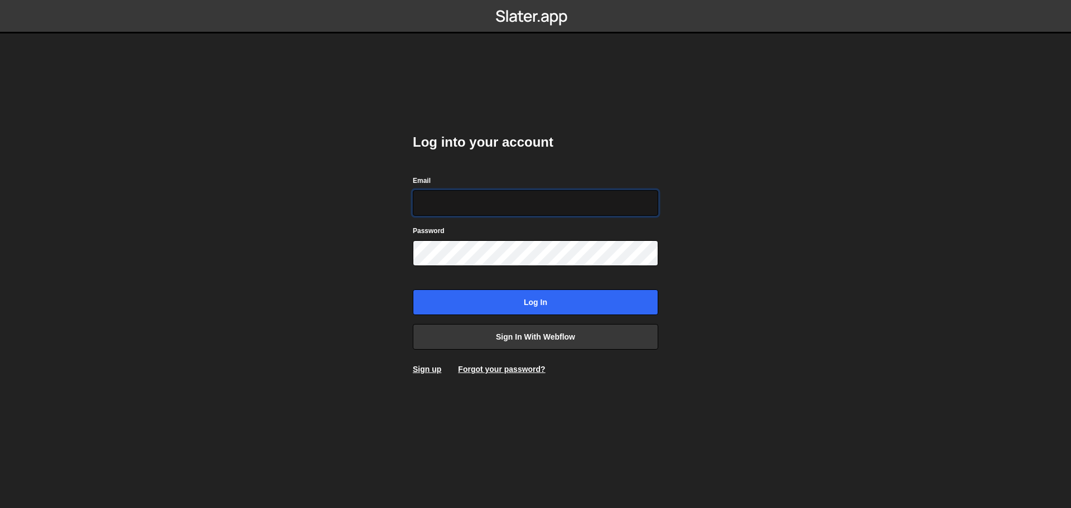
click at [500, 200] on input "Email" at bounding box center [535, 203] width 245 height 26
click at [525, 335] on link "Sign in with Webflow" at bounding box center [535, 337] width 245 height 26
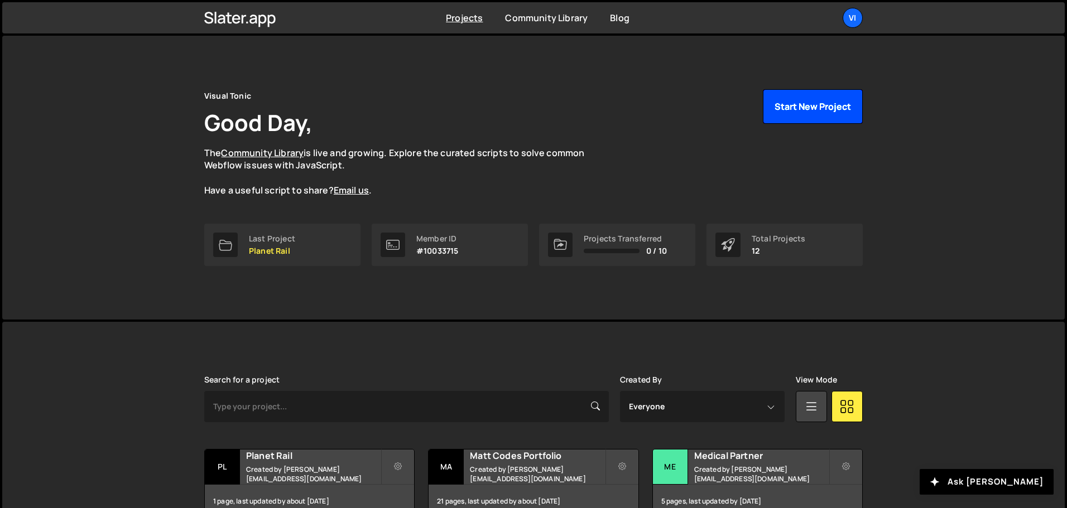
click at [825, 112] on button "Start New Project" at bounding box center [813, 106] width 100 height 35
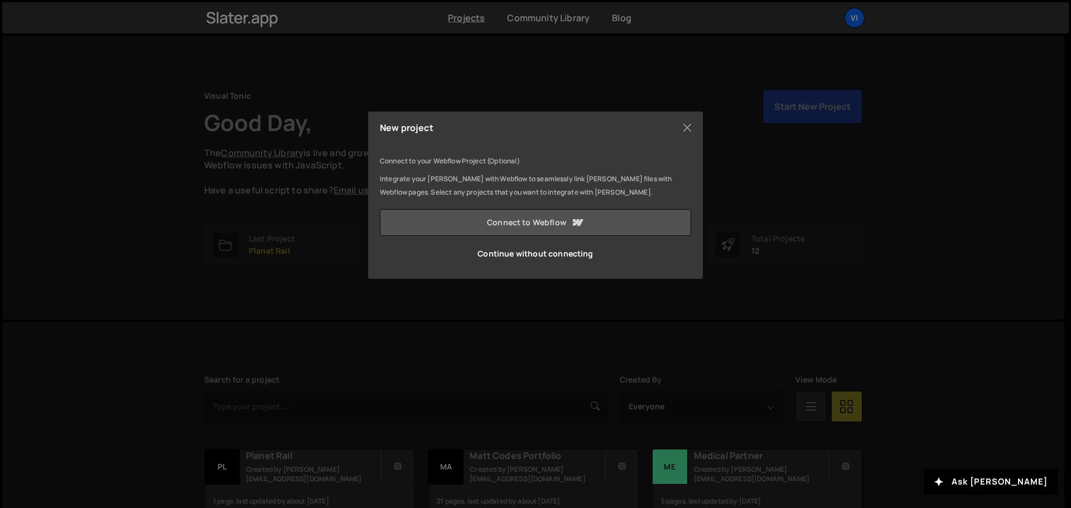
click at [524, 222] on link "Connect to Webflow" at bounding box center [535, 222] width 311 height 27
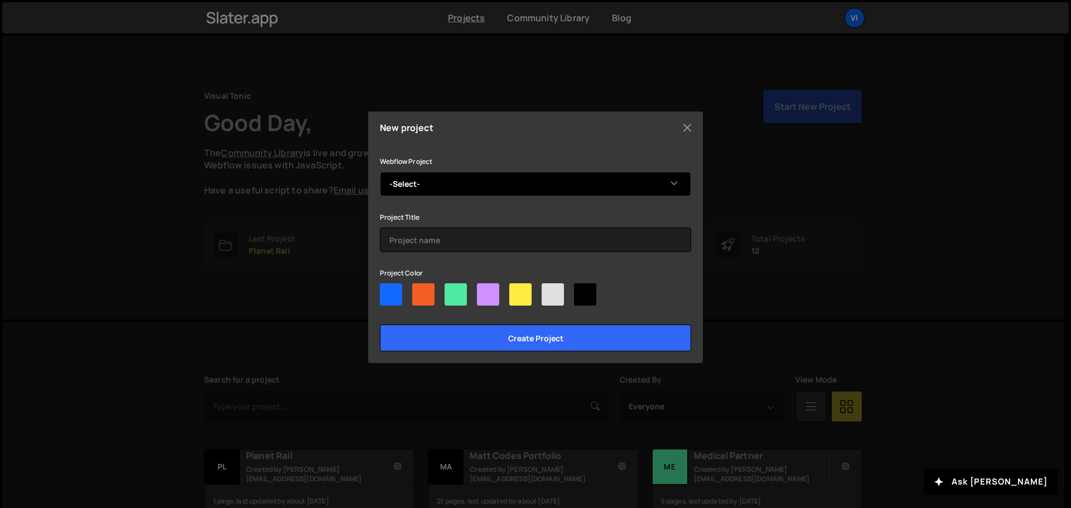
click at [428, 182] on select "-Select- mc-studio" at bounding box center [535, 184] width 311 height 25
select select "688b5676743b0795c316a99c"
click at [380, 172] on select "-Select- mc-studio" at bounding box center [535, 184] width 311 height 25
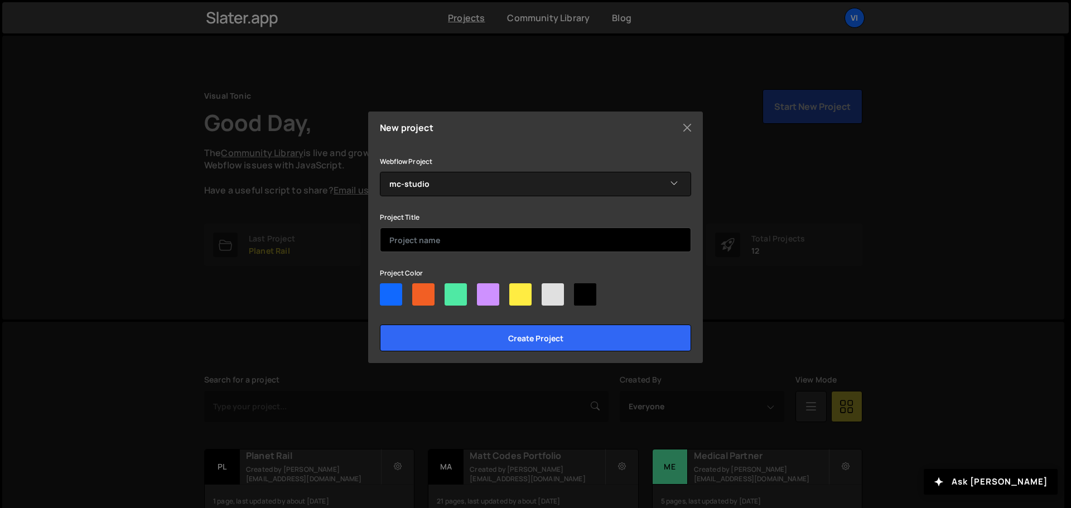
click at [427, 242] on input "text" at bounding box center [535, 240] width 311 height 25
type input "Velocity Studio"
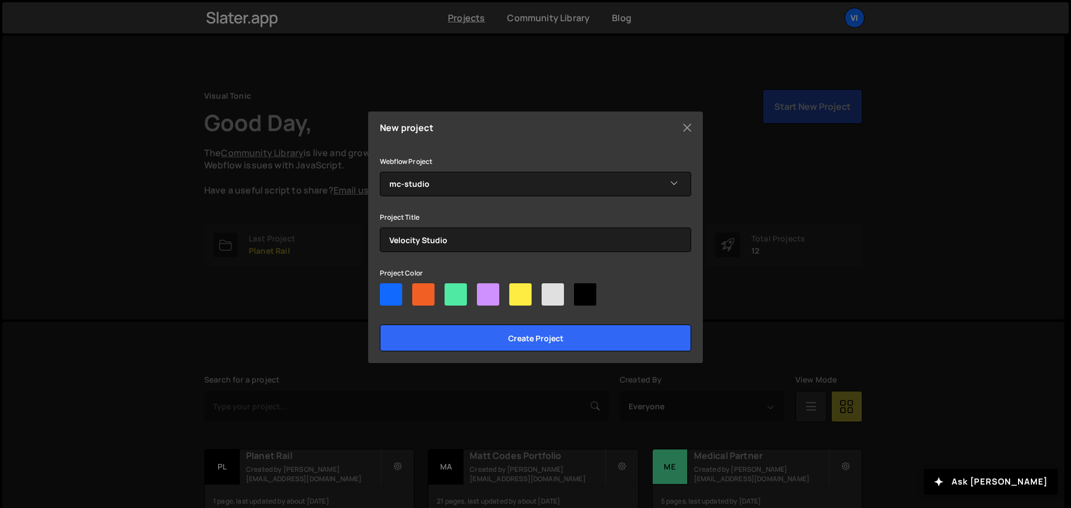
click at [585, 294] on div at bounding box center [585, 294] width 22 height 22
click at [581, 291] on input"] "radio" at bounding box center [577, 286] width 7 height 7
radio input"] "true"
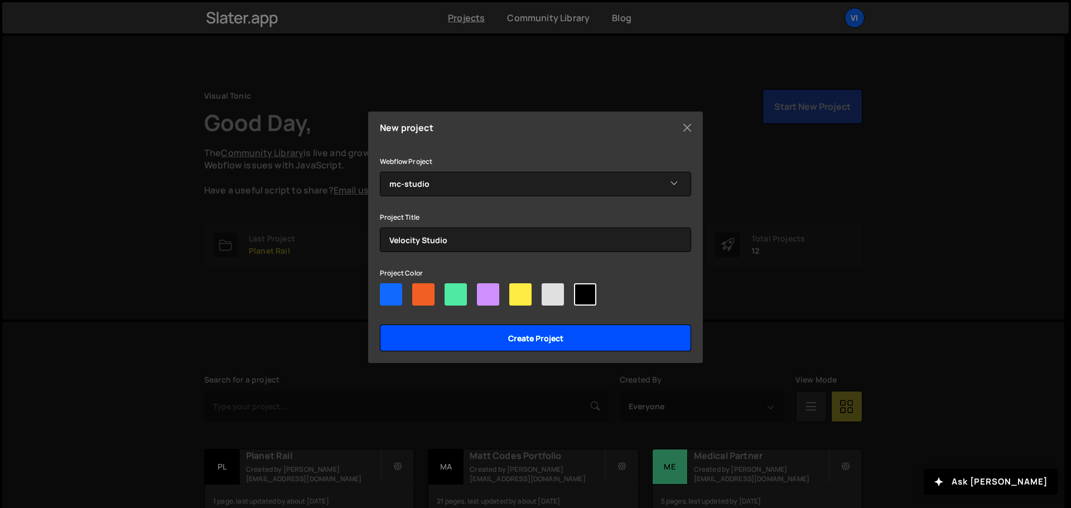
click at [564, 332] on input "Create project" at bounding box center [535, 338] width 311 height 27
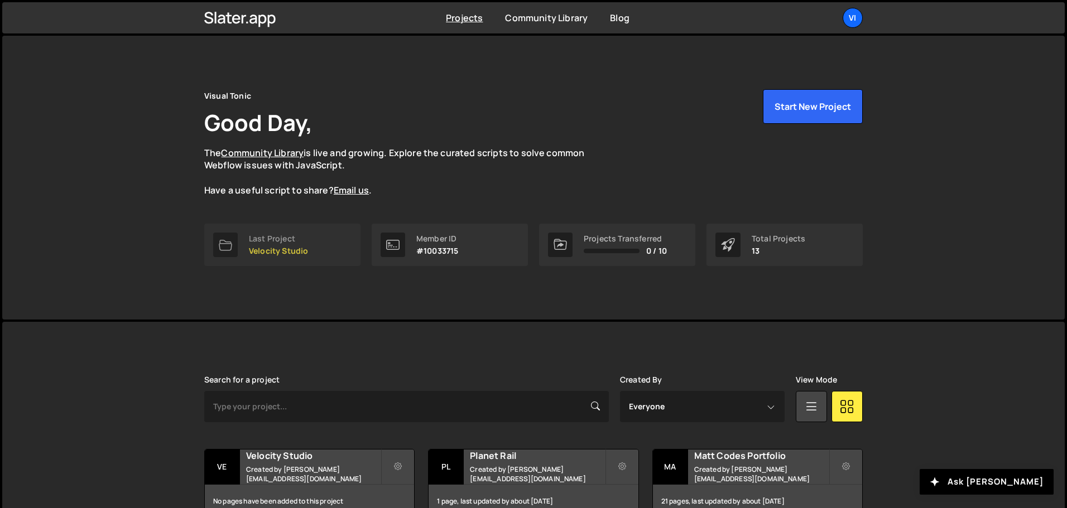
click at [297, 244] on div "Last Project Velocity Studio" at bounding box center [278, 244] width 59 height 21
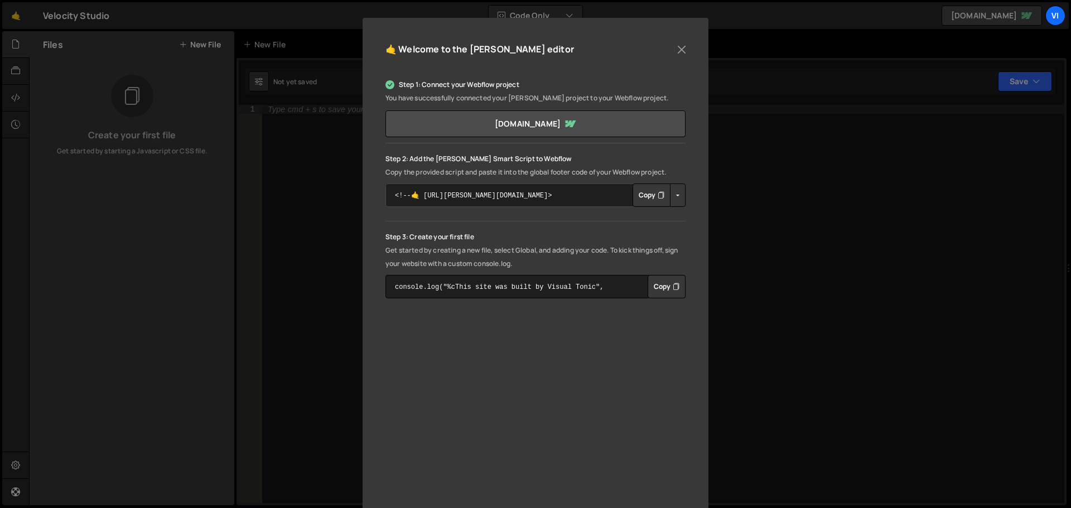
scroll to position [112, 0]
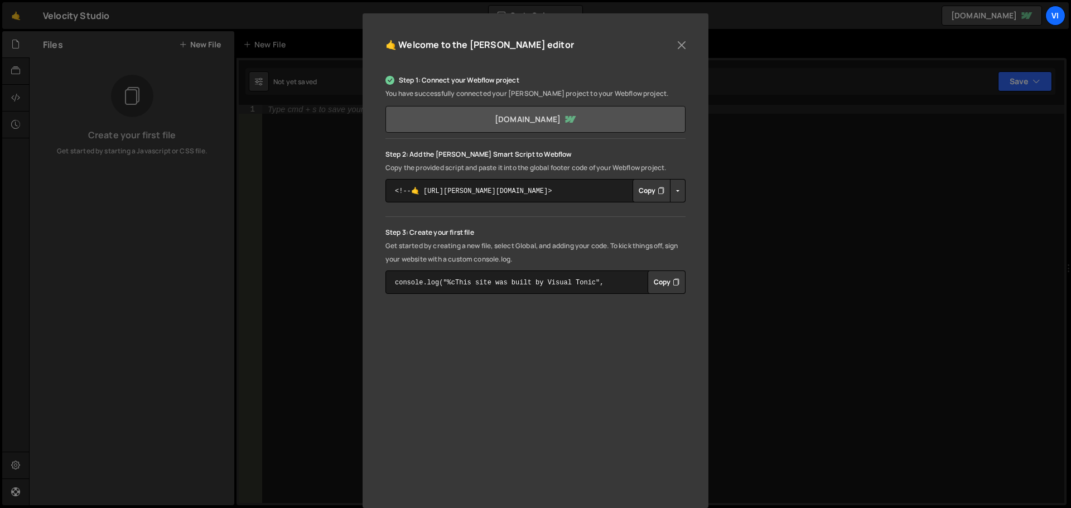
click at [552, 117] on link "mc-studio-aa9457.webflow.io" at bounding box center [535, 119] width 300 height 27
click at [658, 194] on icon "Button group with nested dropdown" at bounding box center [661, 190] width 7 height 11
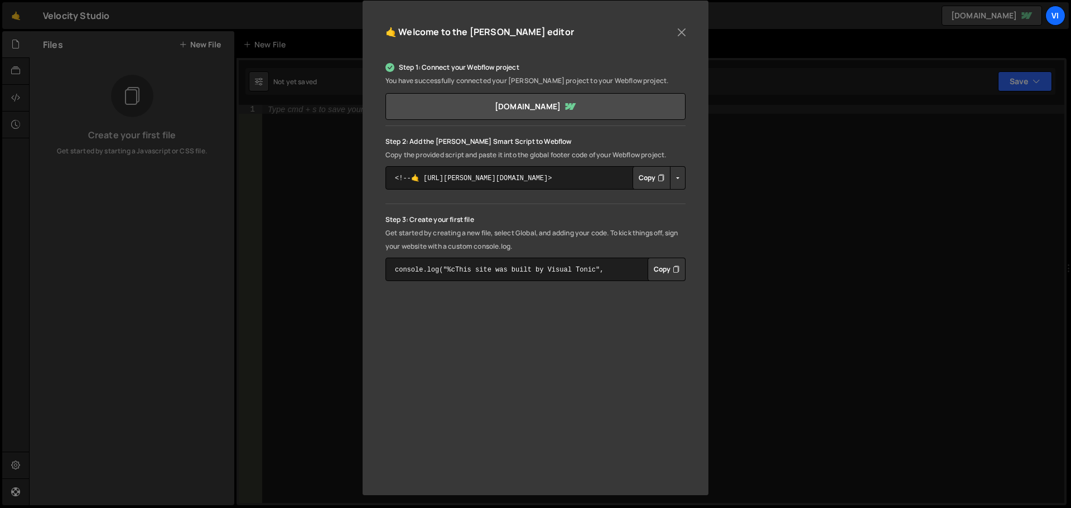
scroll to position [127, 0]
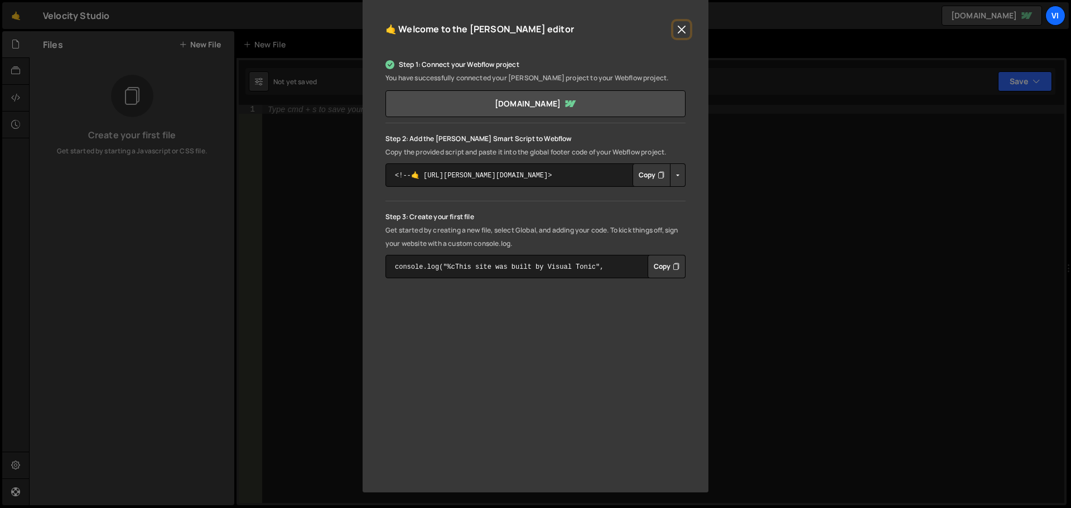
click at [681, 31] on button "Close" at bounding box center [681, 29] width 17 height 17
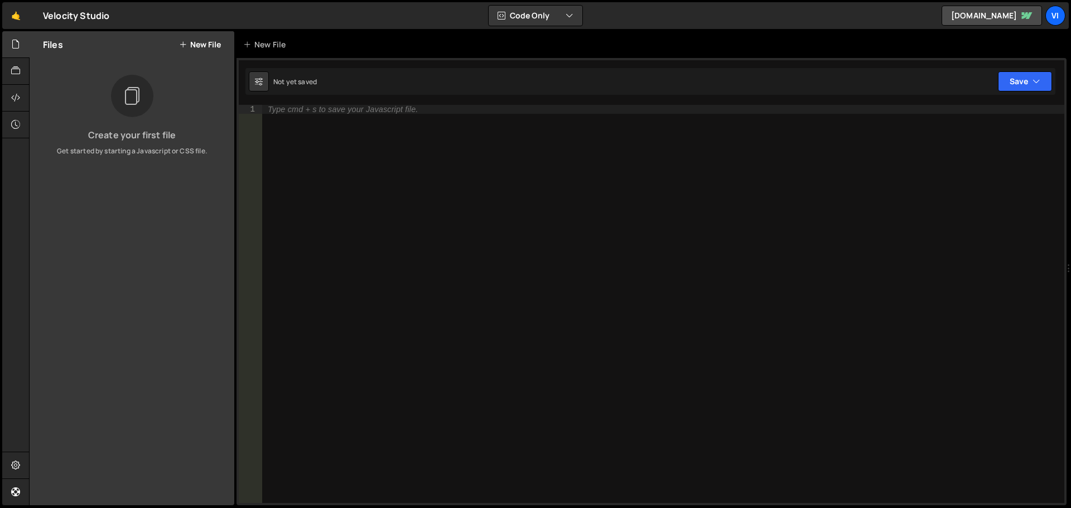
click at [205, 46] on button "New File" at bounding box center [200, 44] width 42 height 9
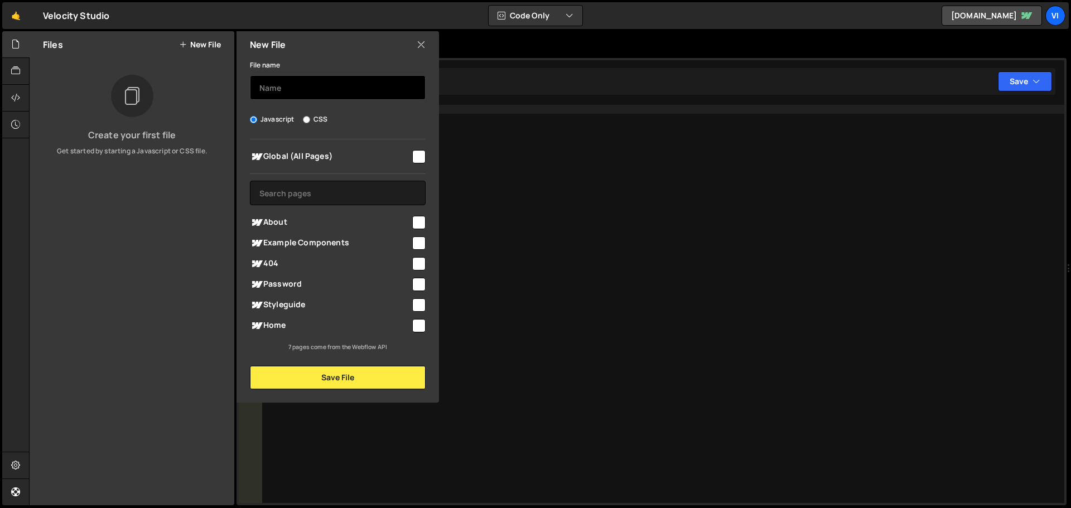
click at [313, 85] on input "text" at bounding box center [338, 87] width 176 height 25
click at [361, 98] on input "text" at bounding box center [338, 87] width 176 height 25
type input "Scroll 3D Wrap"
click at [310, 320] on span "Home" at bounding box center [330, 325] width 161 height 13
checkbox input "true"
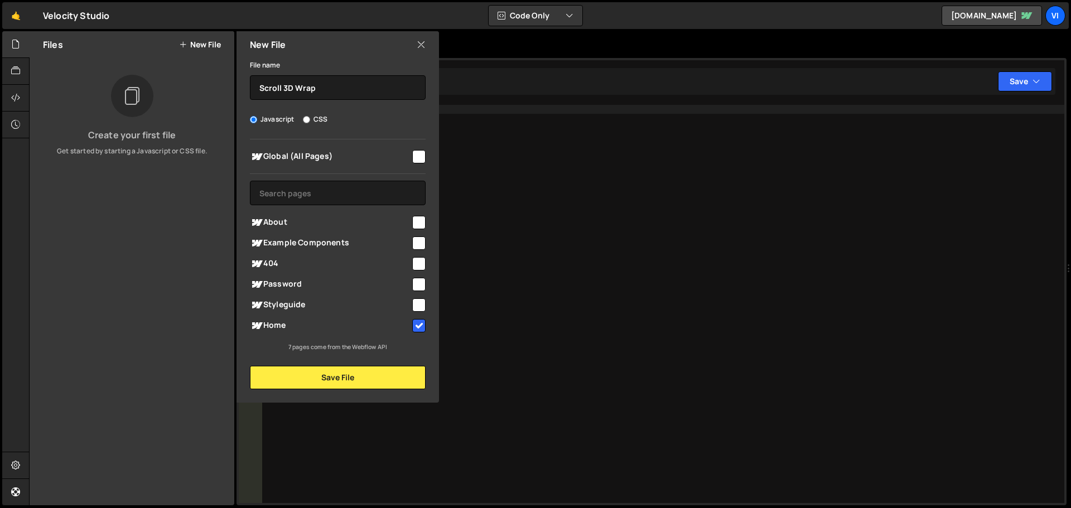
click at [281, 223] on span "About" at bounding box center [330, 222] width 161 height 13
checkbox input "true"
click at [297, 380] on button "Save File" at bounding box center [338, 377] width 176 height 23
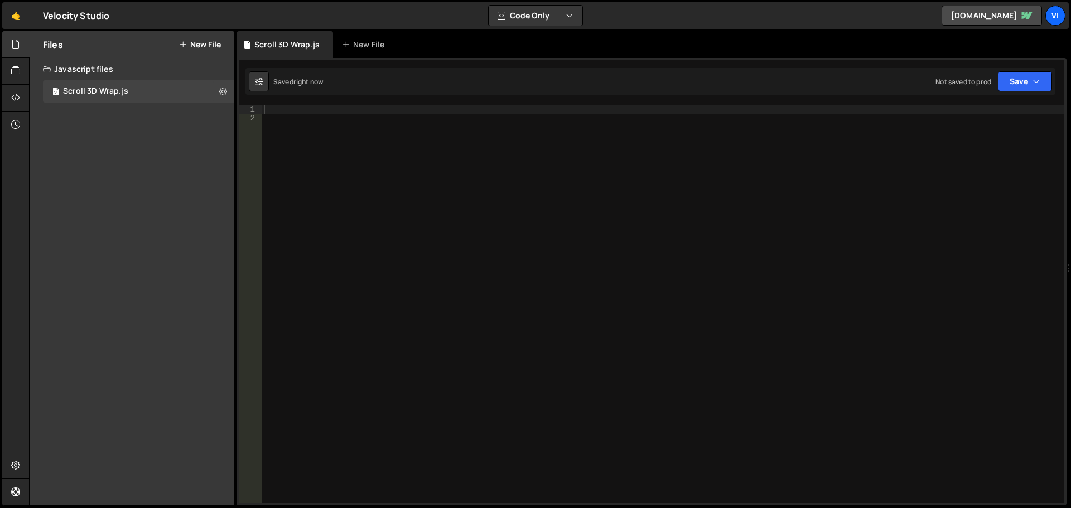
click at [310, 168] on div at bounding box center [663, 313] width 803 height 416
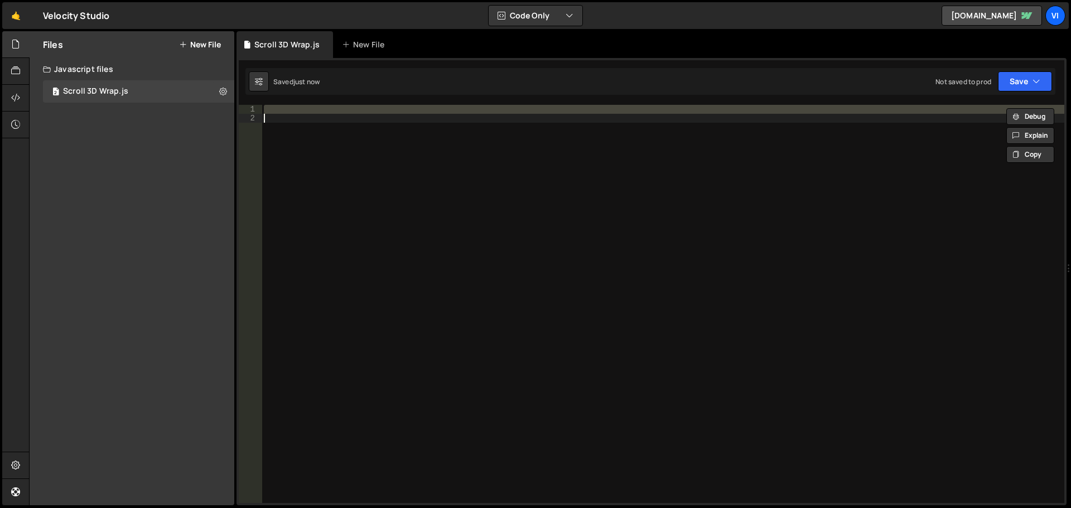
paste textarea
click at [333, 165] on div at bounding box center [663, 313] width 803 height 416
paste textarea "});"
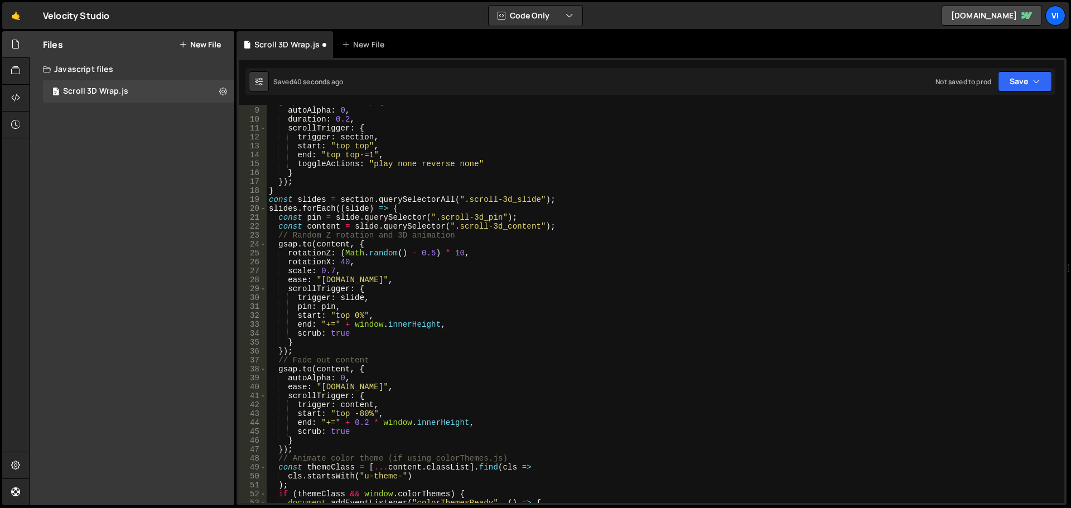
scroll to position [0, 0]
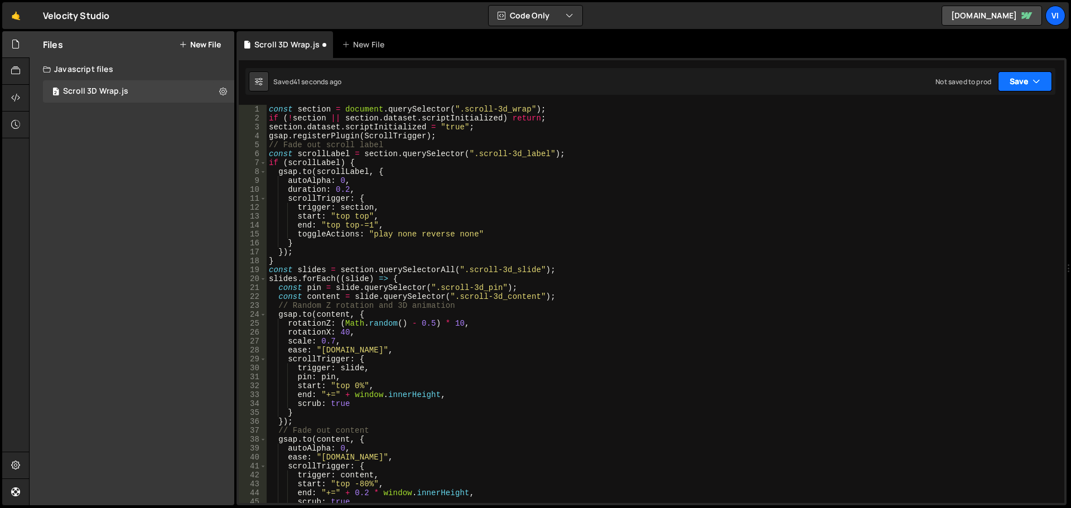
click at [1024, 75] on button "Save" at bounding box center [1025, 81] width 54 height 20
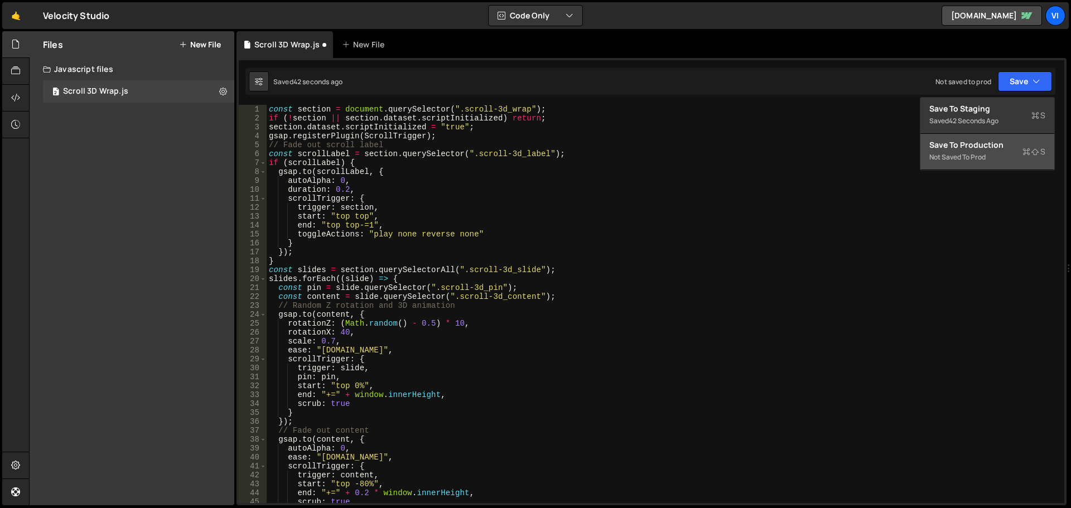
click at [975, 138] on button "Save to Production S Not saved to prod" at bounding box center [987, 152] width 134 height 36
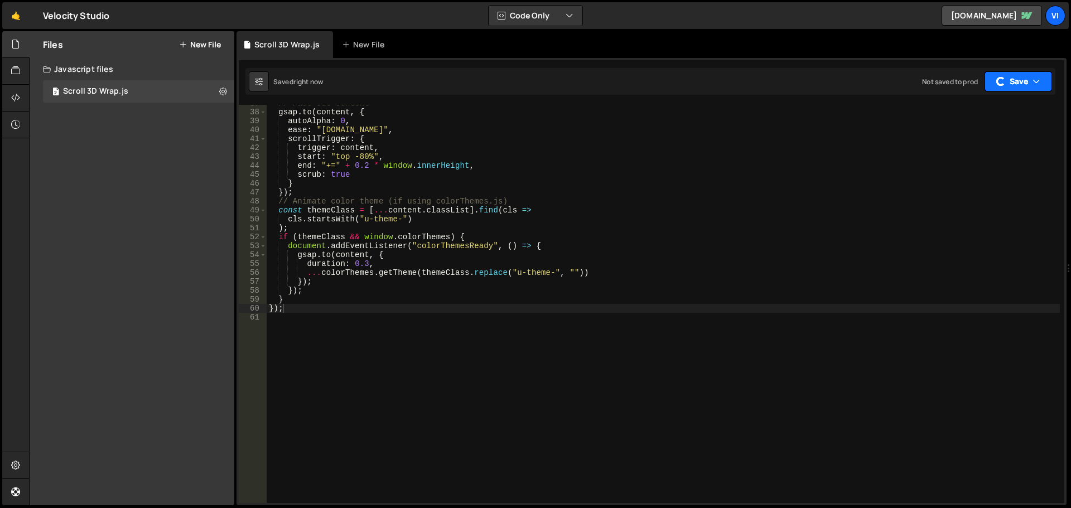
click at [1009, 88] on button "Save" at bounding box center [1019, 81] width 68 height 20
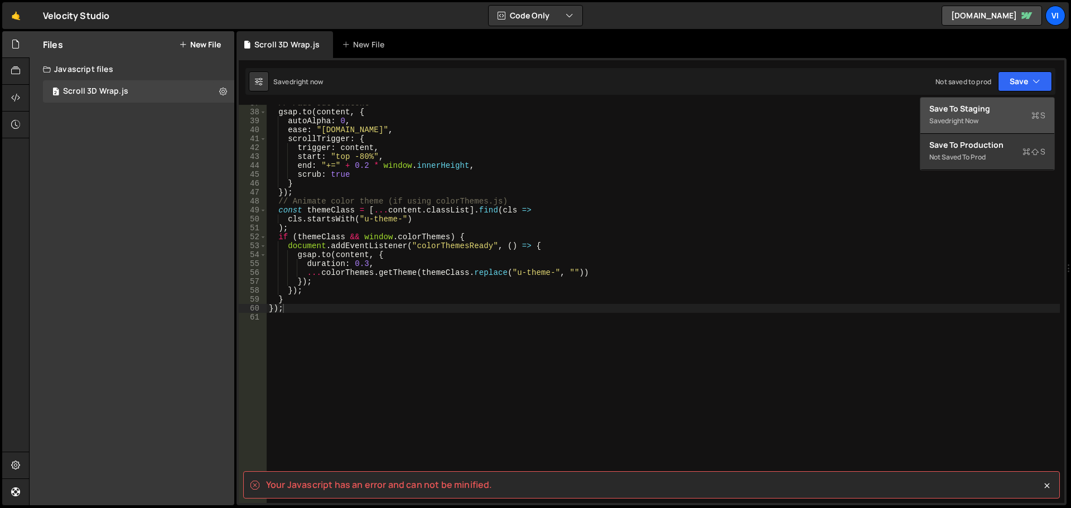
click at [972, 111] on div "Save to Staging S" at bounding box center [987, 108] width 116 height 11
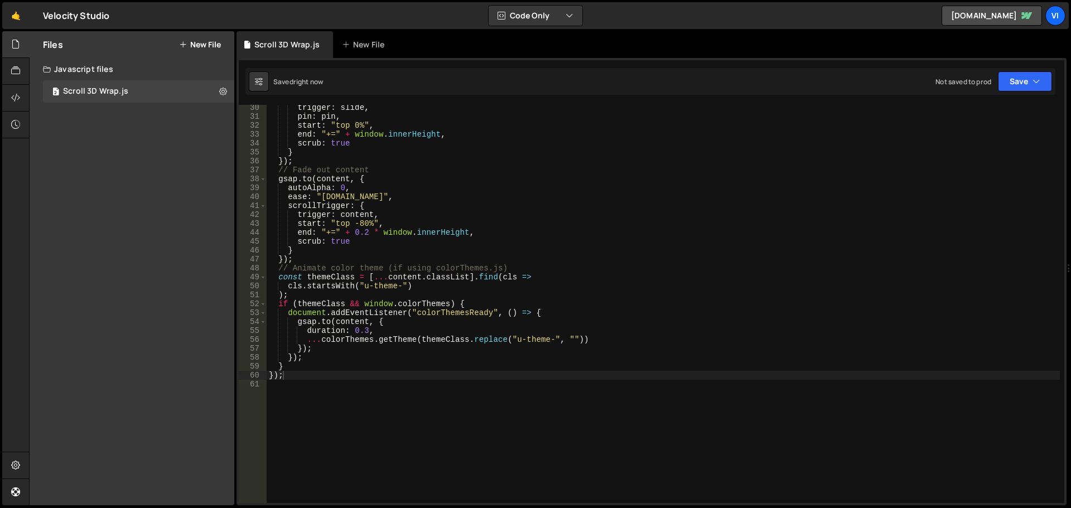
scroll to position [194, 0]
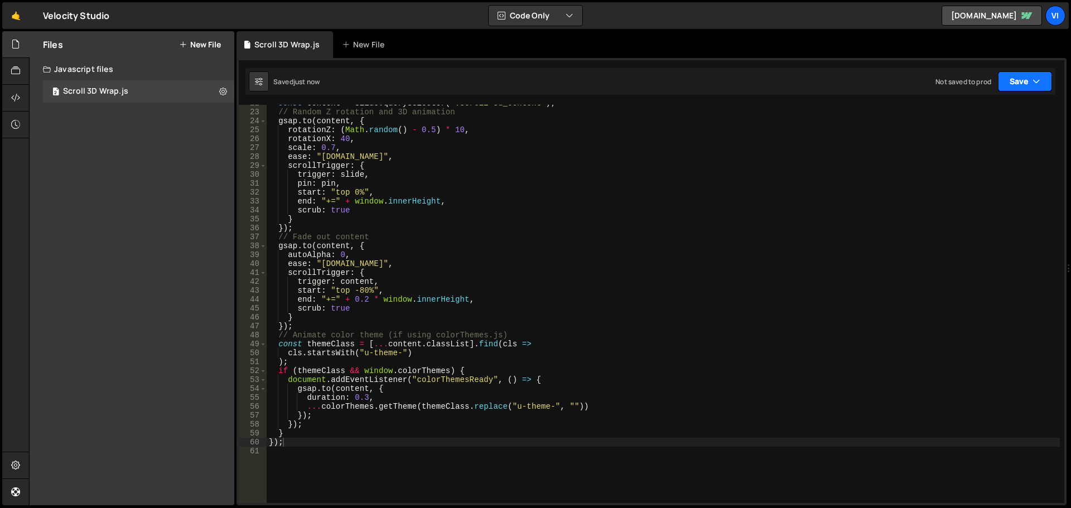
drag, startPoint x: 1014, startPoint y: 88, endPoint x: 1005, endPoint y: 95, distance: 11.5
click at [1014, 88] on button "Save" at bounding box center [1025, 81] width 54 height 20
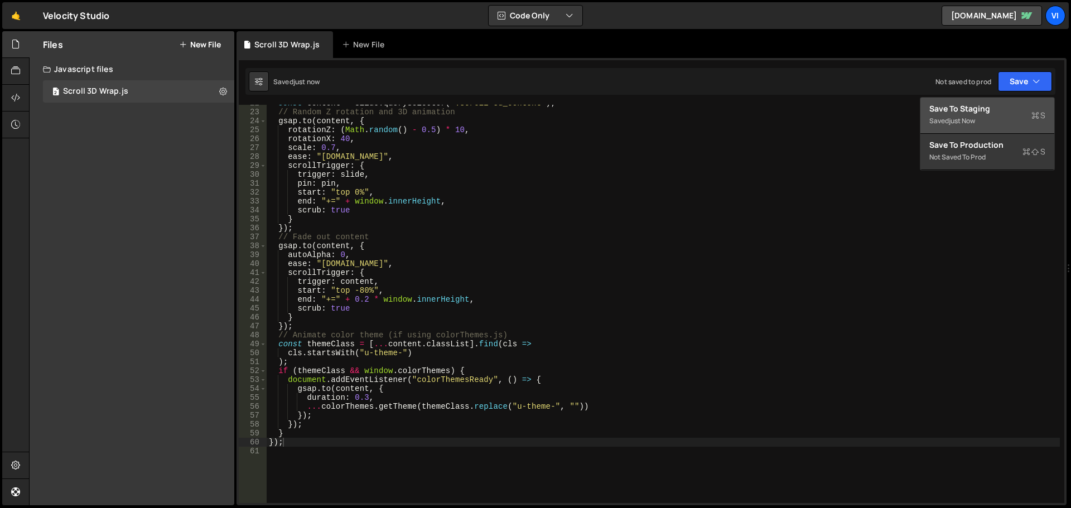
click at [983, 107] on div "Save to Staging S" at bounding box center [987, 108] width 116 height 11
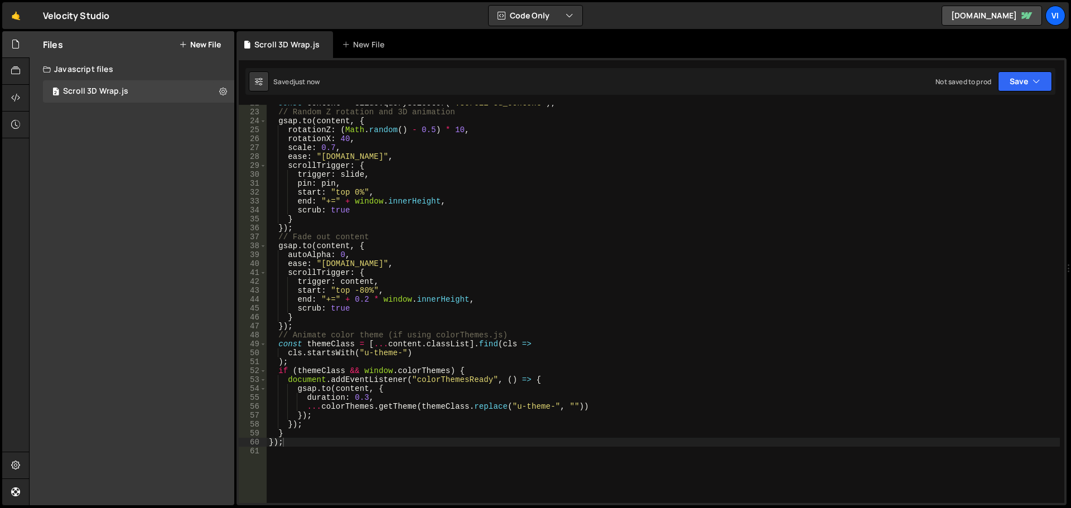
type textarea "gsap.to(content, {"
click at [671, 117] on div "const content = slide . querySelector ( ".scroll-3d_content" ) ; // Random Z ro…" at bounding box center [663, 307] width 793 height 416
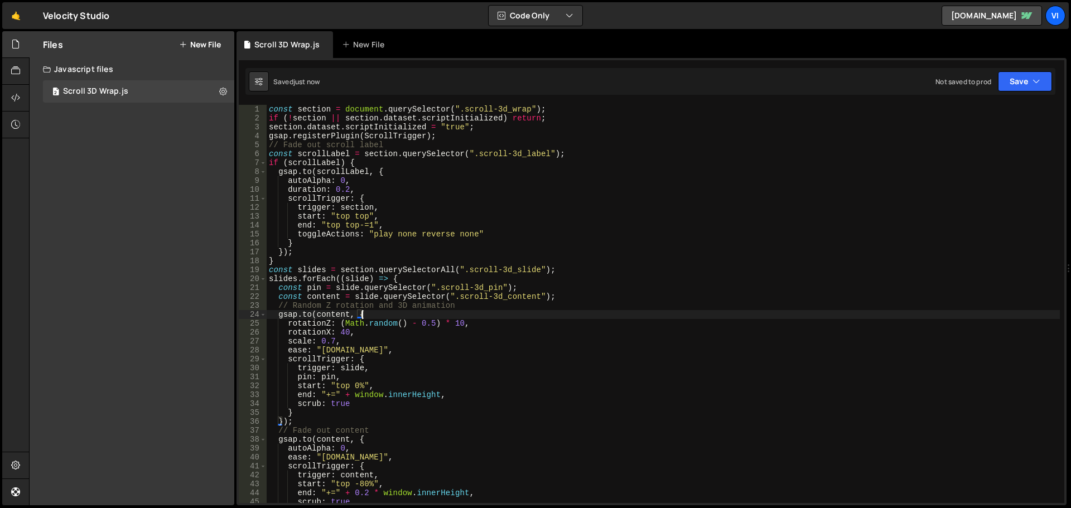
scroll to position [0, 0]
click at [225, 91] on icon at bounding box center [223, 91] width 8 height 11
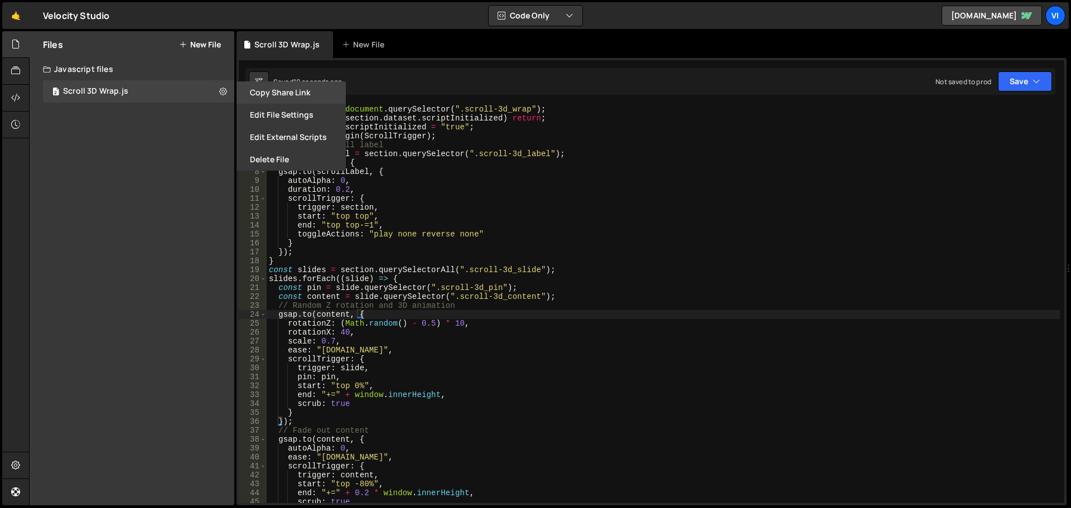
click at [294, 97] on button "Copy share link" at bounding box center [291, 92] width 109 height 22
click at [290, 115] on button "Edit File Settings" at bounding box center [291, 115] width 109 height 22
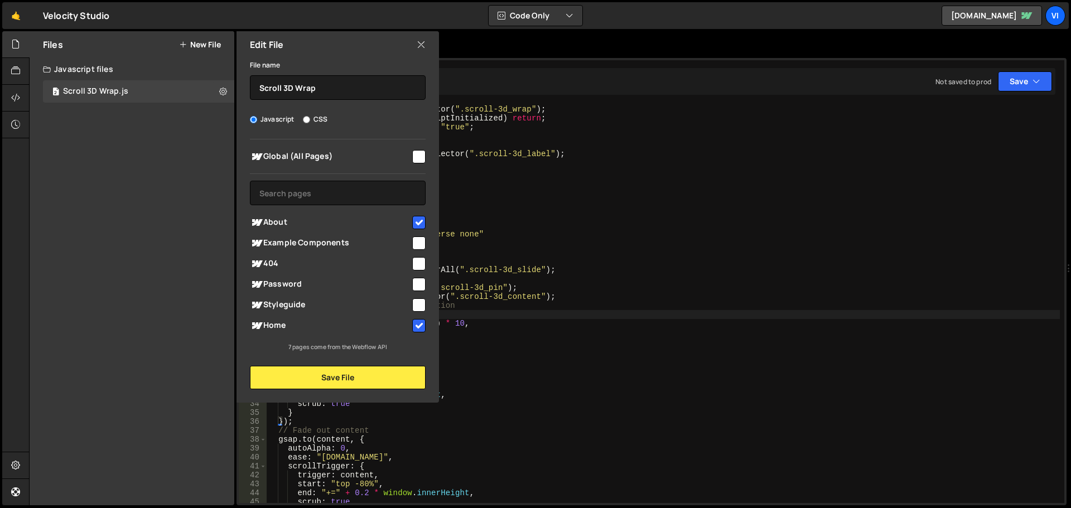
click at [418, 51] on div "Edit File" at bounding box center [338, 44] width 203 height 27
click at [418, 43] on icon at bounding box center [421, 44] width 9 height 12
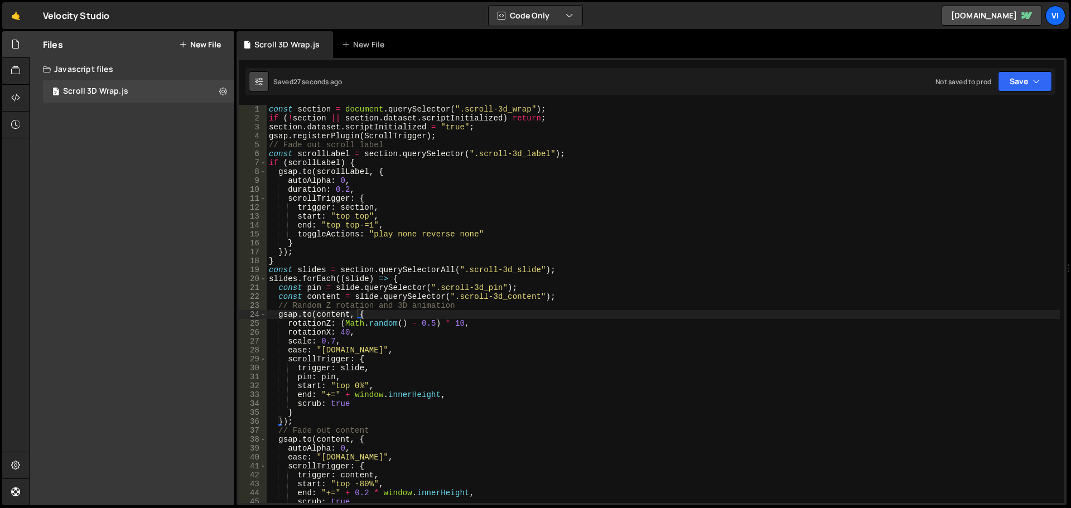
click at [259, 81] on icon at bounding box center [259, 81] width 8 height 11
select select "editor"
select select "ace/theme/monokai"
type input "14"
checkbox input "true"
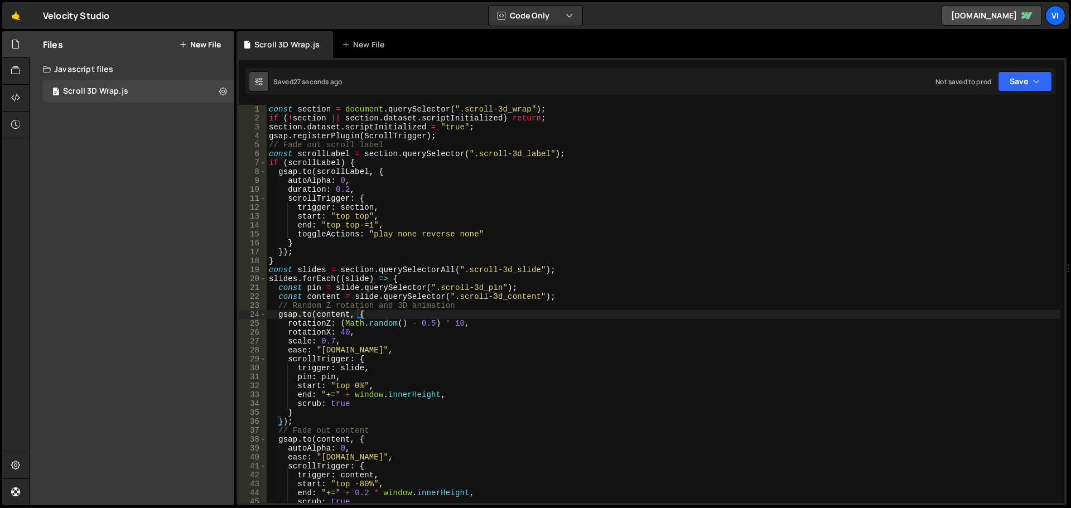
checkbox input "true"
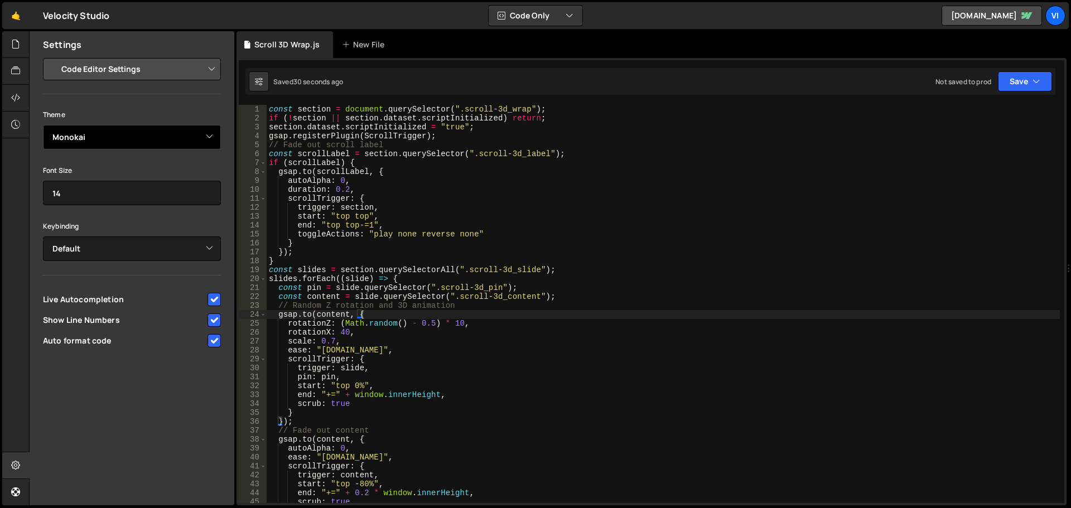
click at [196, 141] on select "Ambiance Chaos Clouds Midnight Dracula Cobalt Gruvbox Green on Black idle Finge…" at bounding box center [132, 137] width 178 height 25
click at [43, 125] on select "Ambiance Chaos Clouds Midnight Dracula Cobalt Gruvbox Green on Black idle Finge…" at bounding box center [132, 137] width 178 height 25
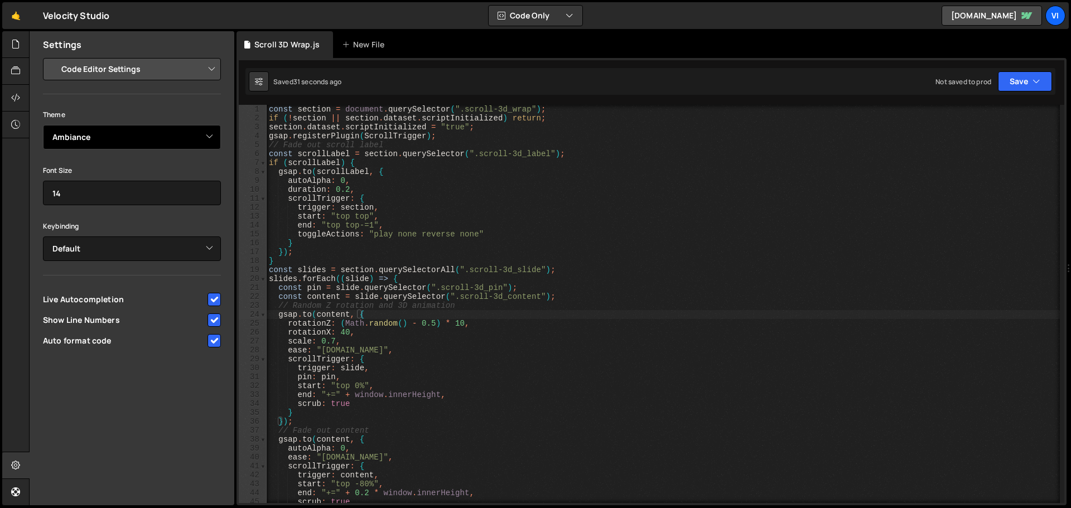
click at [150, 136] on select "Ambiance Chaos Clouds Midnight Dracula Cobalt Gruvbox Green on Black idle Finge…" at bounding box center [132, 137] width 178 height 25
click at [43, 125] on select "Ambiance Chaos Clouds Midnight Dracula Cobalt Gruvbox Green on Black idle Finge…" at bounding box center [132, 137] width 178 height 25
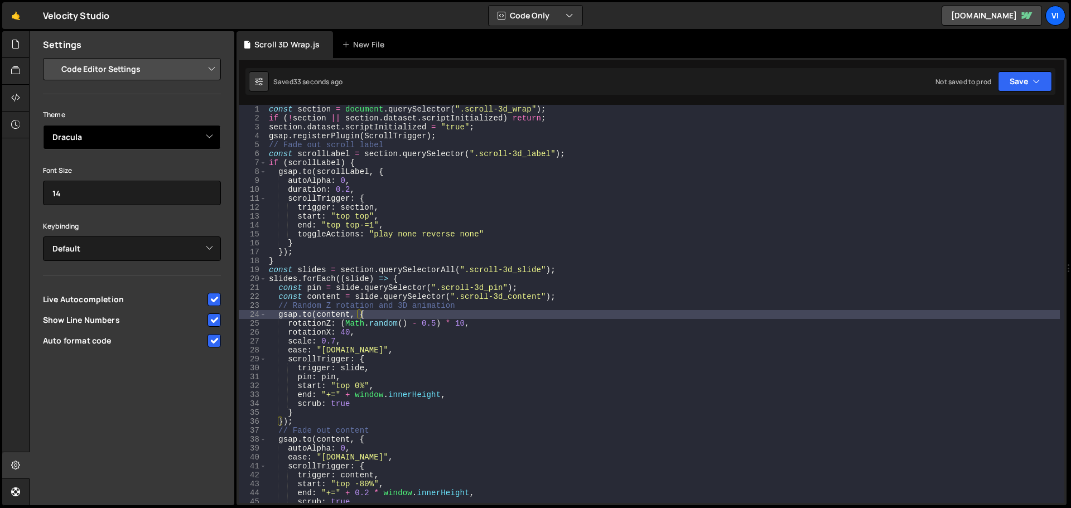
click at [144, 132] on select "Ambiance Chaos Clouds Midnight Dracula Cobalt Gruvbox Green on Black idle Finge…" at bounding box center [132, 137] width 178 height 25
select select "ace/theme/merbivore_soft"
click at [43, 125] on select "Ambiance Chaos Clouds Midnight Dracula Cobalt Gruvbox Green on Black idle Finge…" at bounding box center [132, 137] width 178 height 25
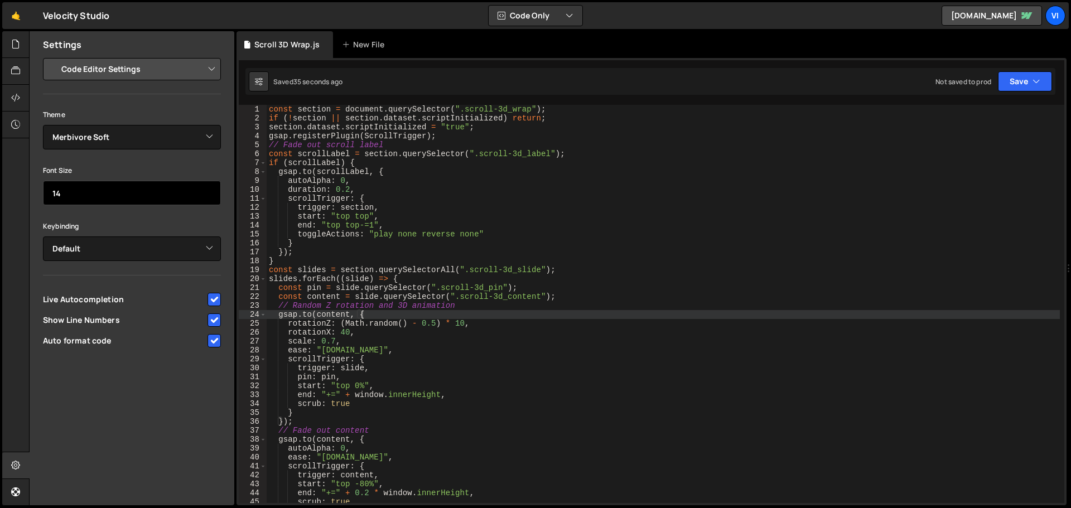
click at [120, 194] on input "14" at bounding box center [132, 193] width 178 height 25
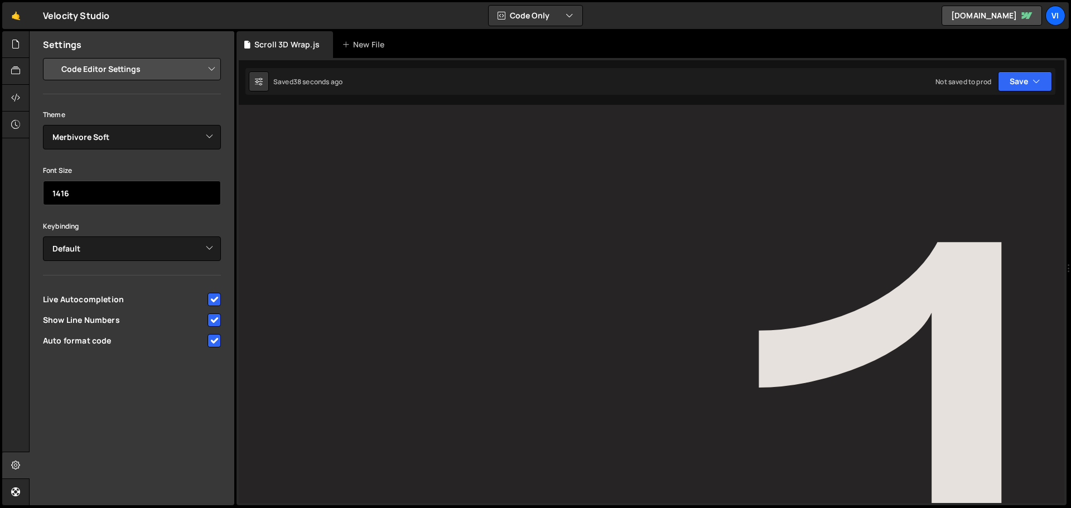
click at [122, 200] on input "1416" at bounding box center [132, 193] width 178 height 25
type input "16"
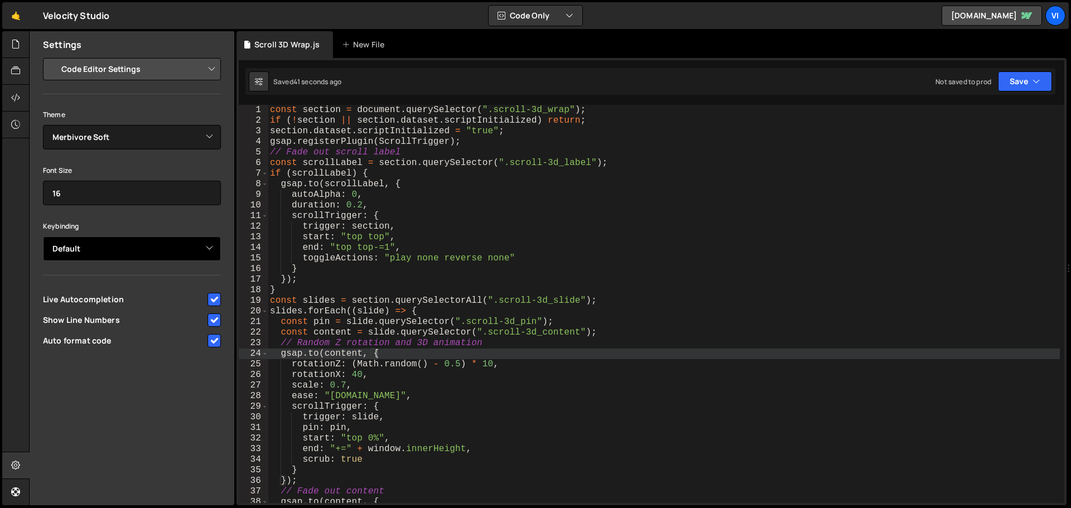
click at [105, 245] on select "Default Vim Emacs Sublime VSCode" at bounding box center [132, 249] width 178 height 25
click at [126, 220] on div "Keybinding Default Vim Emacs Sublime VSCode" at bounding box center [132, 240] width 178 height 42
drag, startPoint x: 115, startPoint y: 245, endPoint x: 100, endPoint y: 261, distance: 20.9
click at [115, 245] on select "Default Vim Emacs Sublime VSCode" at bounding box center [132, 249] width 178 height 25
select select "ace/keyboard/vscode"
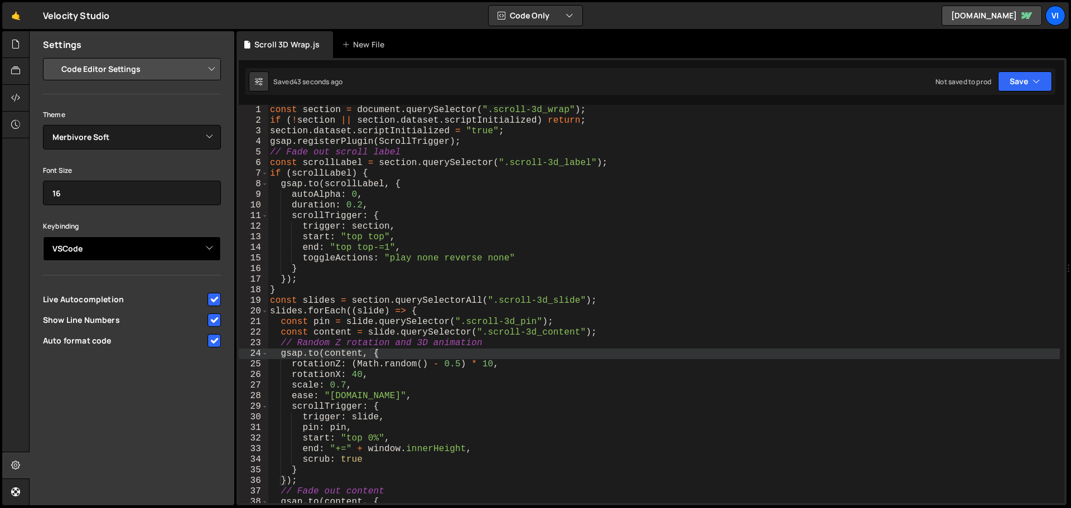
click at [43, 237] on select "Default Vim Emacs Sublime VSCode" at bounding box center [132, 249] width 178 height 25
click at [194, 70] on select "Project Settings Code Editor Settings Chat Settings" at bounding box center [133, 69] width 163 height 25
click at [155, 42] on div "Settings" at bounding box center [132, 44] width 205 height 27
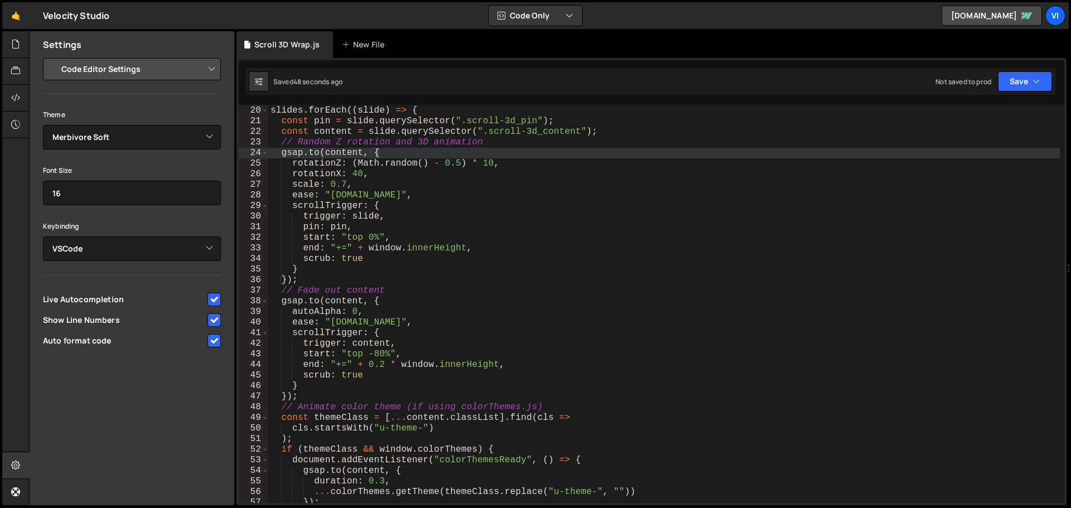
scroll to position [402, 0]
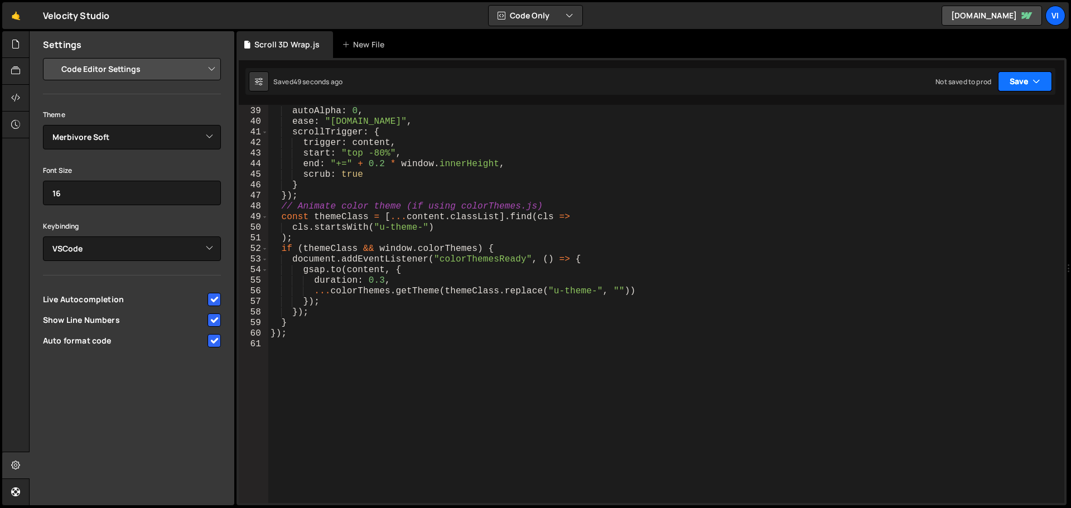
click at [1031, 83] on button "Save" at bounding box center [1025, 81] width 54 height 20
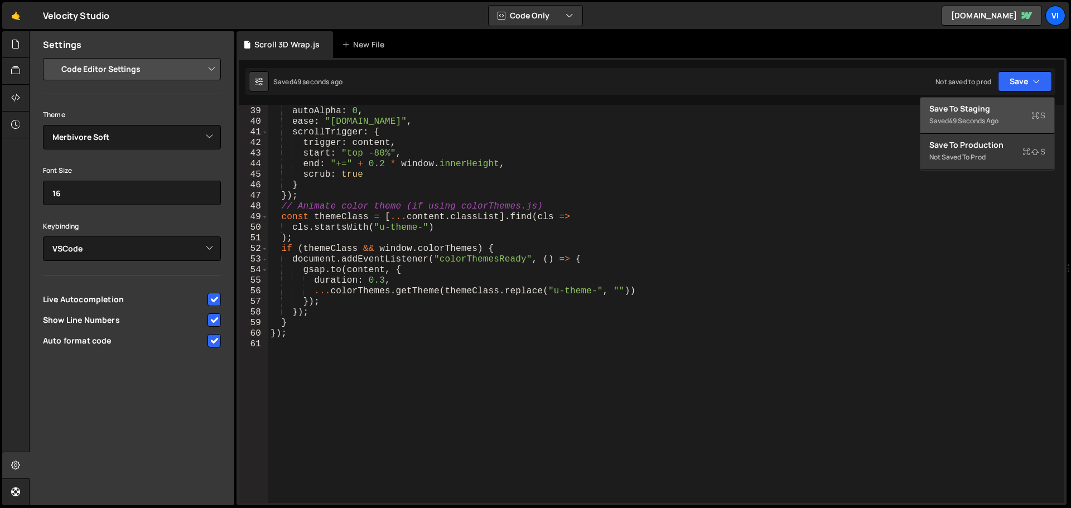
click at [970, 113] on div "Save to Staging S" at bounding box center [987, 108] width 116 height 11
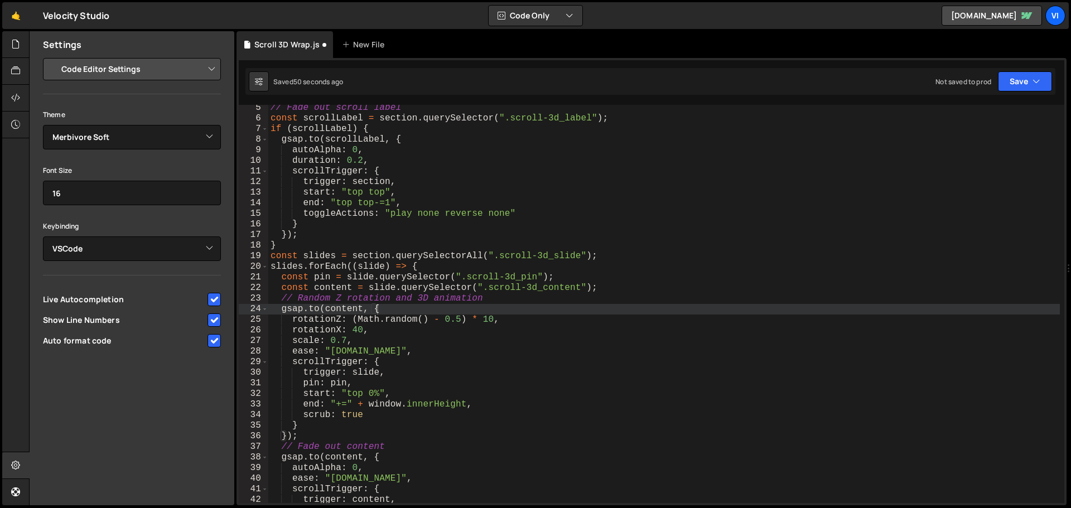
scroll to position [45, 0]
click at [17, 93] on icon at bounding box center [15, 97] width 9 height 12
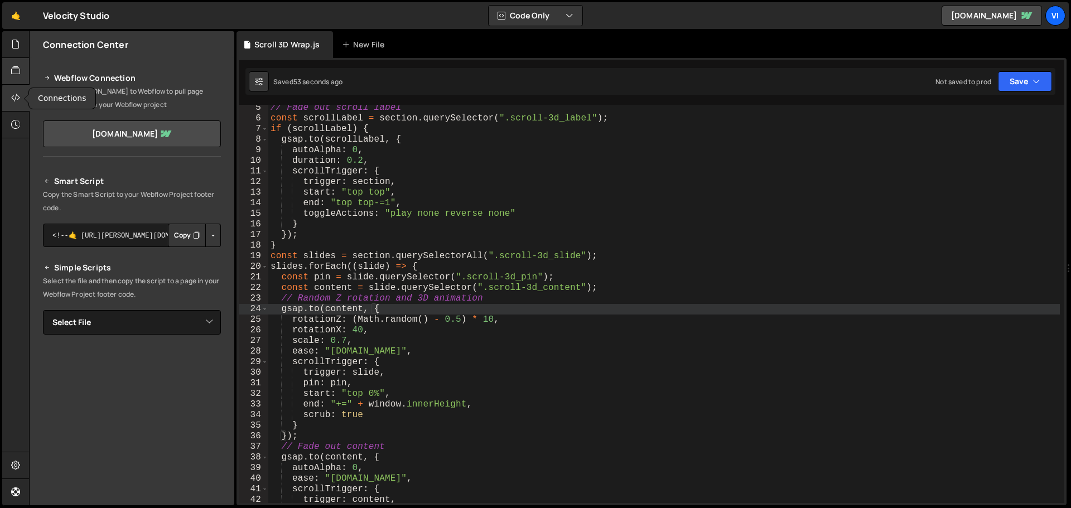
click at [19, 74] on icon at bounding box center [15, 71] width 9 height 12
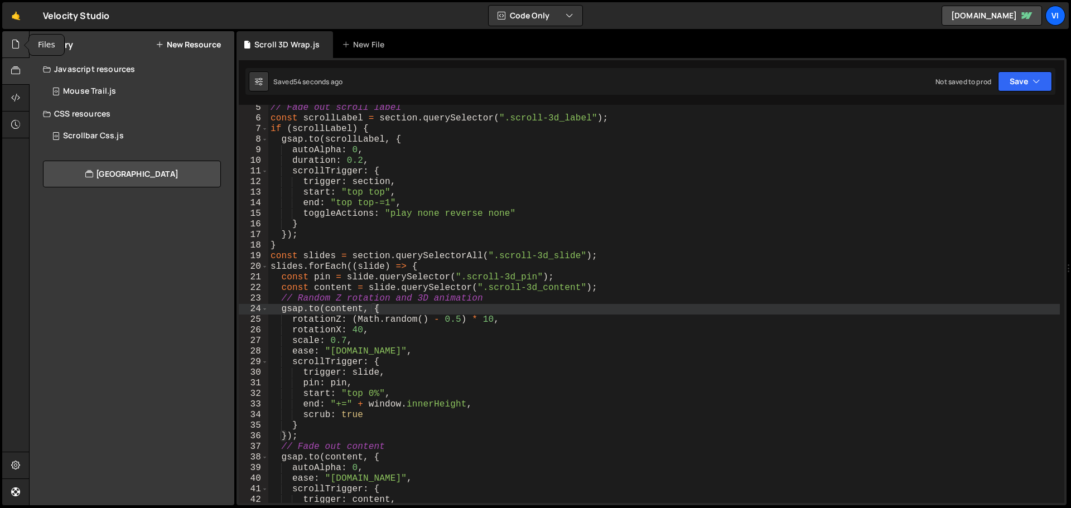
click at [17, 51] on div at bounding box center [15, 44] width 27 height 27
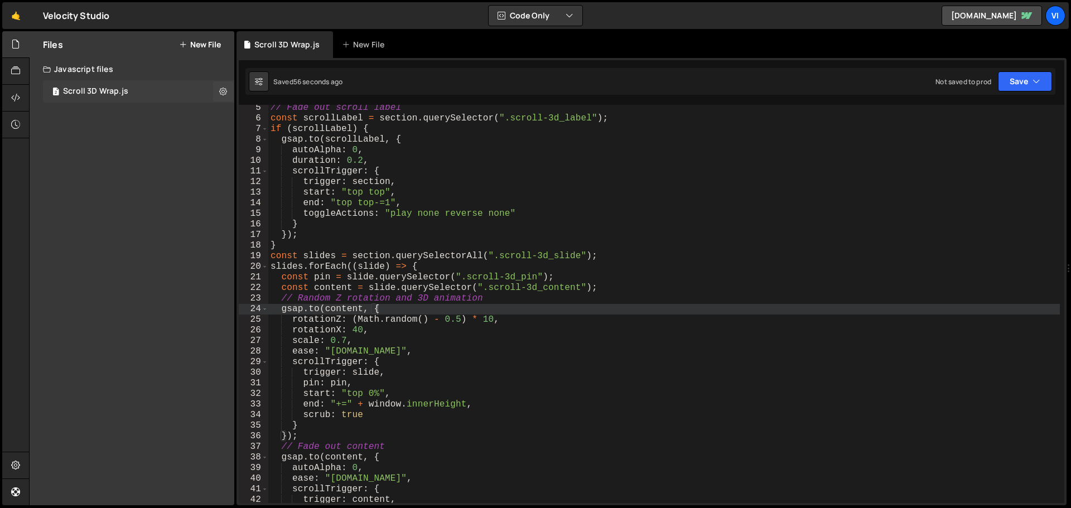
click at [108, 91] on div "Scroll 3D Wrap.js" at bounding box center [95, 91] width 65 height 10
click at [221, 86] on icon at bounding box center [223, 91] width 8 height 11
click at [161, 223] on div "Files New File Create your first file Get started by starting a Javascript or C…" at bounding box center [132, 268] width 205 height 474
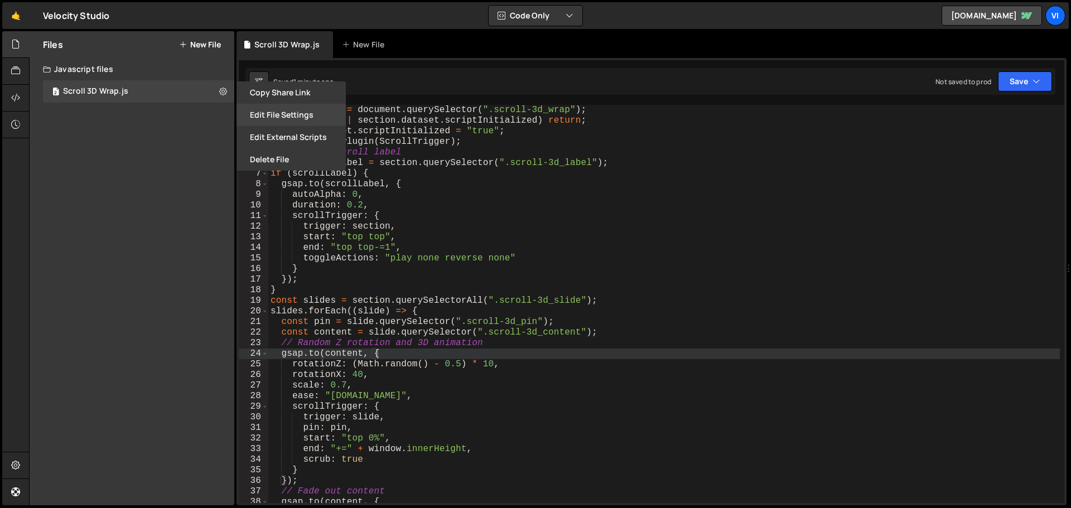
scroll to position [0, 0]
click at [121, 155] on div "Files New File Create your first file Get started by starting a Javascript or C…" at bounding box center [132, 268] width 205 height 474
click at [8, 70] on div at bounding box center [15, 71] width 27 height 27
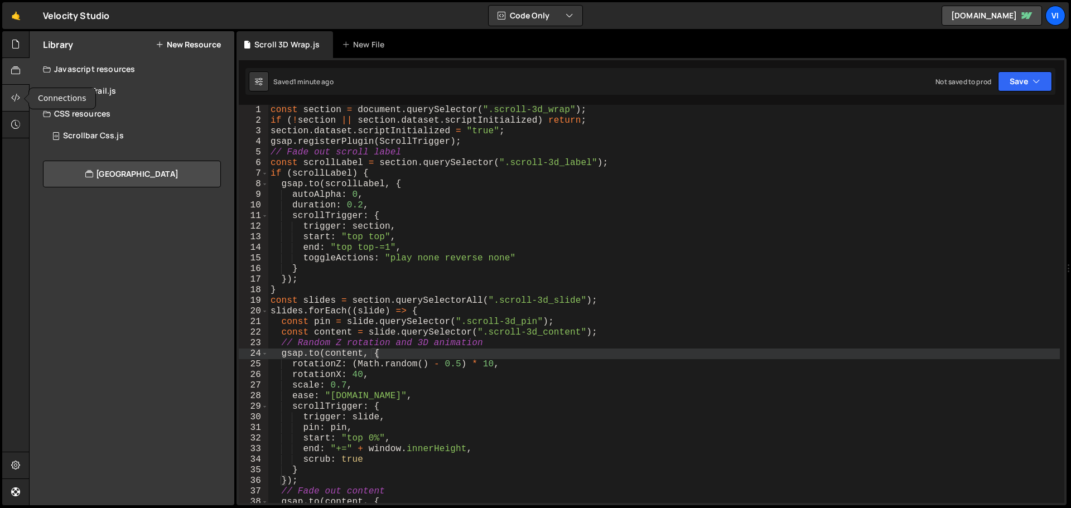
click at [17, 102] on icon at bounding box center [15, 97] width 9 height 12
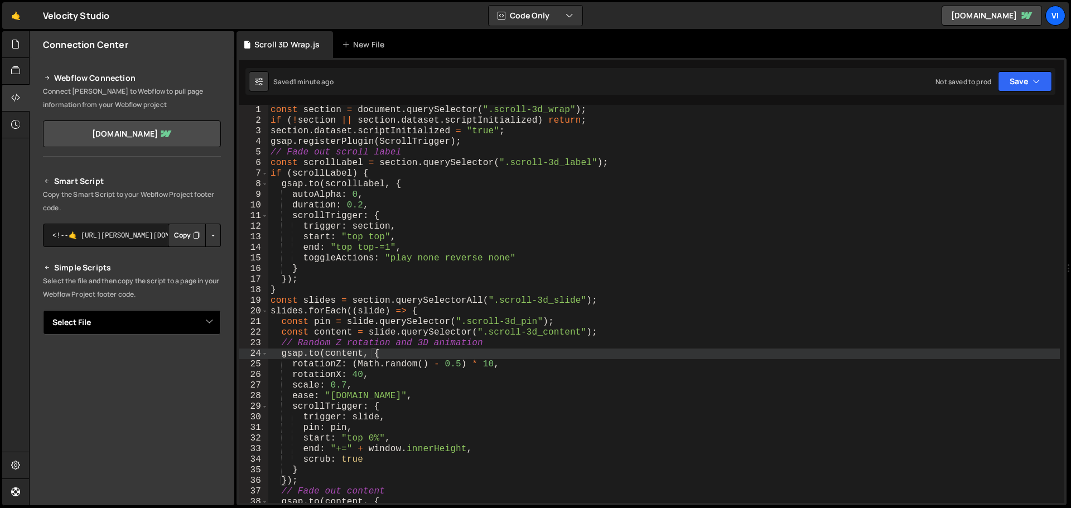
click at [172, 318] on select "Select File Scroll 3D Wrap.js" at bounding box center [132, 322] width 178 height 25
select select "44603"
click at [43, 310] on select "Select File Scroll 3D Wrap.js" at bounding box center [132, 322] width 178 height 25
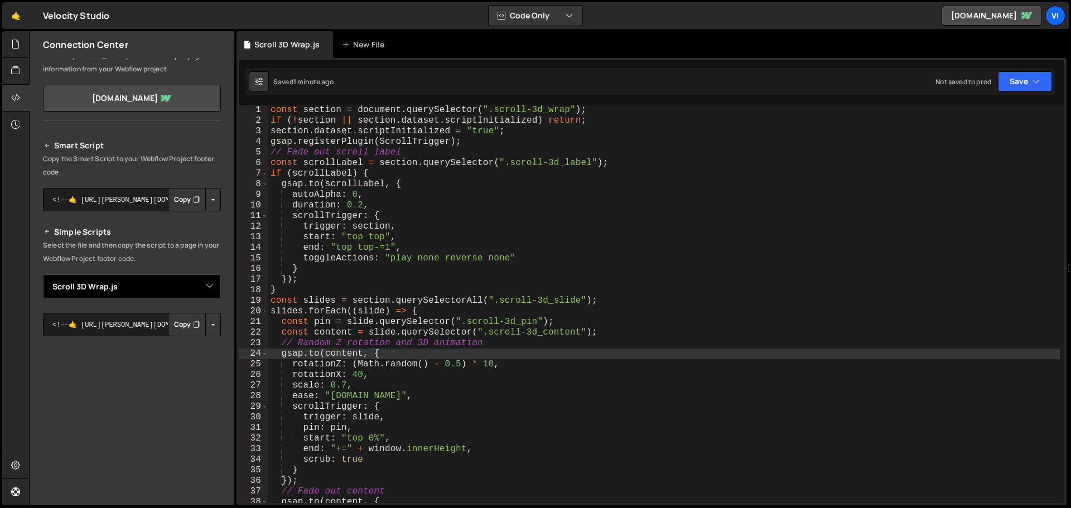
scroll to position [56, 0]
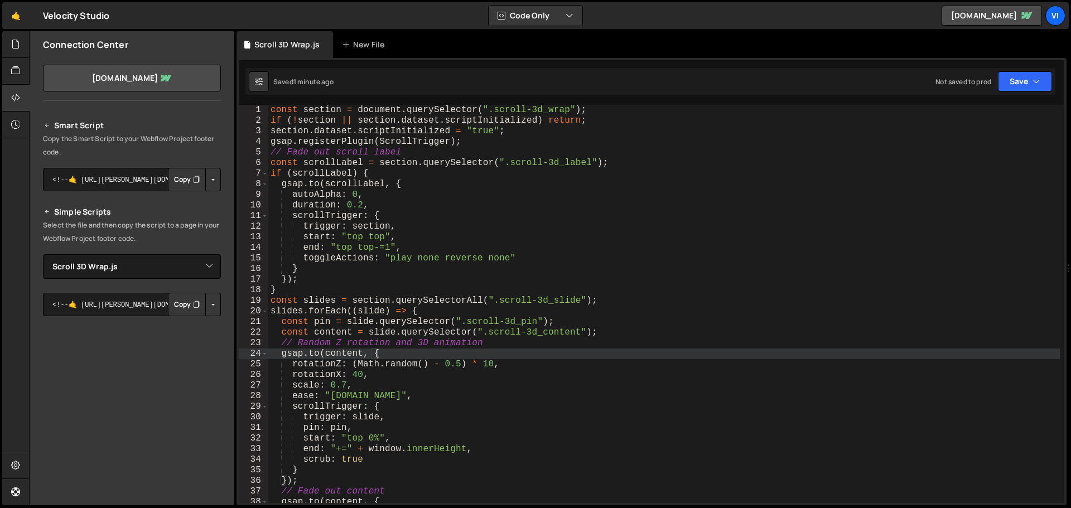
click at [208, 302] on button "Button group with nested dropdown" at bounding box center [213, 304] width 16 height 23
click at [187, 301] on button "Copy" at bounding box center [187, 304] width 38 height 23
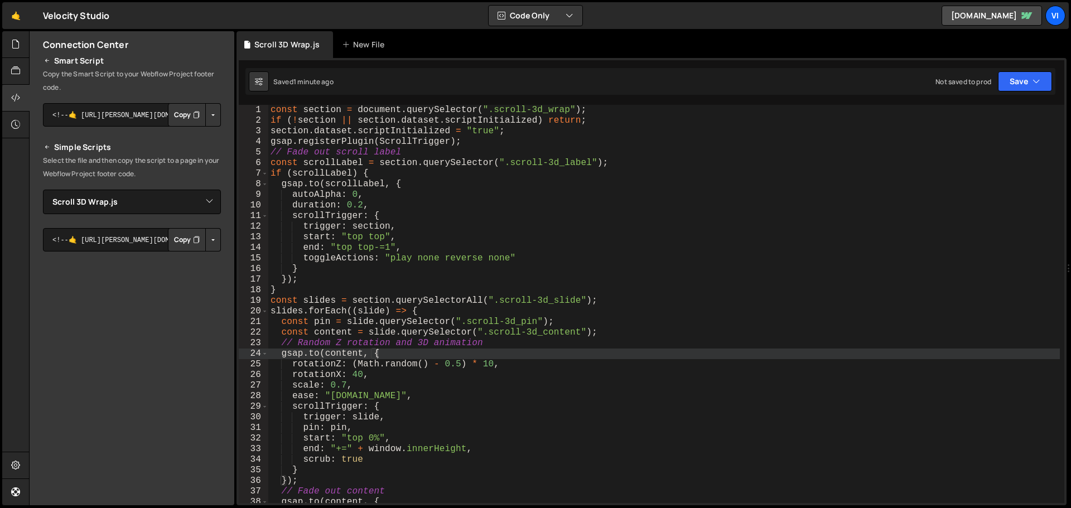
scroll to position [121, 0]
click at [13, 459] on icon at bounding box center [15, 465] width 9 height 12
select select "project"
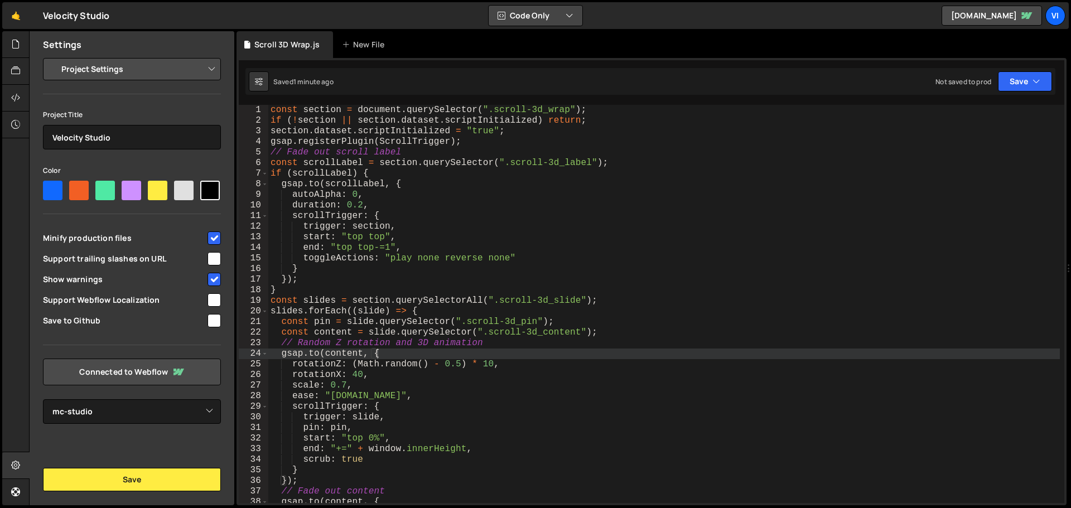
click at [526, 9] on button "Code Only" at bounding box center [536, 16] width 94 height 20
click at [634, 15] on div "🤙 Velocity Studio ⚠️ Code is being edited in another browser Code Only Code Onl…" at bounding box center [535, 15] width 1067 height 27
click at [129, 69] on select "Project Settings Code Editor Settings Chat Settings" at bounding box center [133, 69] width 163 height 25
click at [3, 71] on div at bounding box center [15, 71] width 27 height 27
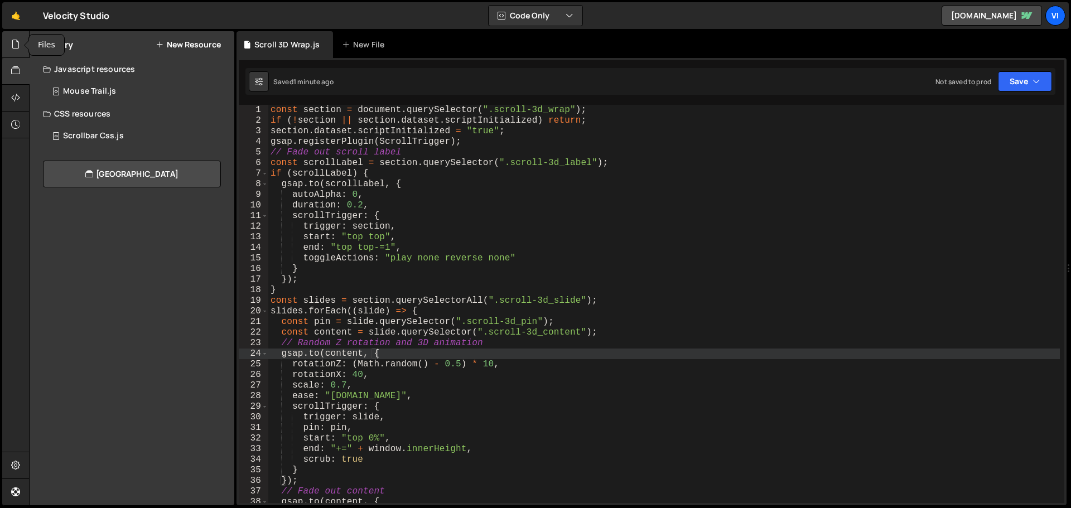
click at [22, 47] on div at bounding box center [15, 44] width 27 height 27
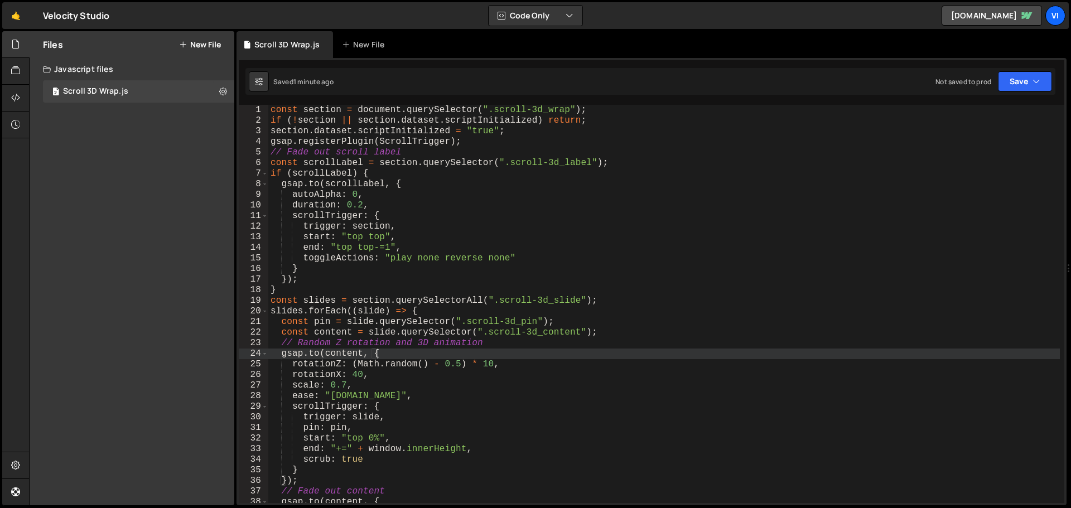
click at [56, 20] on div "Velocity Studio ⚠️ Code is being edited in another browser" at bounding box center [76, 15] width 66 height 13
click at [8, 15] on link "🤙" at bounding box center [15, 15] width 27 height 27
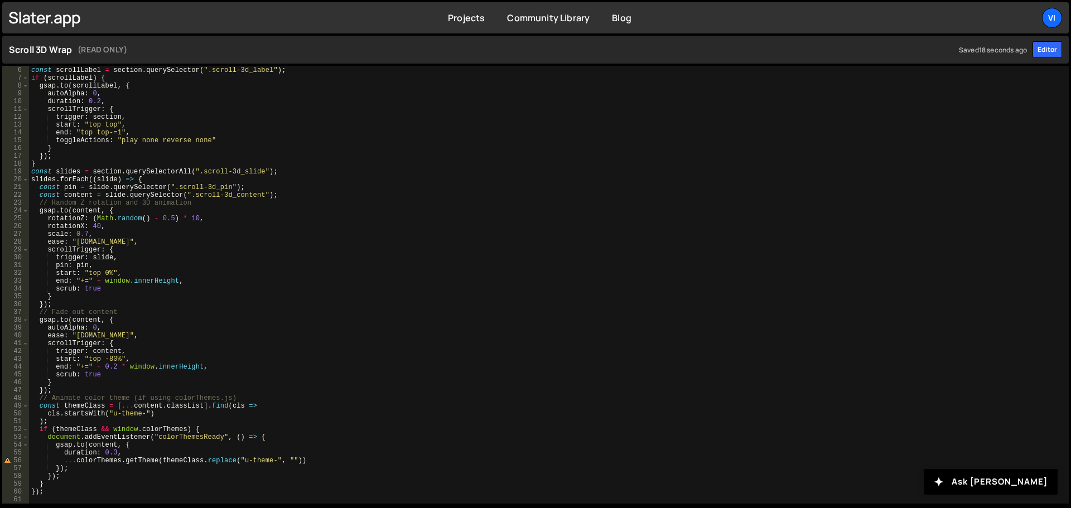
scroll to position [38, 0]
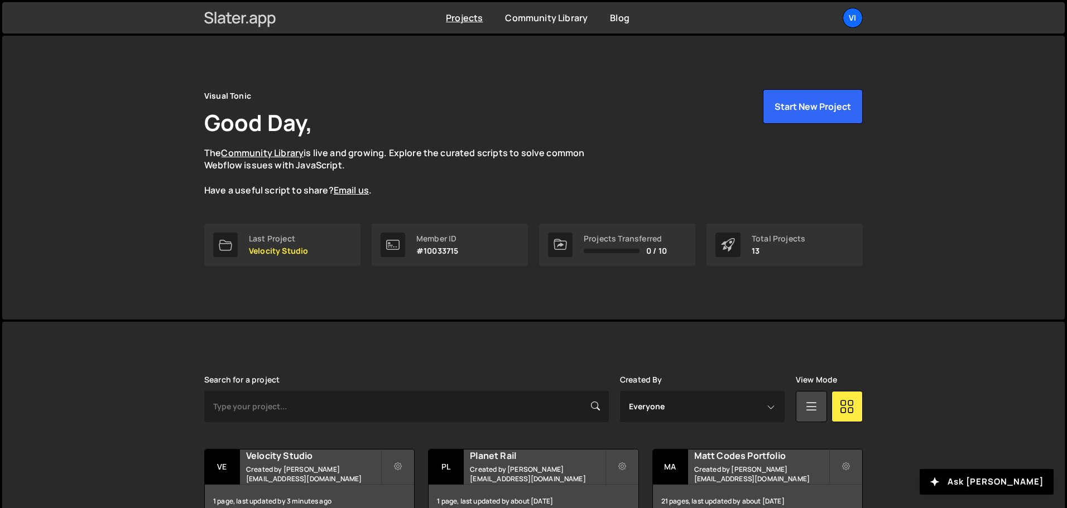
click at [238, 12] on icon at bounding box center [240, 17] width 72 height 19
click at [854, 17] on div "Vi" at bounding box center [852, 18] width 20 height 20
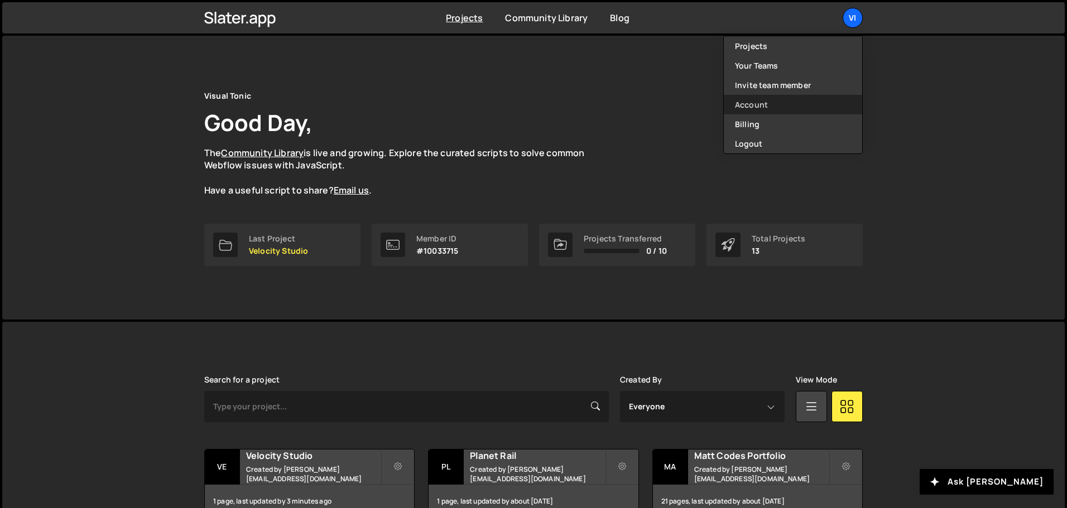
click at [780, 109] on link "Account" at bounding box center [793, 105] width 138 height 20
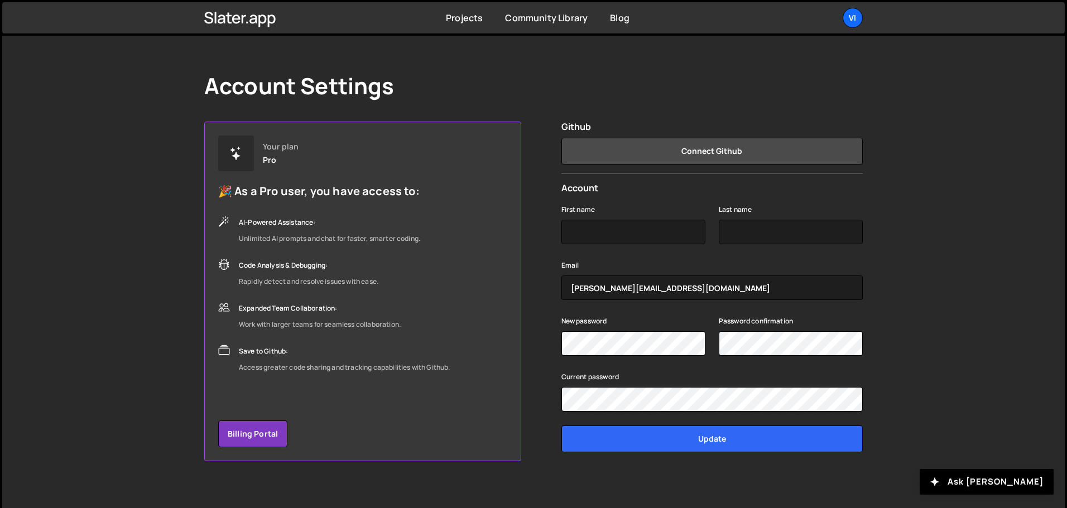
scroll to position [26, 0]
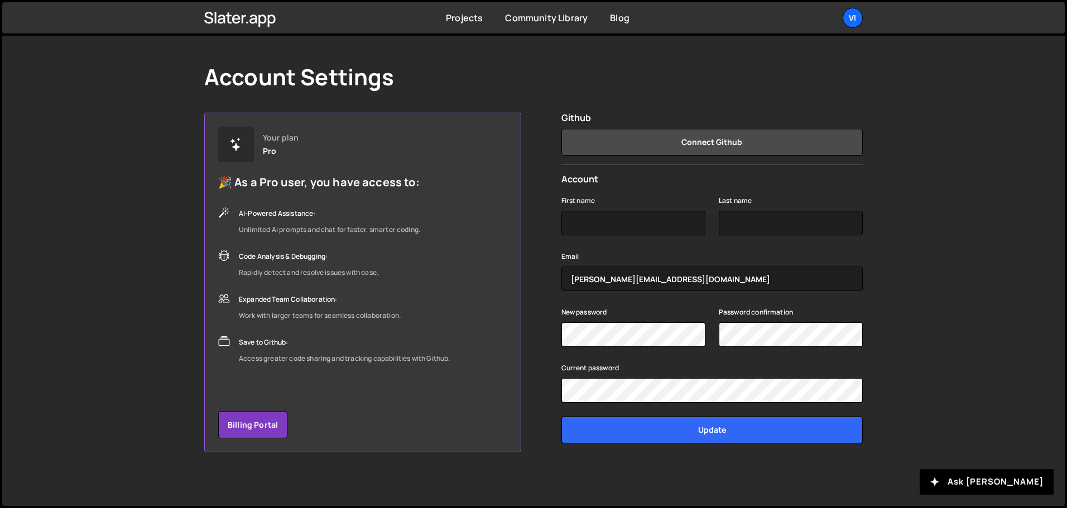
click at [341, 103] on div "Account Settings Your plan Pro 🎉 As a Pro user, you have access to: AI-Powered …" at bounding box center [533, 258] width 692 height 496
click at [368, 73] on h1 "Account Settings" at bounding box center [299, 77] width 190 height 27
click at [242, 20] on icon at bounding box center [244, 19] width 4 height 8
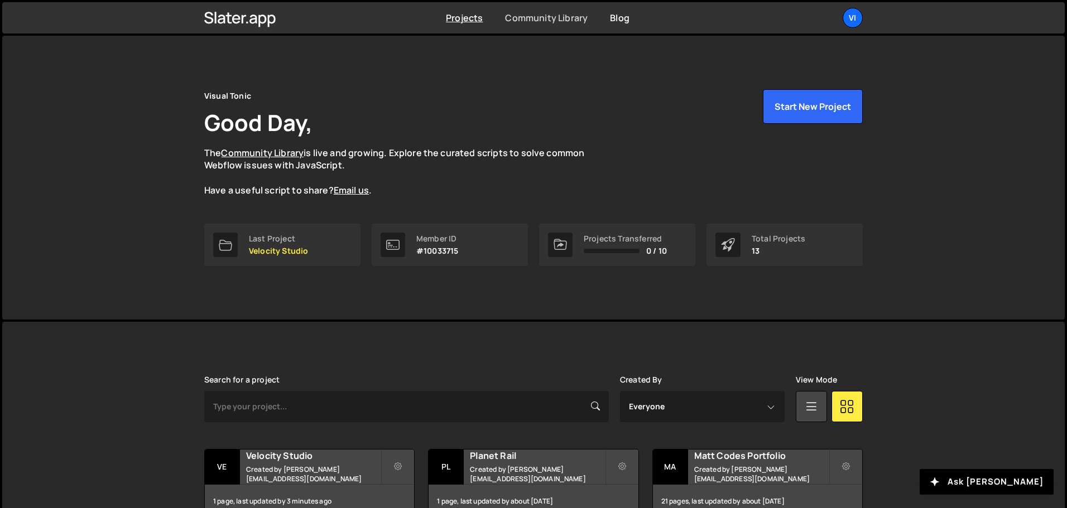
click at [567, 16] on link "Community Library" at bounding box center [546, 18] width 83 height 12
click at [282, 234] on div "Last Project" at bounding box center [278, 238] width 59 height 9
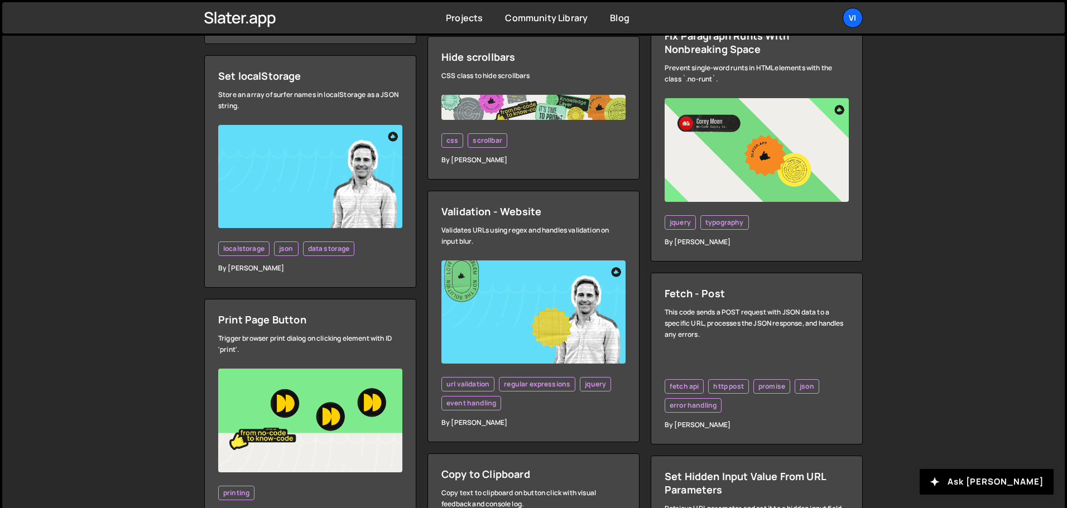
scroll to position [669, 0]
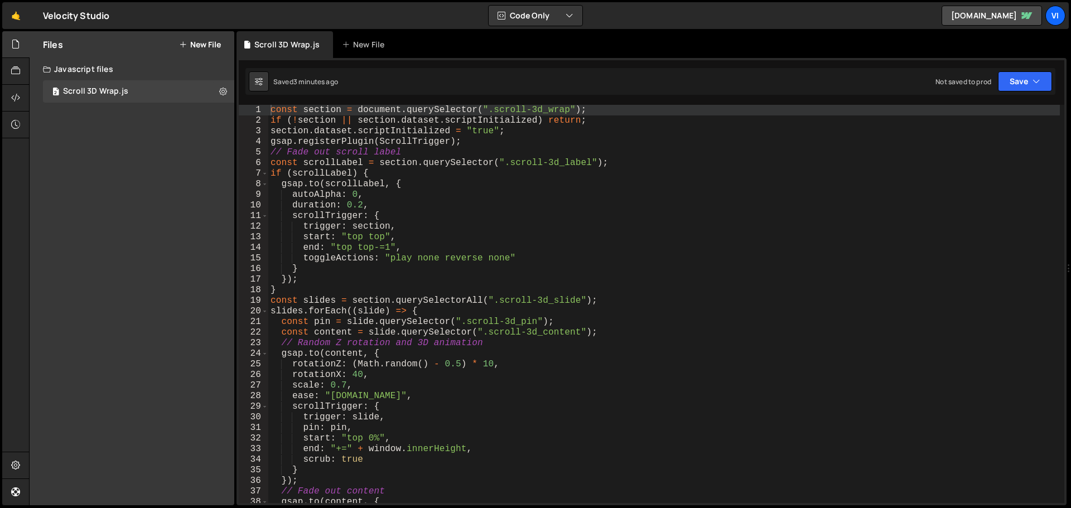
click at [387, 136] on div "const section = document . querySelector ( ".scroll-3d_wrap" ) ; if ( ! section…" at bounding box center [664, 315] width 792 height 420
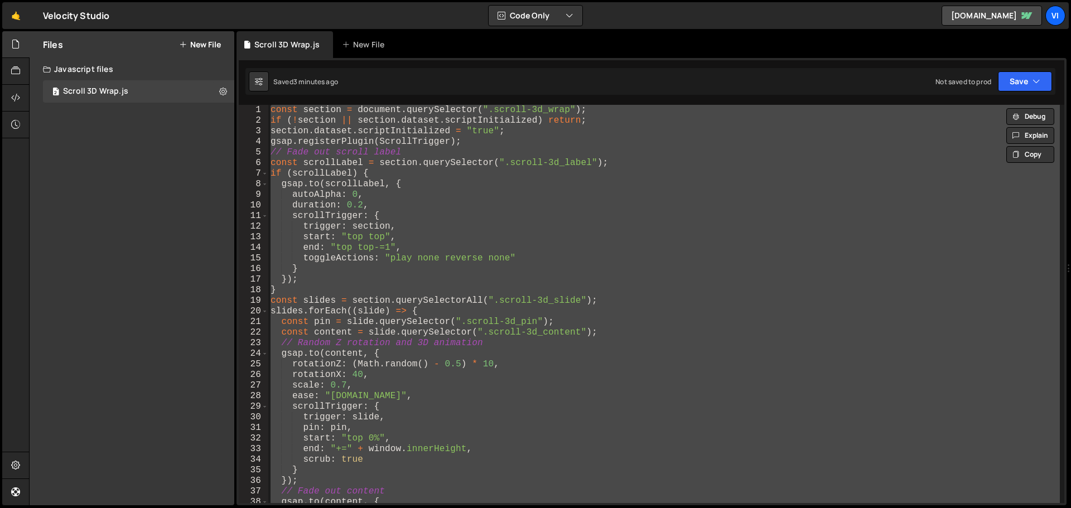
click at [455, 214] on div "const section = document . querySelector ( ".scroll-3d_wrap" ) ; if ( ! section…" at bounding box center [664, 304] width 792 height 398
click at [345, 163] on div "const section = document . querySelector ( ".scroll-3d_wrap" ) ; if ( ! section…" at bounding box center [664, 304] width 792 height 398
paste textarea
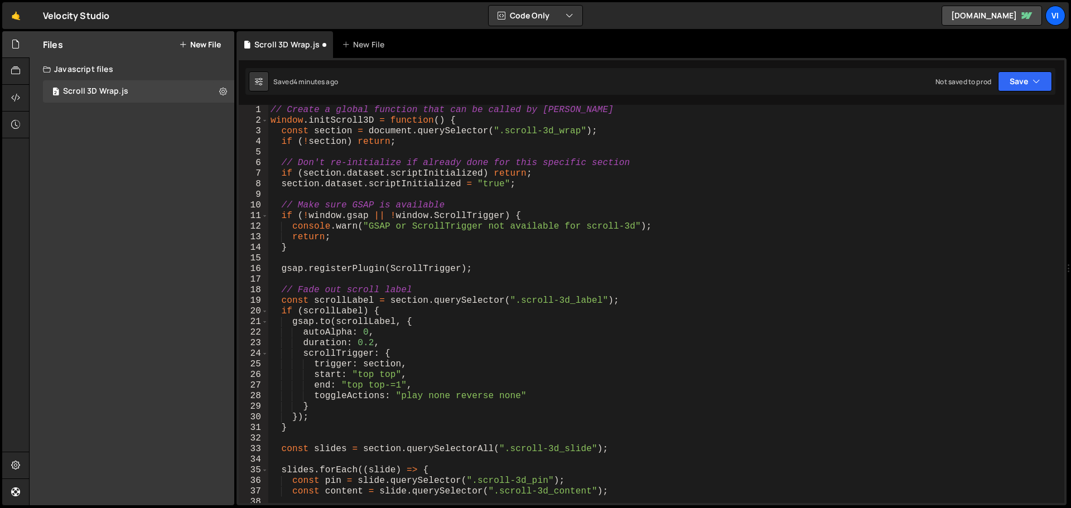
click at [426, 231] on div "// Create a global function that can be called by Barba window . initScroll3D =…" at bounding box center [664, 315] width 792 height 420
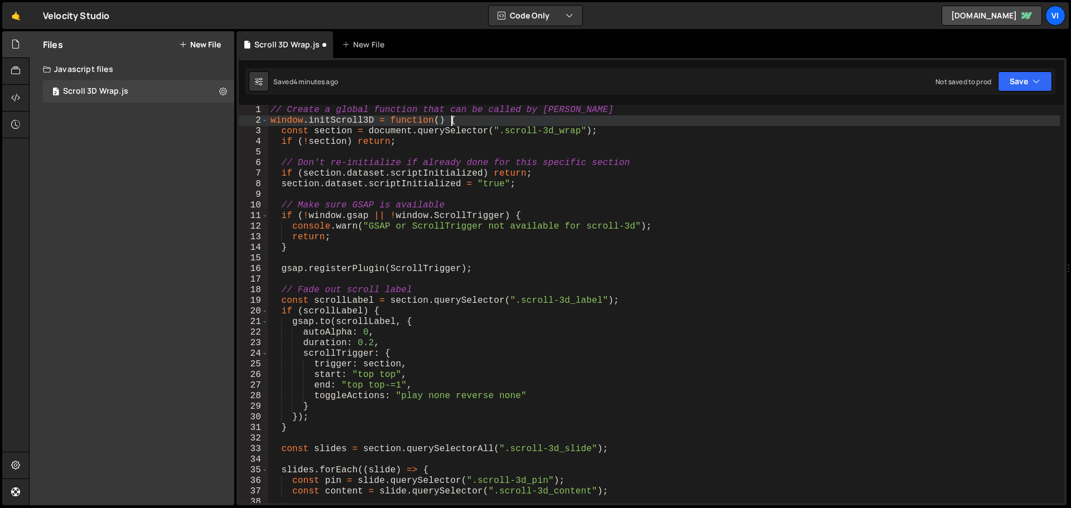
click at [543, 118] on div "// Create a global function that can be called by Barba window . initScroll3D =…" at bounding box center [664, 315] width 792 height 420
click at [1039, 85] on icon "button" at bounding box center [1037, 81] width 8 height 11
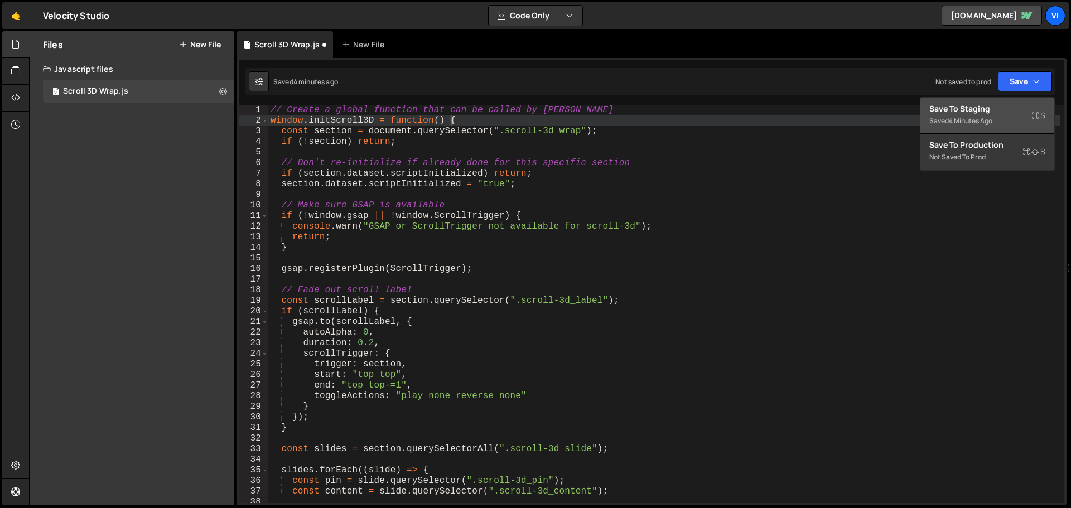
click at [992, 115] on div "Saved 4 minutes ago" at bounding box center [987, 120] width 116 height 13
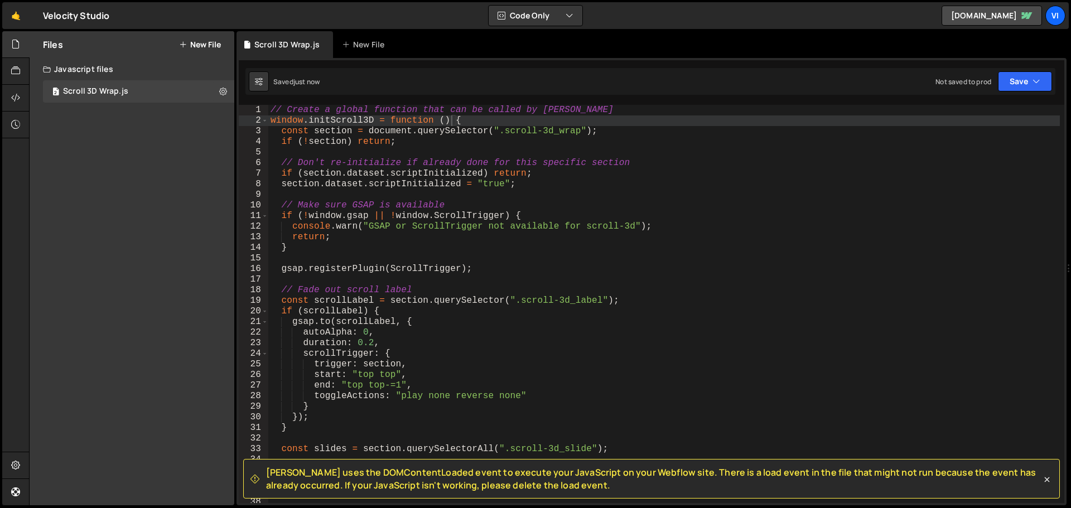
click at [417, 481] on span "Slater uses the DOMContentLoaded event to execute your JavaScript on your Webfl…" at bounding box center [653, 478] width 775 height 25
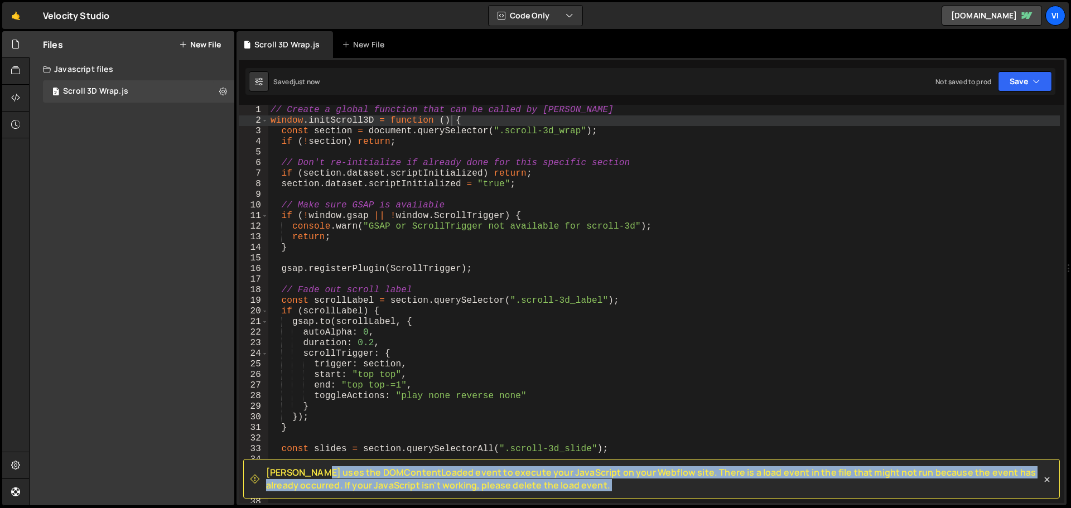
click at [417, 481] on span "Slater uses the DOMContentLoaded event to execute your JavaScript on your Webfl…" at bounding box center [653, 478] width 775 height 25
copy div "Slater uses the DOMContentLoaded event to execute your JavaScript on your Webfl…"
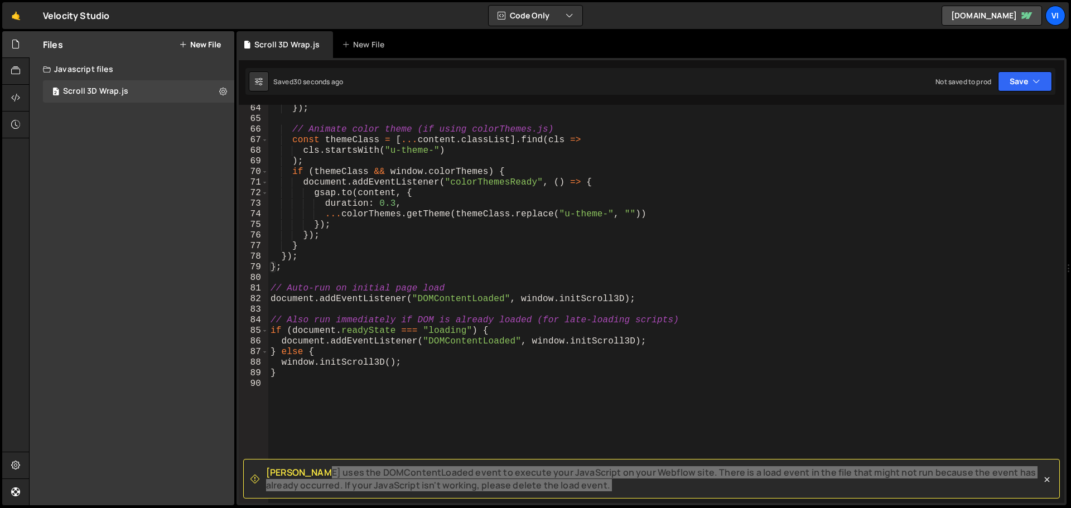
scroll to position [750, 0]
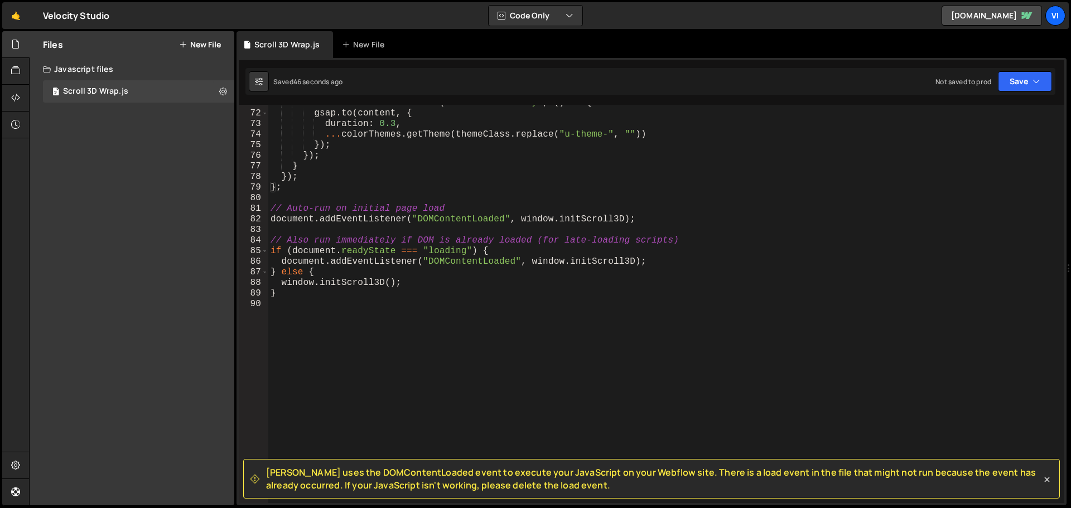
click at [472, 158] on div "document . addEventListener ( "colorThemesReady" , ( ) => { gsap . to ( content…" at bounding box center [664, 308] width 792 height 420
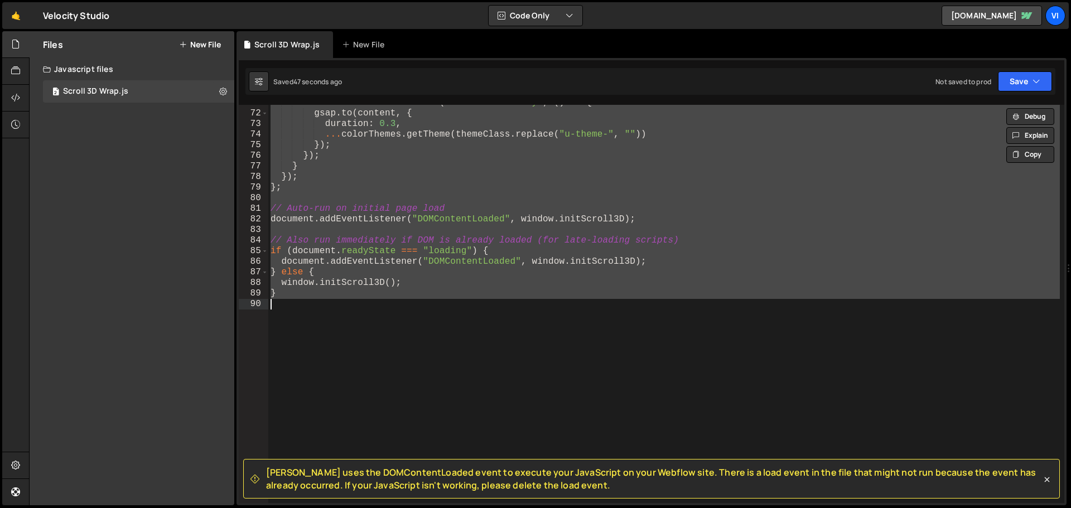
paste textarea "window.initScroll3D();"
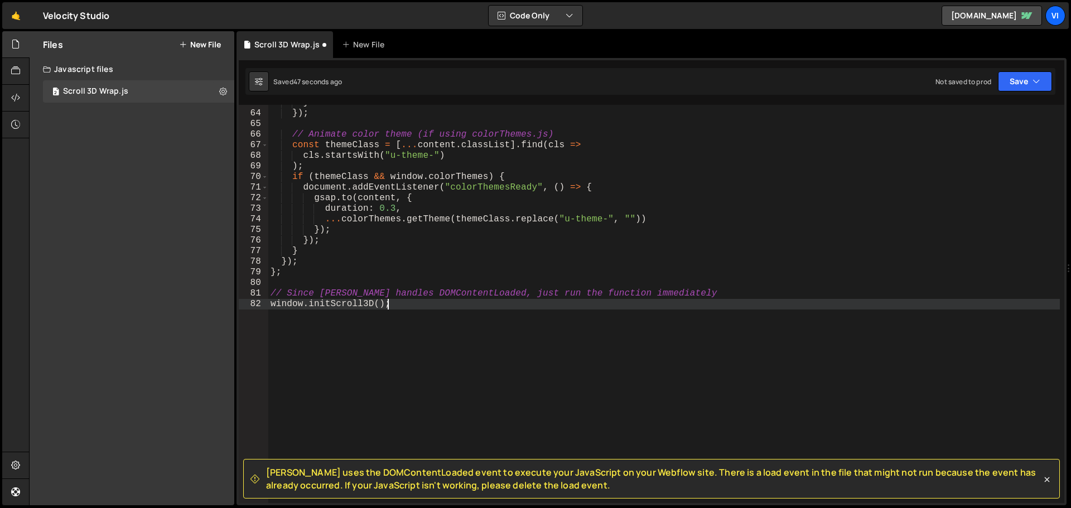
scroll to position [665, 0]
click at [1005, 93] on div "Saved 49 seconds ago Not saved to prod Upgrade to Edit Save Save to Staging S S…" at bounding box center [650, 81] width 810 height 27
click at [1015, 85] on button "Save" at bounding box center [1025, 81] width 54 height 20
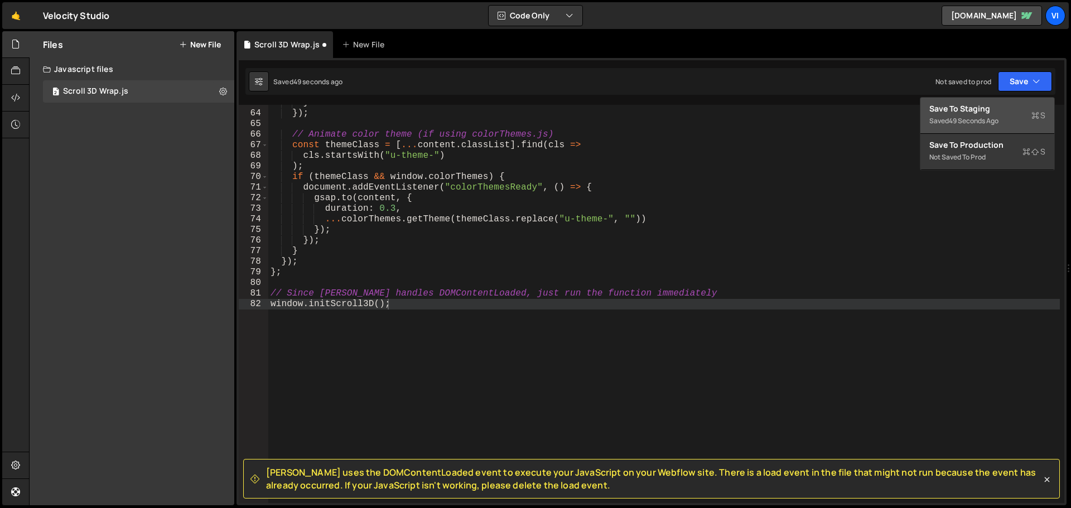
click at [981, 109] on div "Save to Staging S" at bounding box center [987, 108] width 116 height 11
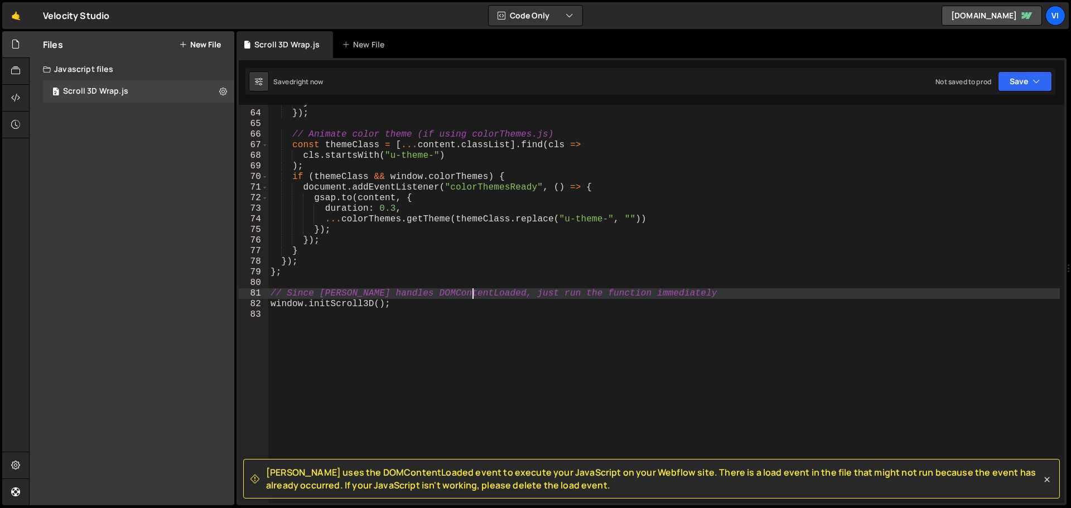
click at [474, 290] on div "} }) ; // Animate color theme (if using colorThemes.js) const themeClass = [ ..…" at bounding box center [664, 308] width 792 height 420
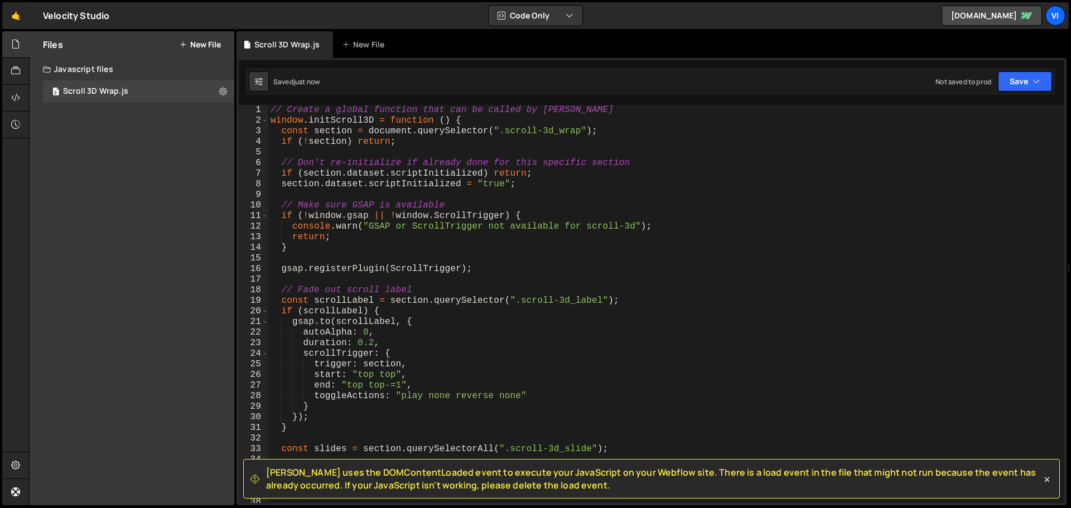
scroll to position [0, 0]
click at [125, 83] on div "2 Scroll 3D Wrap.js 0" at bounding box center [138, 91] width 191 height 22
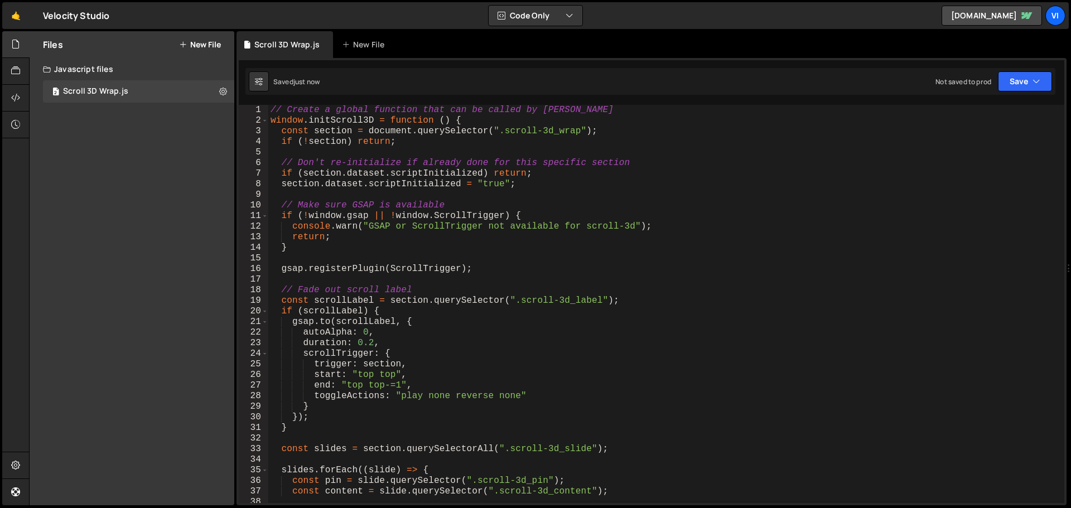
click at [504, 214] on div "// Create a global function that can be called by Barba window . initScroll3D =…" at bounding box center [664, 315] width 792 height 420
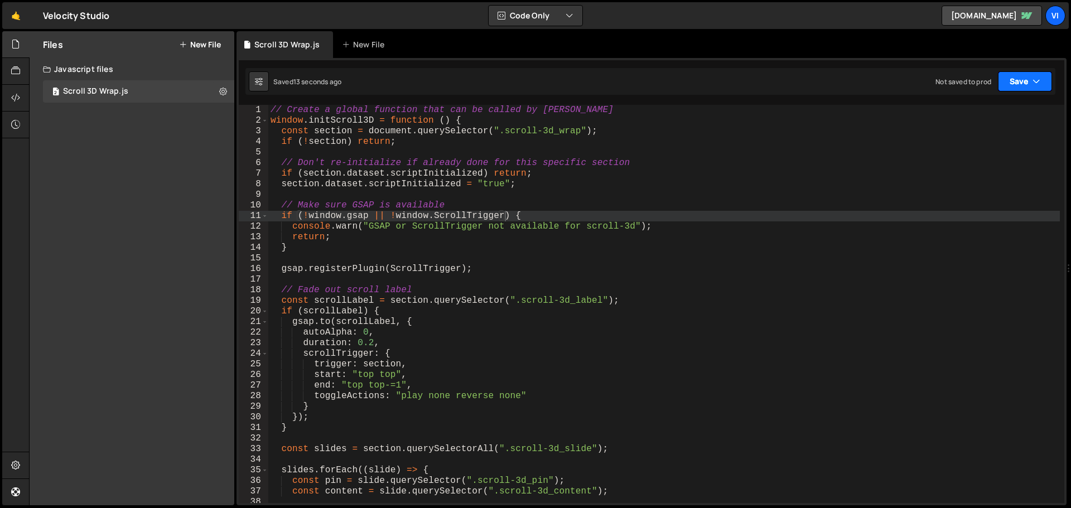
click at [1031, 89] on button "Save" at bounding box center [1025, 81] width 54 height 20
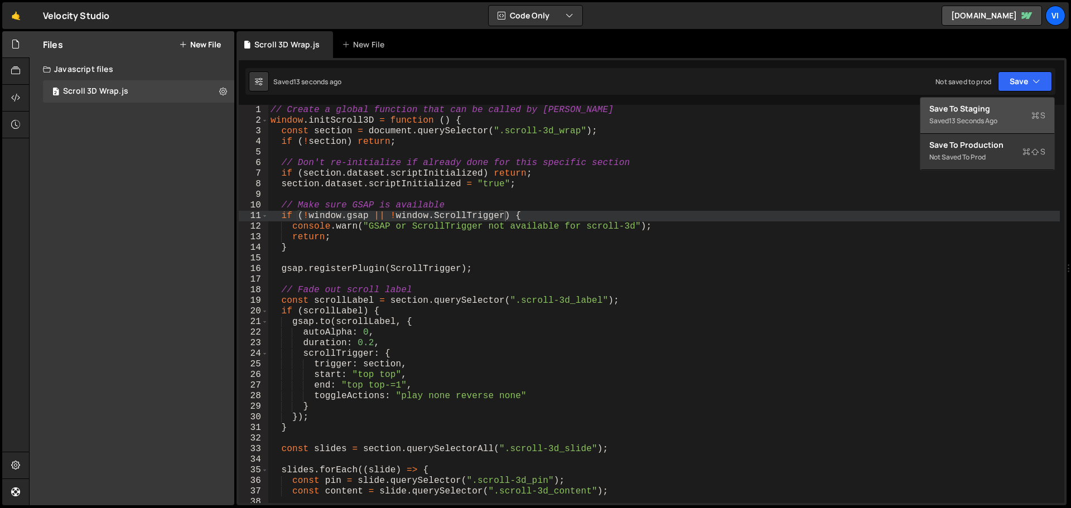
click at [999, 104] on div "Save to Staging S" at bounding box center [987, 108] width 116 height 11
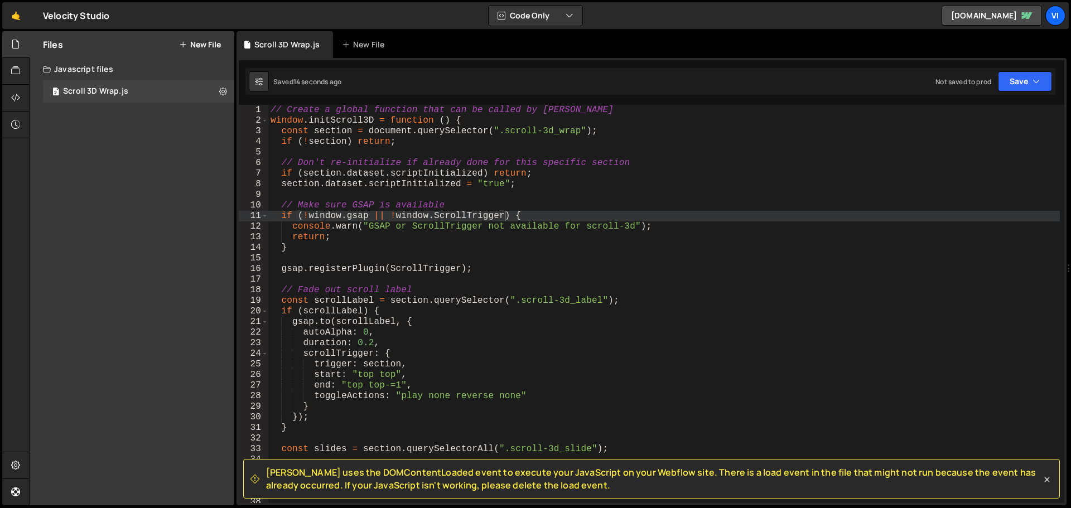
type textarea "if (section.dataset.scriptInitialized) return;"
click at [580, 170] on div "// Create a global function that can be called by Barba window . initScroll3D =…" at bounding box center [664, 315] width 792 height 420
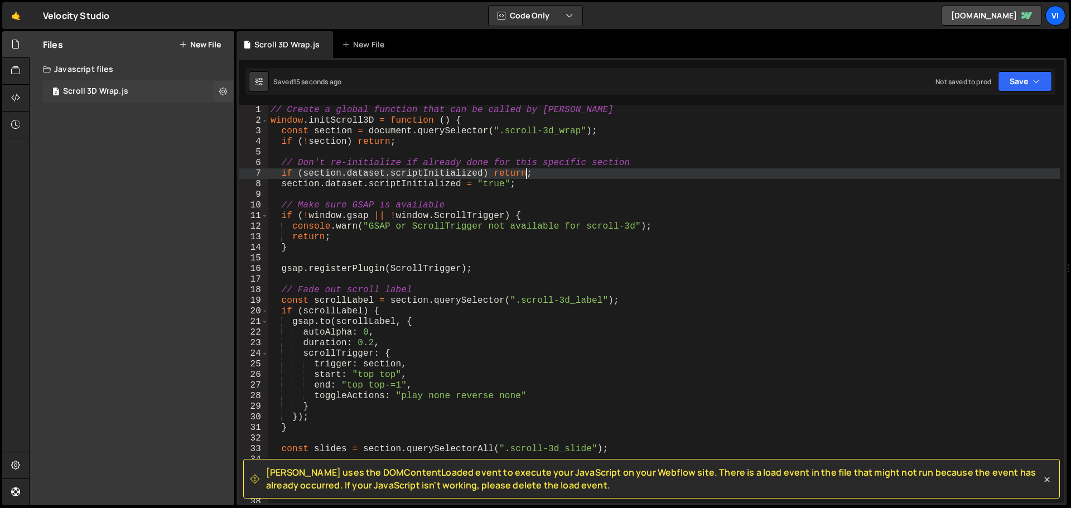
click at [121, 100] on div "2 Scroll 3D Wrap.js 0" at bounding box center [138, 91] width 191 height 22
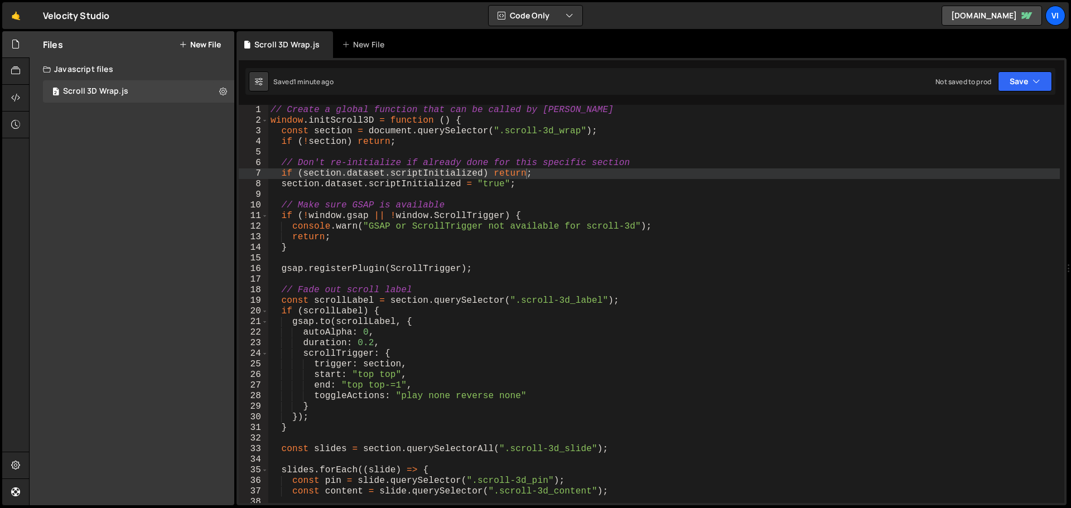
click at [206, 41] on button "New File" at bounding box center [200, 44] width 42 height 9
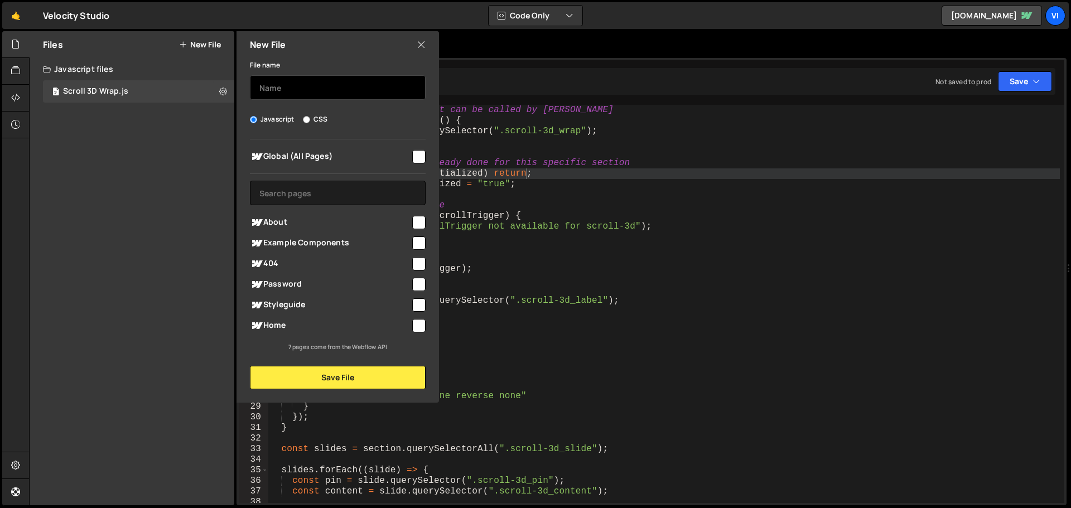
click at [301, 79] on input "text" at bounding box center [338, 87] width 176 height 25
type input "Award List Wrap"
click at [281, 220] on span "About" at bounding box center [330, 222] width 161 height 13
checkbox input "true"
click at [288, 323] on span "Home" at bounding box center [330, 325] width 161 height 13
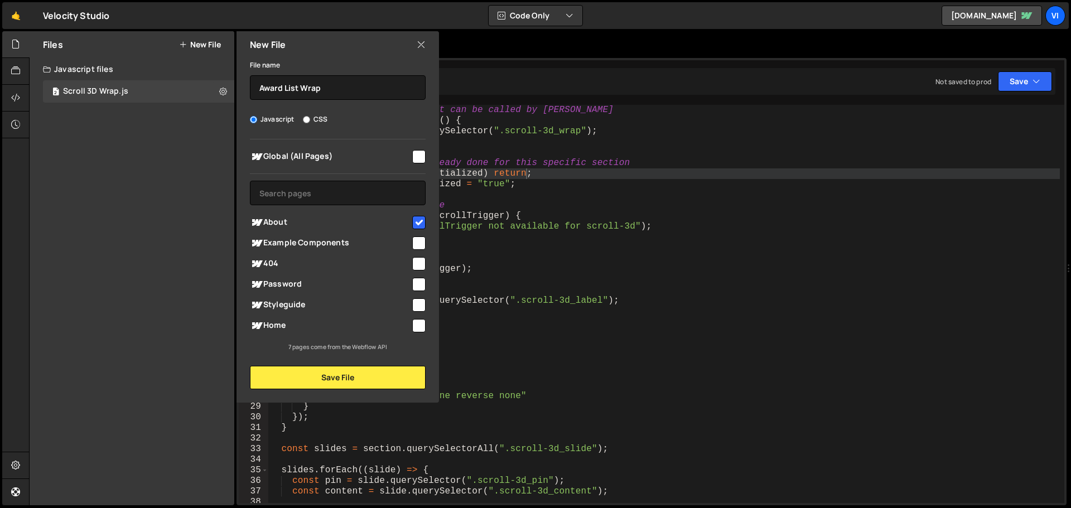
checkbox input "true"
click at [353, 379] on button "Save File" at bounding box center [338, 377] width 176 height 23
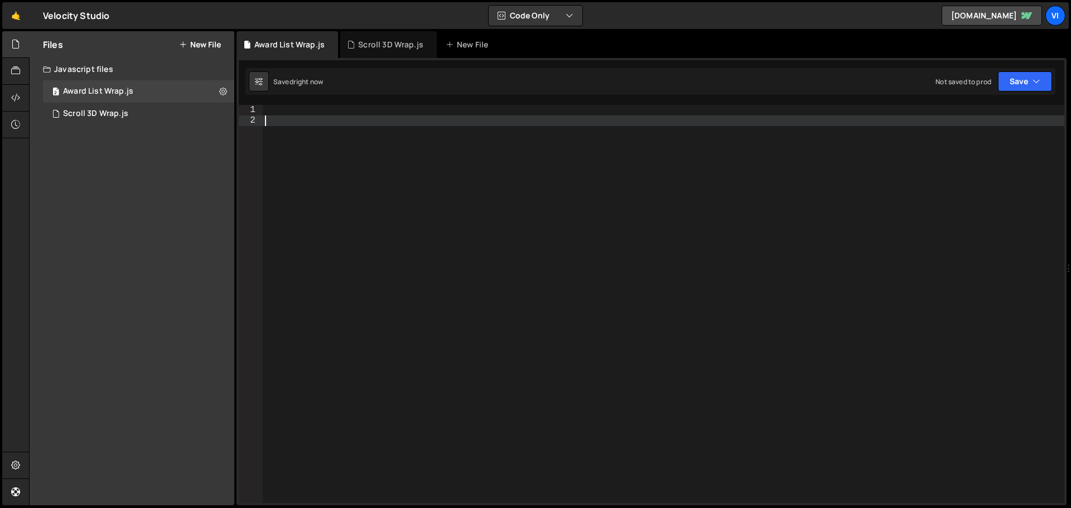
click at [377, 214] on div at bounding box center [664, 315] width 802 height 420
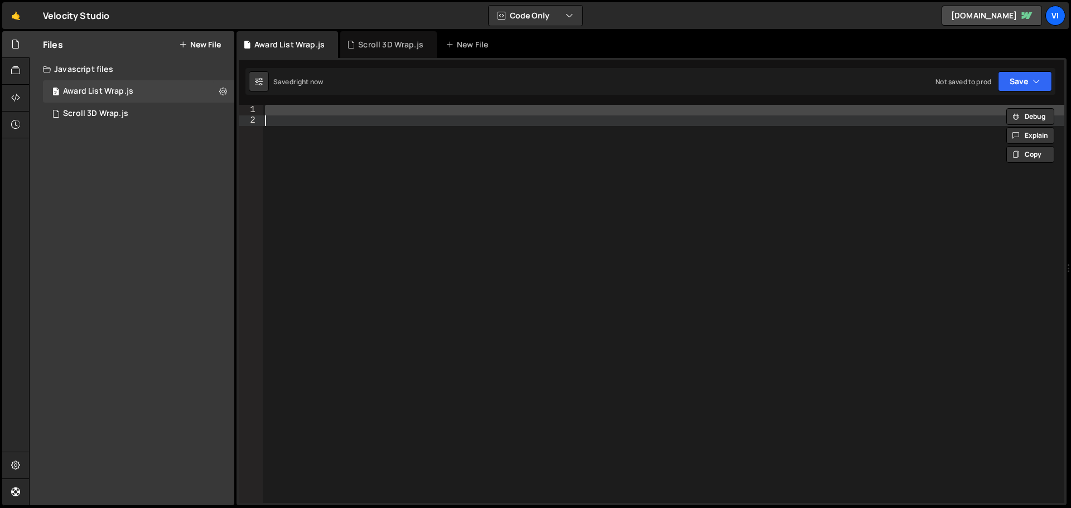
paste textarea "};"
type textarea "};"
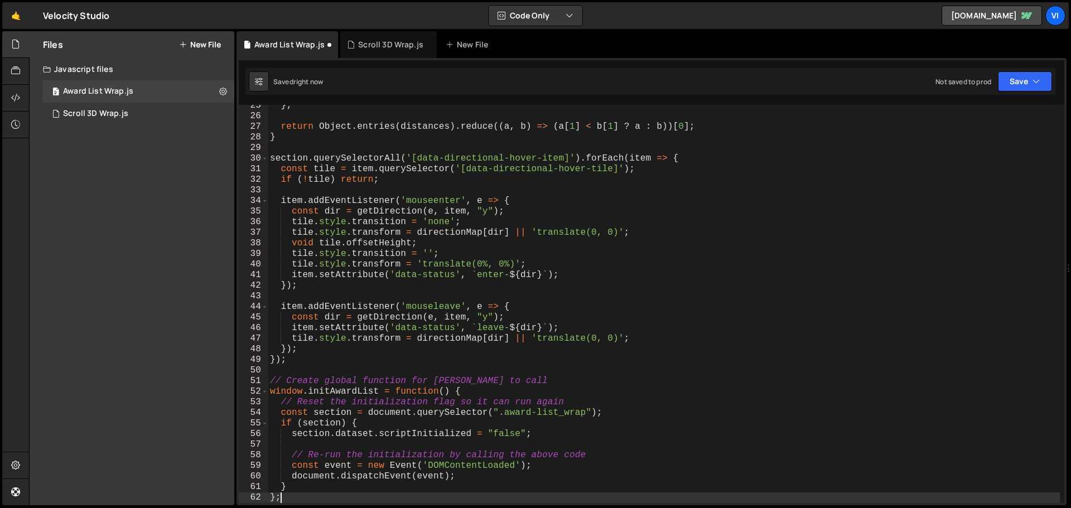
scroll to position [259, 0]
drag, startPoint x: 1021, startPoint y: 78, endPoint x: 1015, endPoint y: 84, distance: 8.7
click at [1021, 78] on button "Save" at bounding box center [1025, 81] width 54 height 20
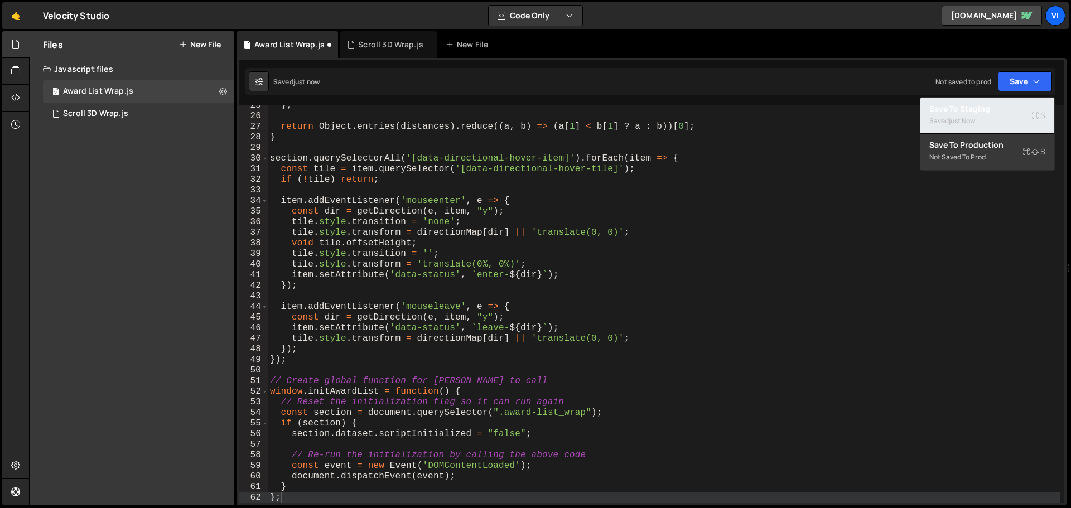
click at [993, 105] on div "Save to Staging S" at bounding box center [987, 108] width 116 height 11
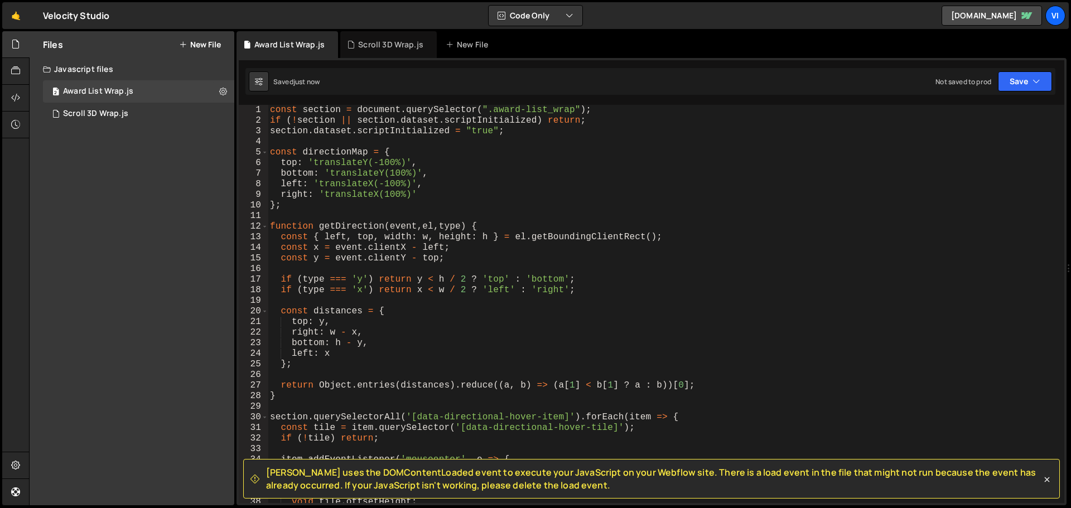
scroll to position [0, 0]
click at [156, 218] on div "Files New File Javascript files 2 Award List Wrap.js 0 2 Scroll 3D Wrap.js 0 CS…" at bounding box center [132, 268] width 205 height 474
click at [126, 119] on div "2 Scroll 3D Wrap.js 0" at bounding box center [138, 114] width 191 height 22
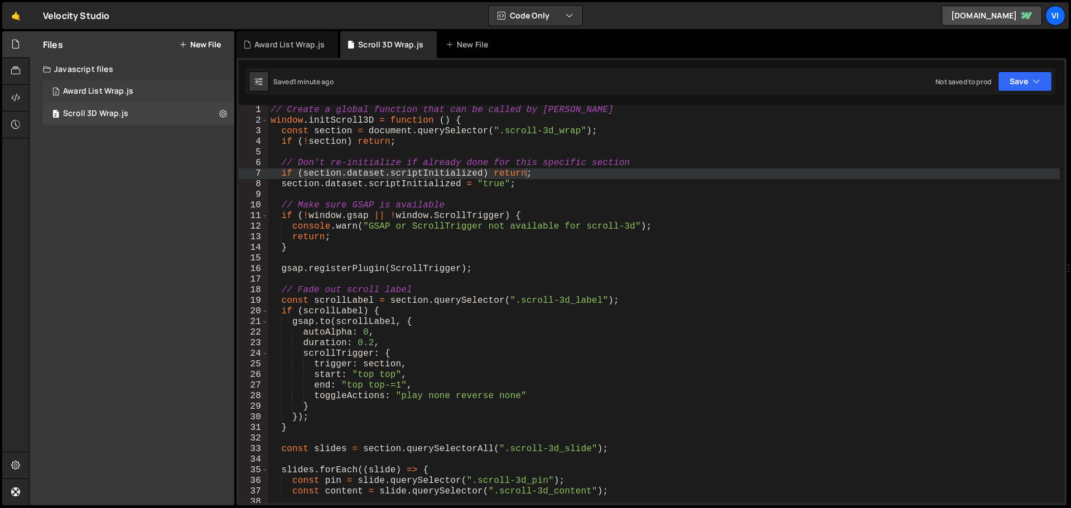
click at [135, 89] on div "2 Award List Wrap.js 0" at bounding box center [138, 91] width 191 height 22
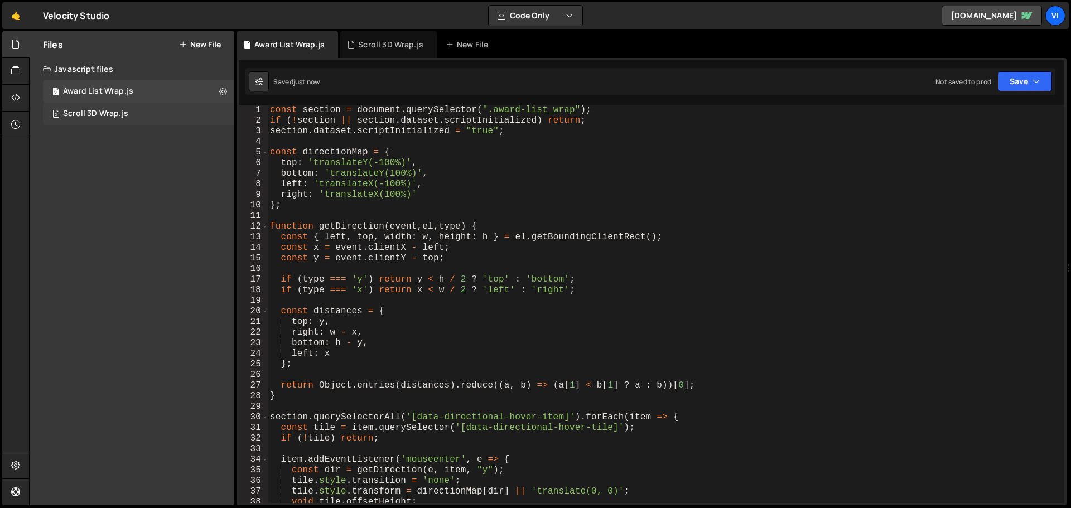
click at [155, 113] on div "2 Scroll 3D Wrap.js 0" at bounding box center [138, 114] width 191 height 22
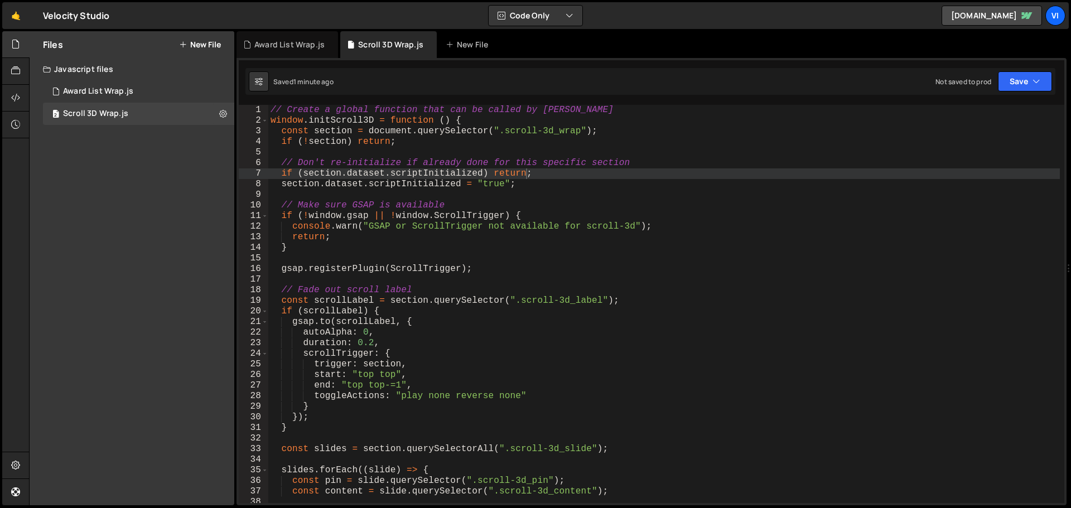
click at [153, 137] on div "Files New File Javascript files 2 Award List Wrap.js 0 2 Scroll 3D Wrap.js 0 CS…" at bounding box center [132, 268] width 205 height 474
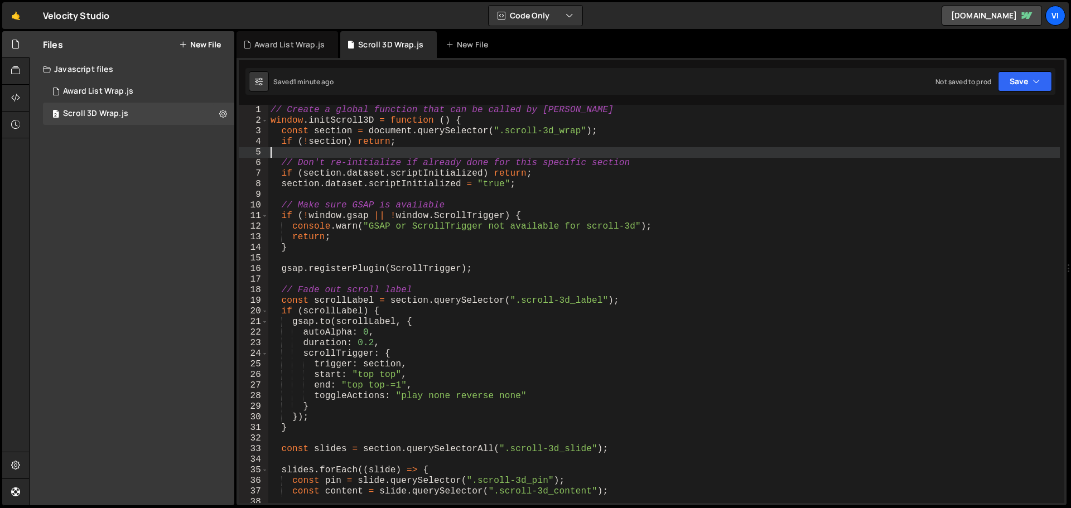
click at [360, 147] on div "// Create a global function that can be called by Barba window . initScroll3D =…" at bounding box center [664, 315] width 792 height 420
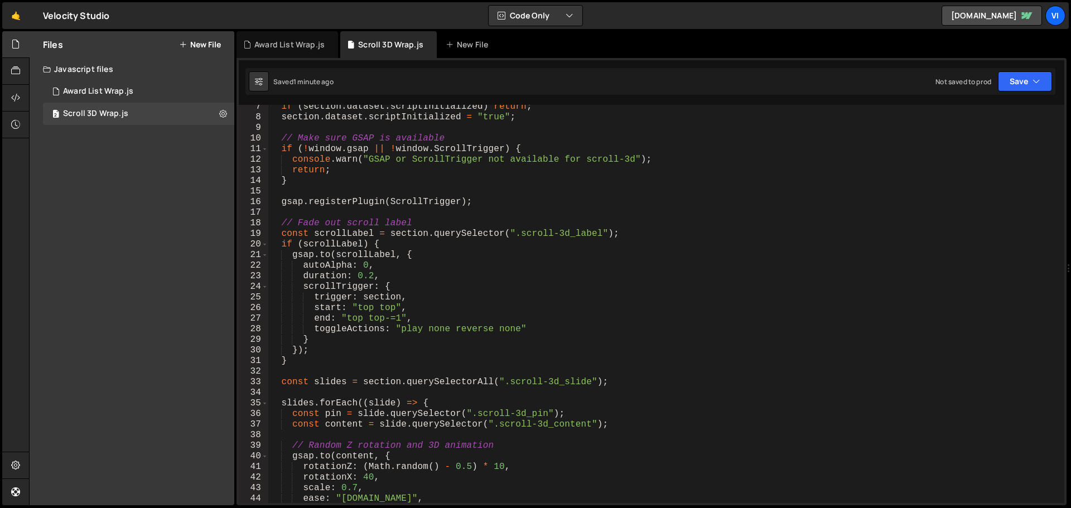
scroll to position [167, 0]
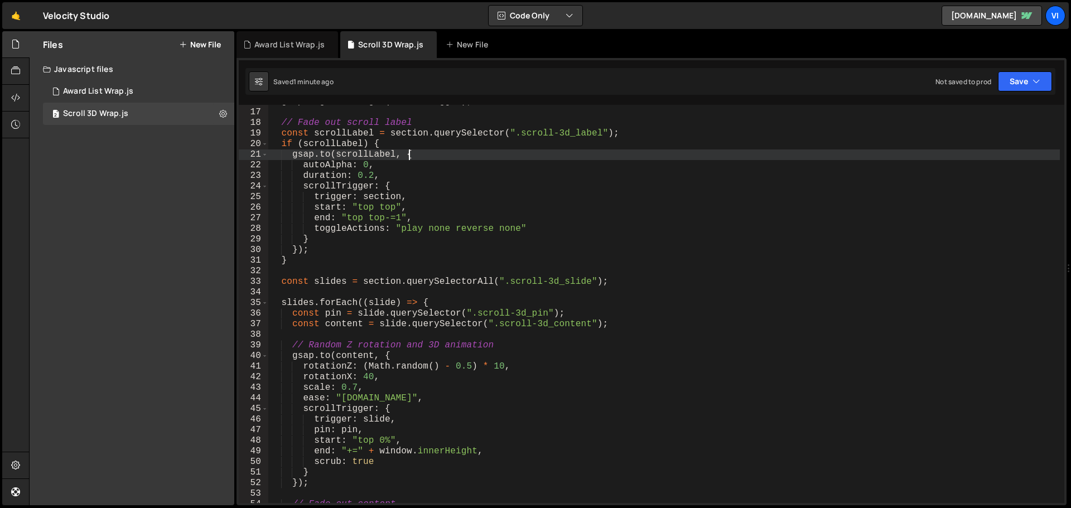
click at [975, 159] on div "gsap . registerPlugin ( ScrollTrigger ) ; // Fade out scroll label const scroll…" at bounding box center [664, 307] width 792 height 420
type textarea "gsap.to(scrollLabel, {"
click at [207, 36] on div "Files New File" at bounding box center [132, 44] width 205 height 27
click at [215, 40] on button "New File" at bounding box center [200, 44] width 42 height 9
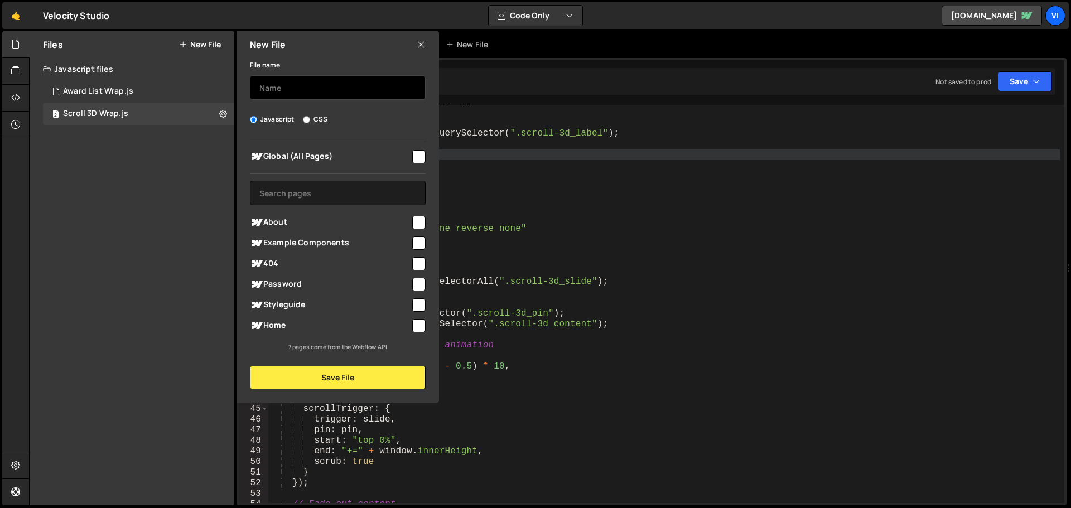
click at [307, 90] on input "text" at bounding box center [338, 87] width 176 height 25
type input "Contact Strip Wrap"
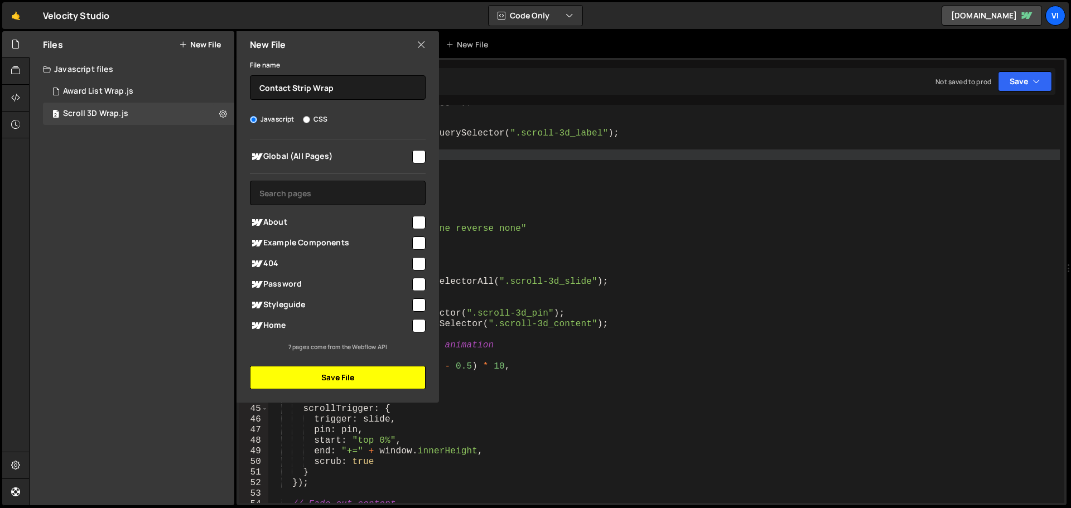
click at [385, 372] on button "Save File" at bounding box center [338, 377] width 176 height 23
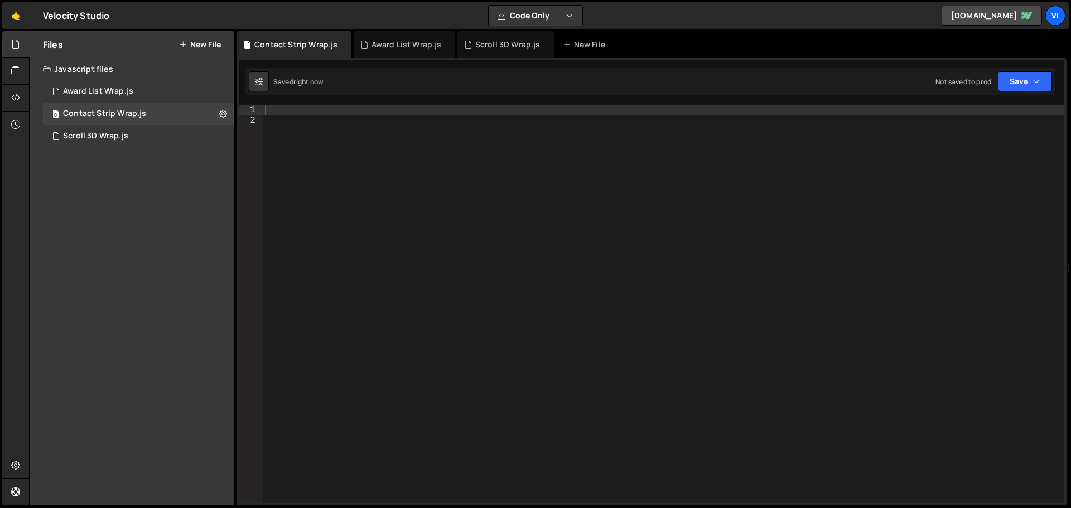
click at [382, 183] on div at bounding box center [664, 315] width 802 height 420
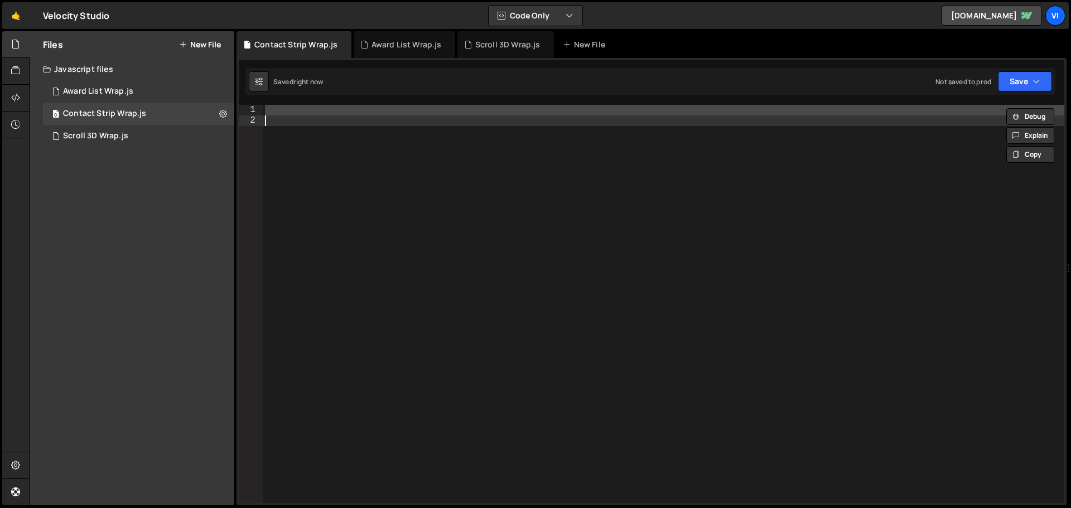
paste textarea "</script>"
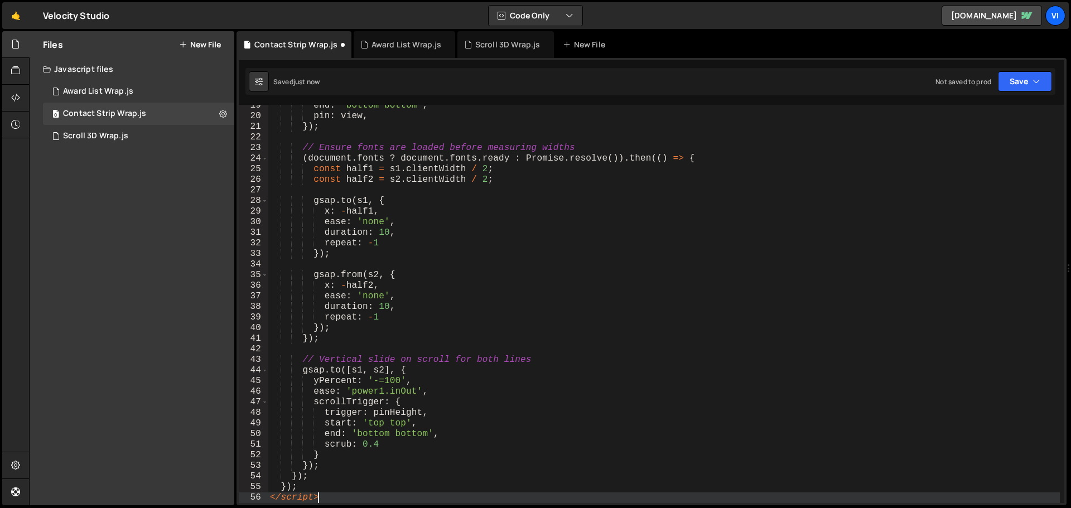
scroll to position [195, 0]
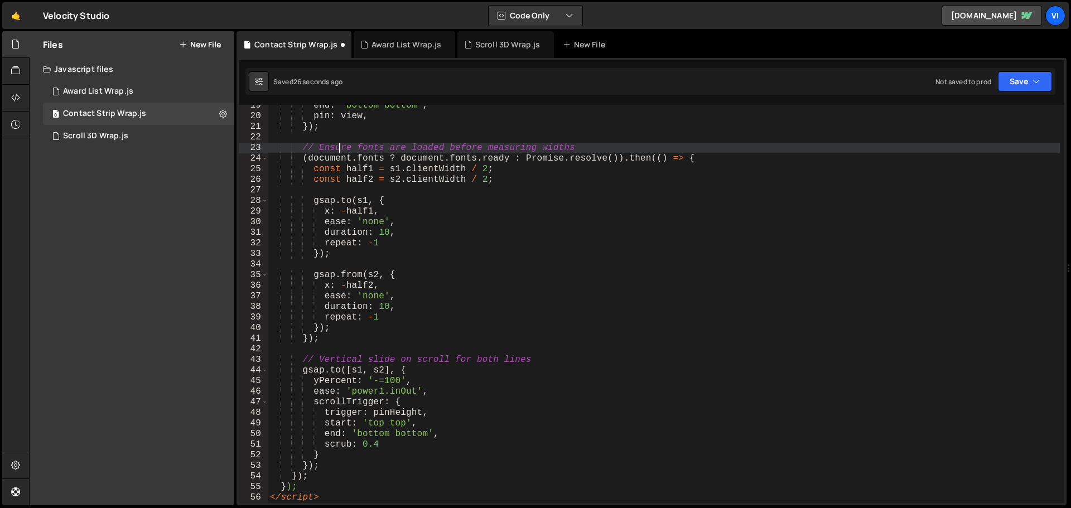
click at [339, 146] on div "end : 'bottom bottom' , pin : view , }) ; // Ensure fonts are loaded before mea…" at bounding box center [664, 310] width 792 height 420
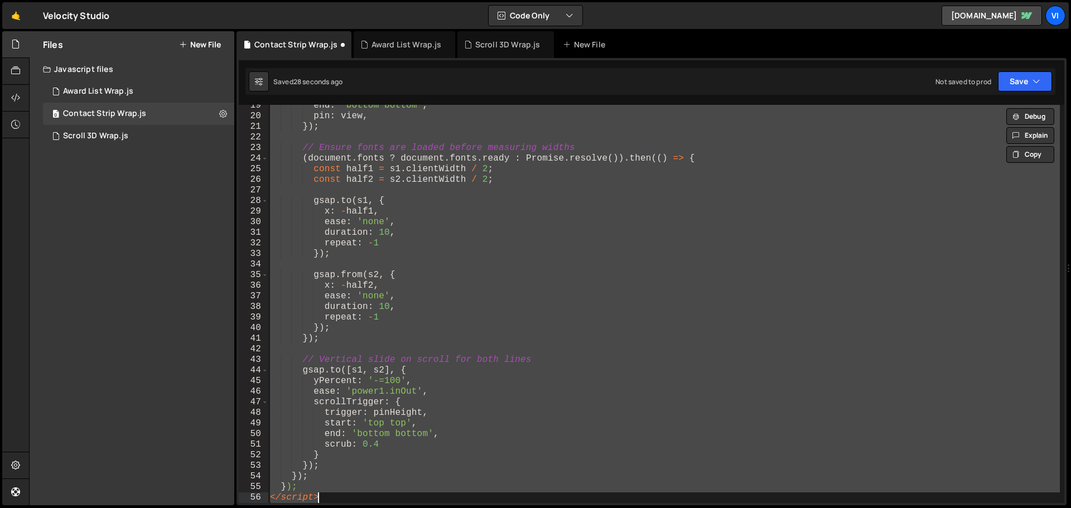
paste textarea "};"
type textarea "};"
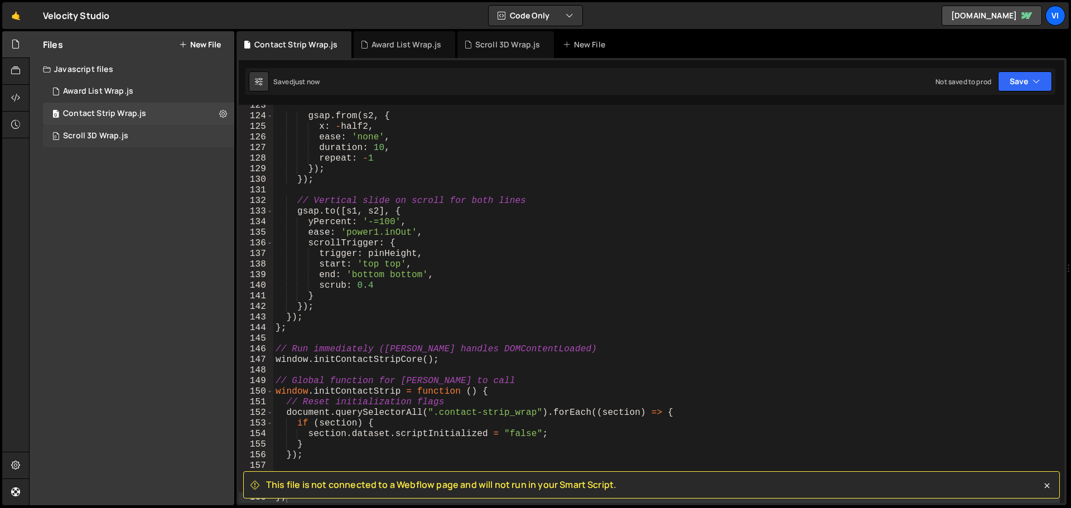
click at [142, 142] on div "0 Scroll 3D Wrap.js 0" at bounding box center [138, 136] width 191 height 22
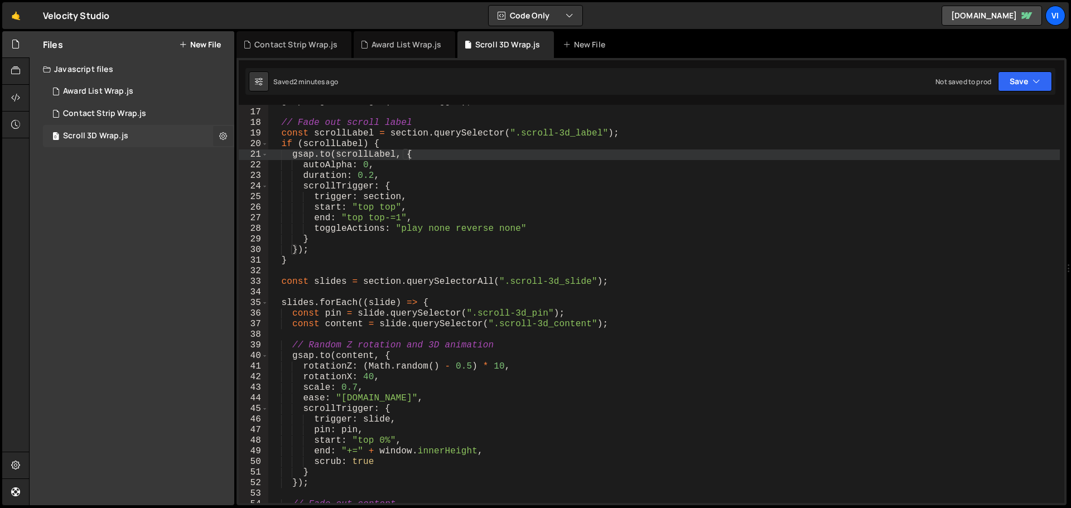
click at [226, 137] on icon at bounding box center [223, 136] width 8 height 11
click at [285, 162] on button "Edit File Settings" at bounding box center [291, 159] width 109 height 22
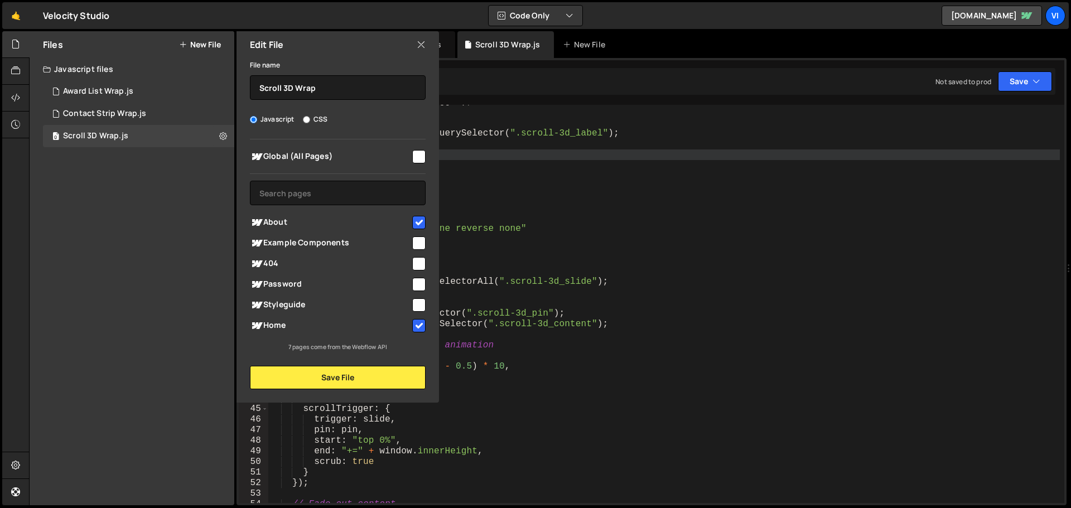
click at [418, 227] on input "checkbox" at bounding box center [418, 222] width 13 height 13
checkbox input "false"
click at [413, 325] on input "checkbox" at bounding box center [418, 325] width 13 height 13
checkbox input "false"
click at [382, 377] on button "Save File" at bounding box center [338, 377] width 176 height 23
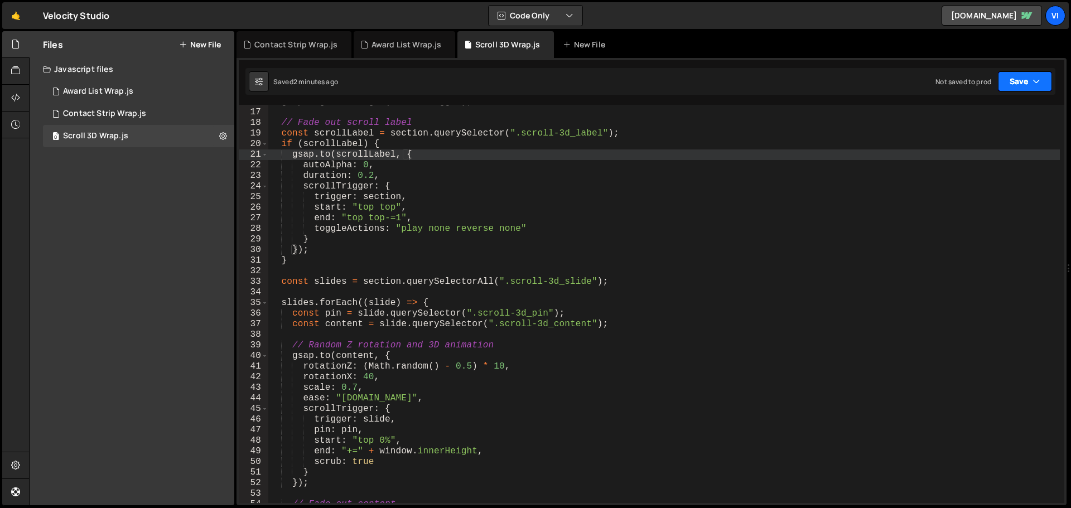
click at [1030, 84] on button "Save" at bounding box center [1025, 81] width 54 height 20
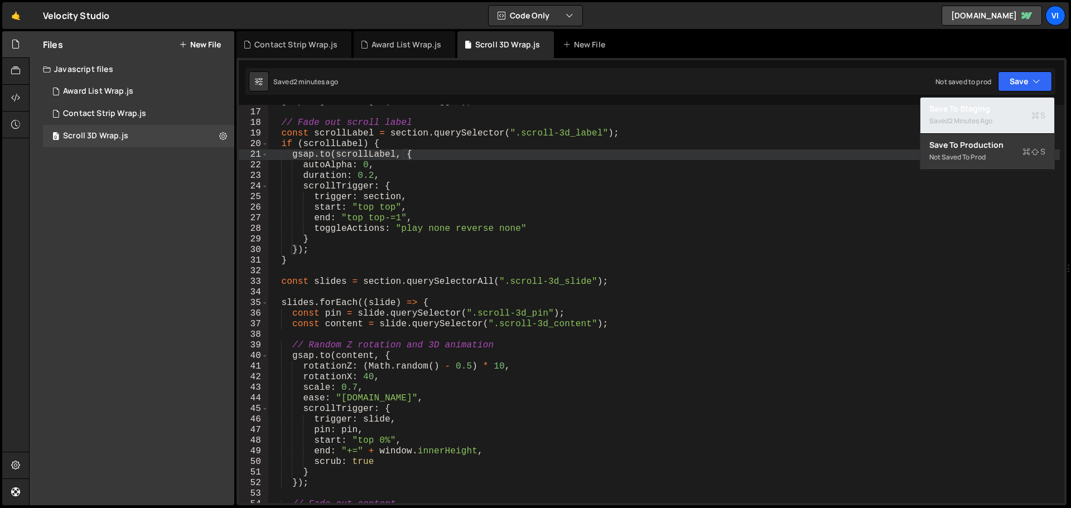
click at [977, 110] on div "Save to Staging S" at bounding box center [987, 108] width 116 height 11
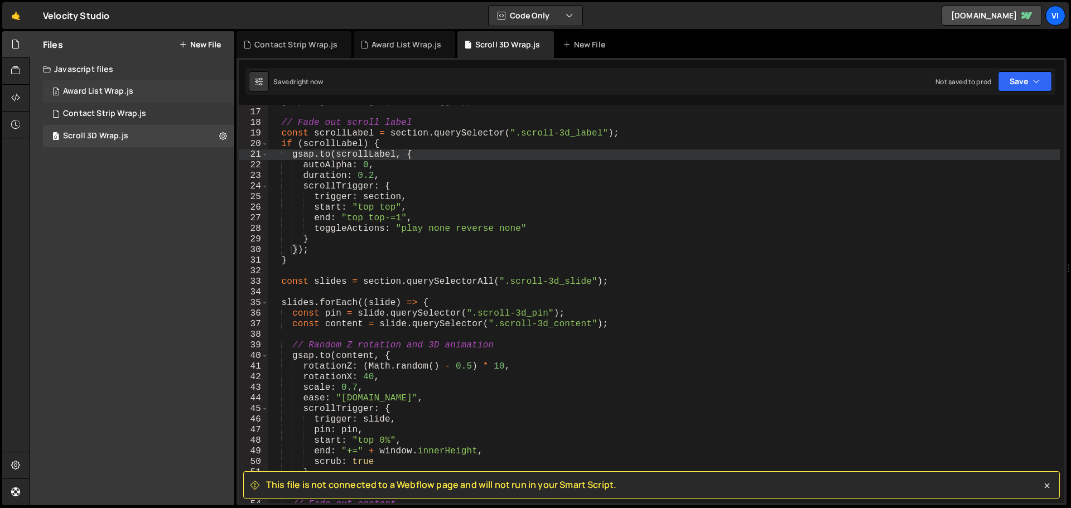
click at [128, 91] on div "Award List Wrap.js" at bounding box center [98, 91] width 70 height 10
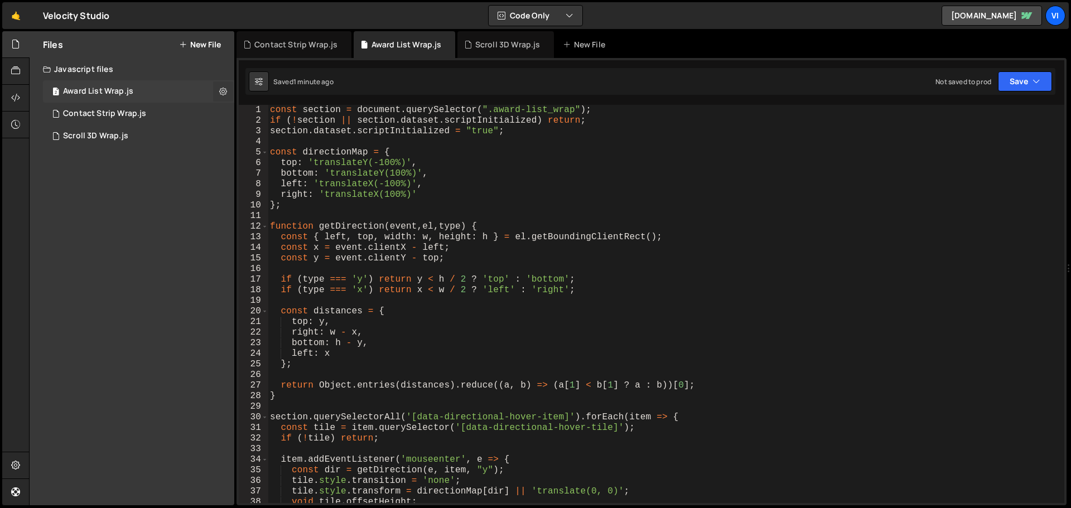
click at [225, 90] on icon at bounding box center [223, 91] width 8 height 11
type input "Award List Wrap"
radio input "true"
checkbox input "true"
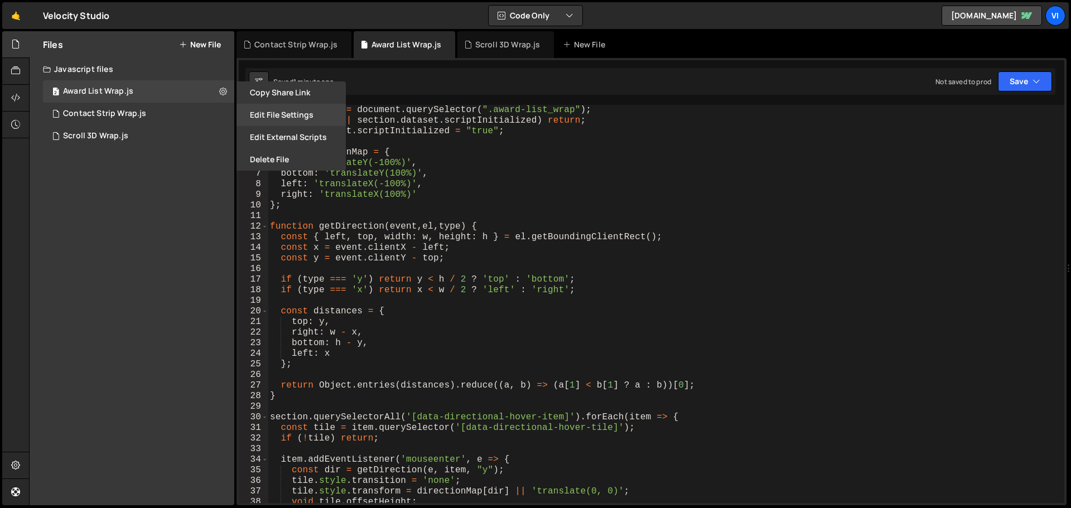
click at [293, 111] on button "Edit File Settings" at bounding box center [291, 115] width 109 height 22
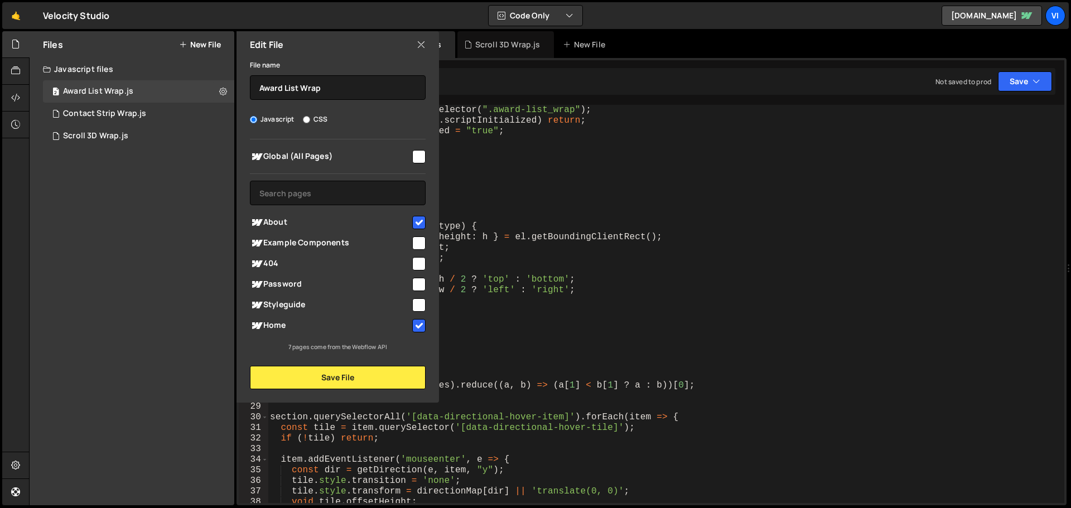
click at [416, 218] on input "checkbox" at bounding box center [418, 222] width 13 height 13
checkbox input "false"
click at [418, 324] on input "checkbox" at bounding box center [418, 325] width 13 height 13
checkbox input "false"
click at [390, 367] on button "Save File" at bounding box center [338, 377] width 176 height 23
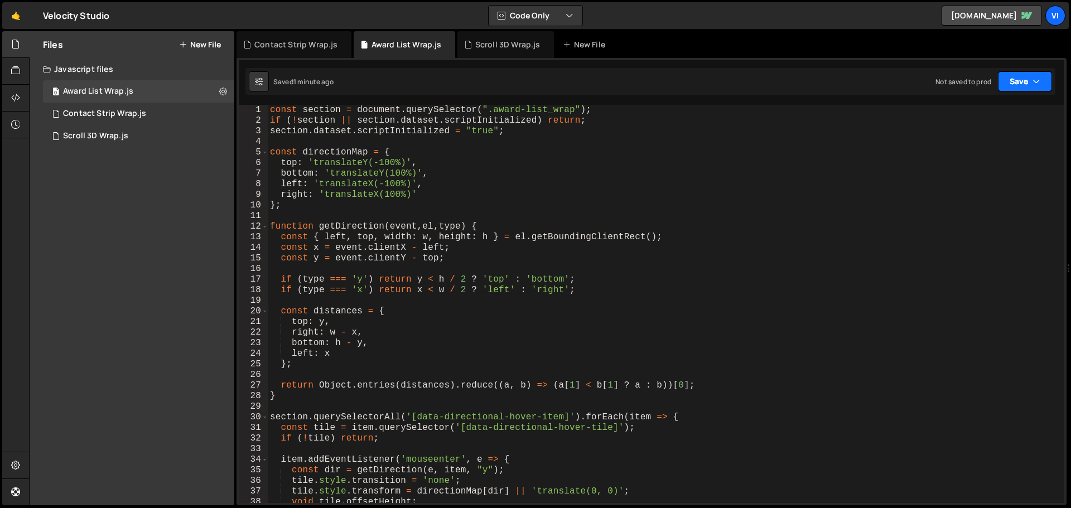
click at [1015, 80] on button "Save" at bounding box center [1025, 81] width 54 height 20
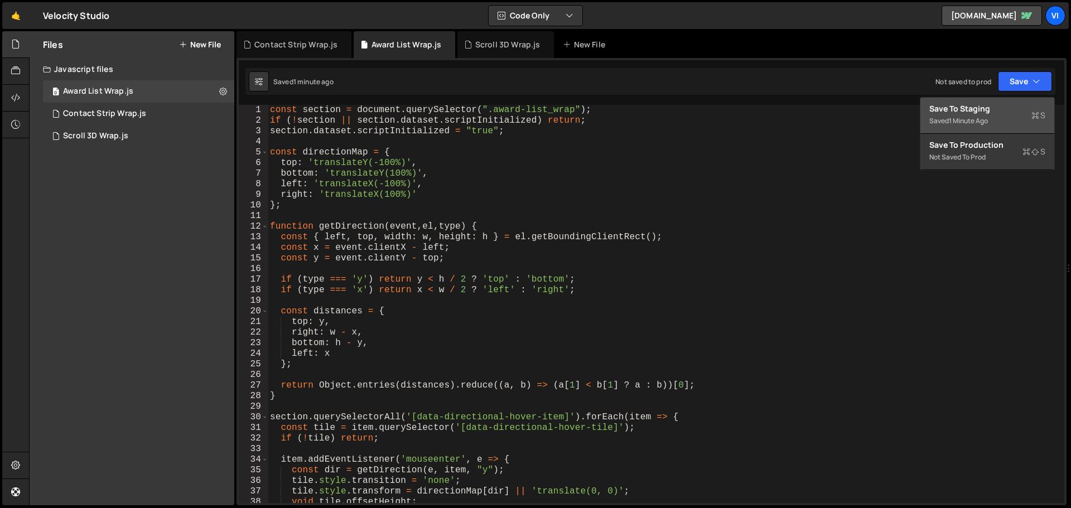
click at [972, 106] on div "Save to Staging S" at bounding box center [987, 108] width 116 height 11
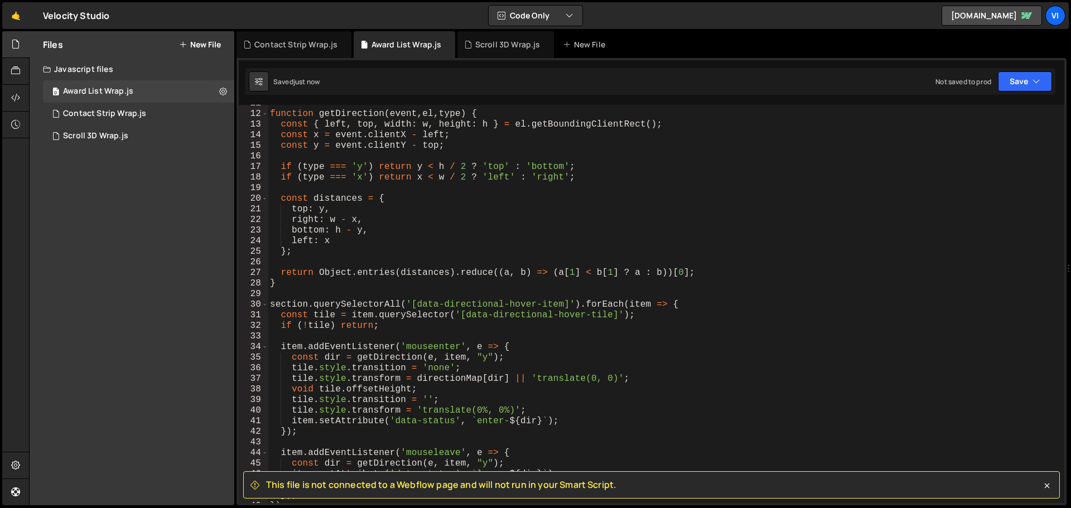
scroll to position [0, 0]
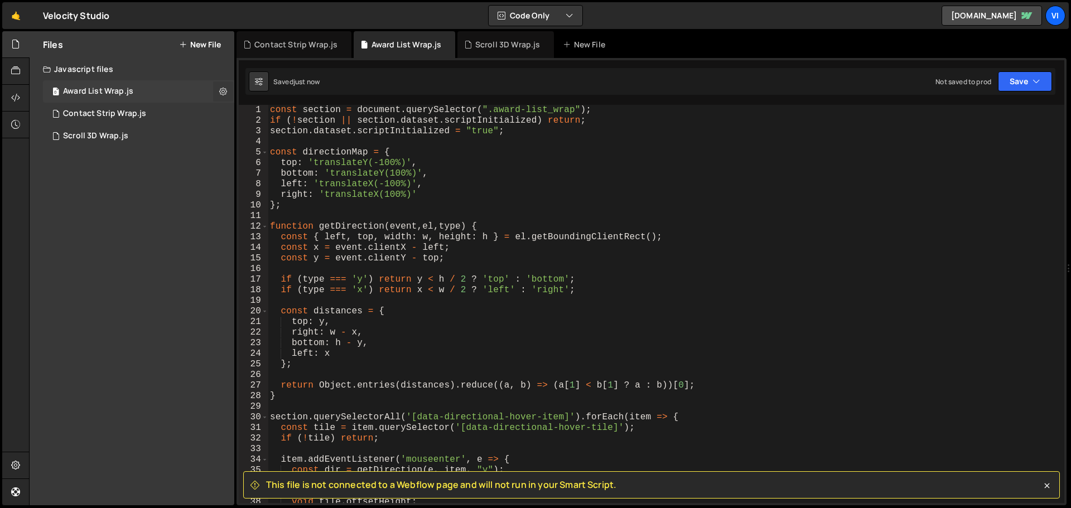
click at [218, 96] on button at bounding box center [223, 91] width 20 height 20
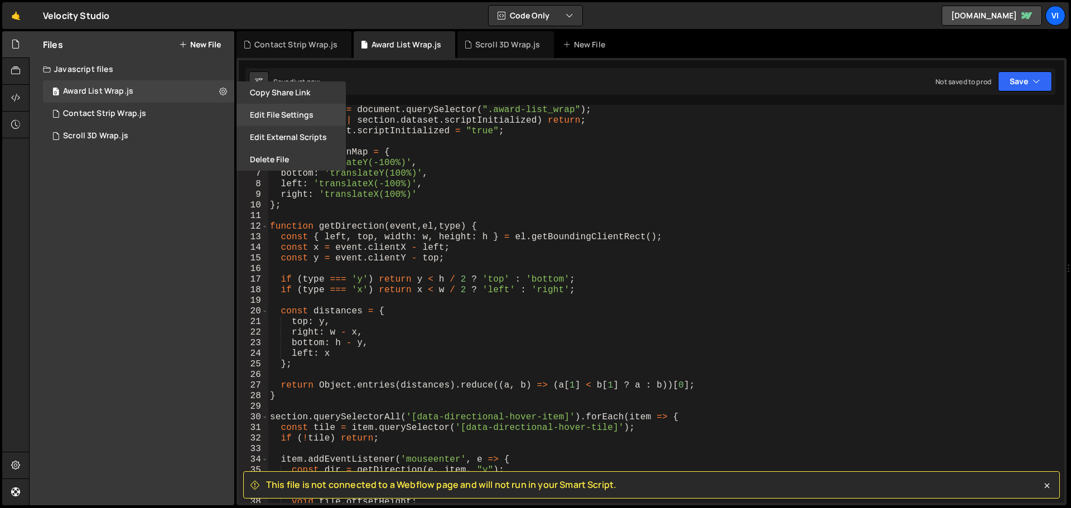
click at [310, 115] on button "Edit File Settings" at bounding box center [291, 115] width 109 height 22
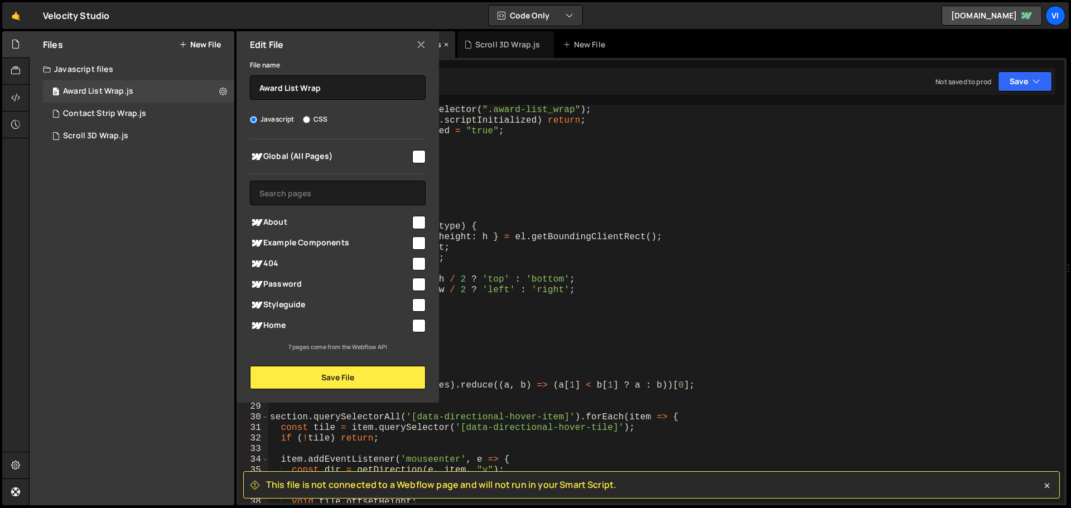
click at [423, 46] on icon at bounding box center [421, 44] width 9 height 12
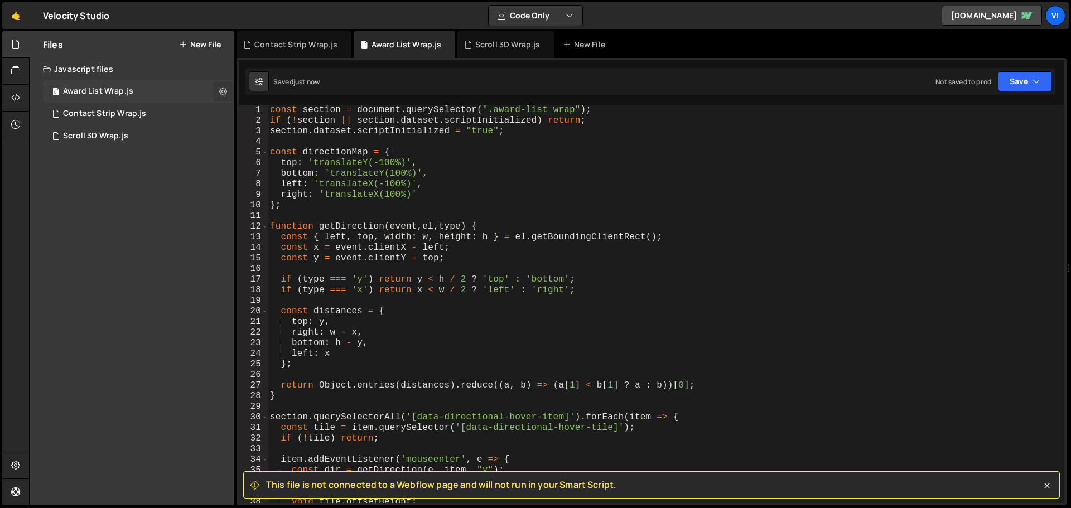
click at [230, 95] on button at bounding box center [223, 91] width 20 height 20
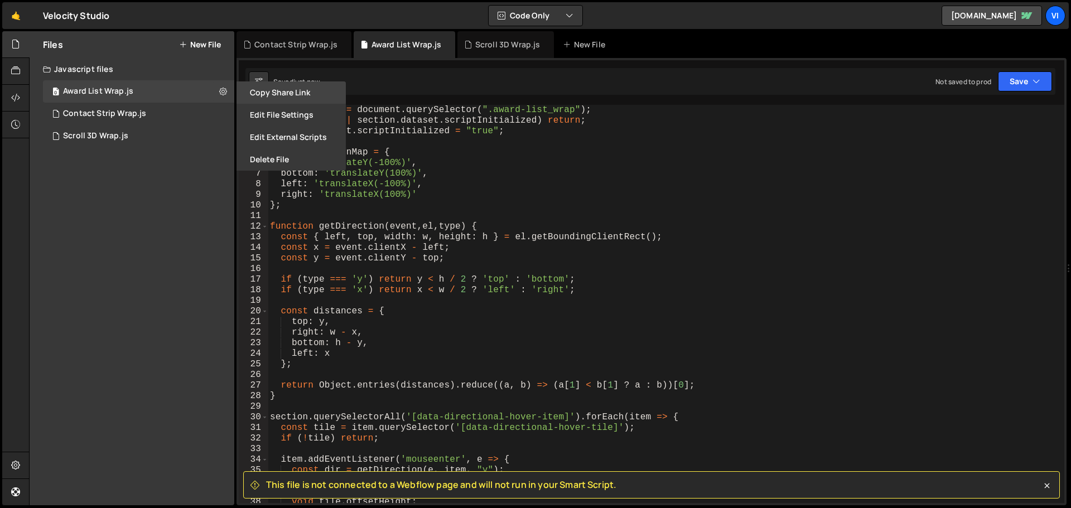
click at [279, 90] on button "Copy share link" at bounding box center [291, 92] width 109 height 22
click at [208, 40] on button "New File" at bounding box center [200, 44] width 42 height 9
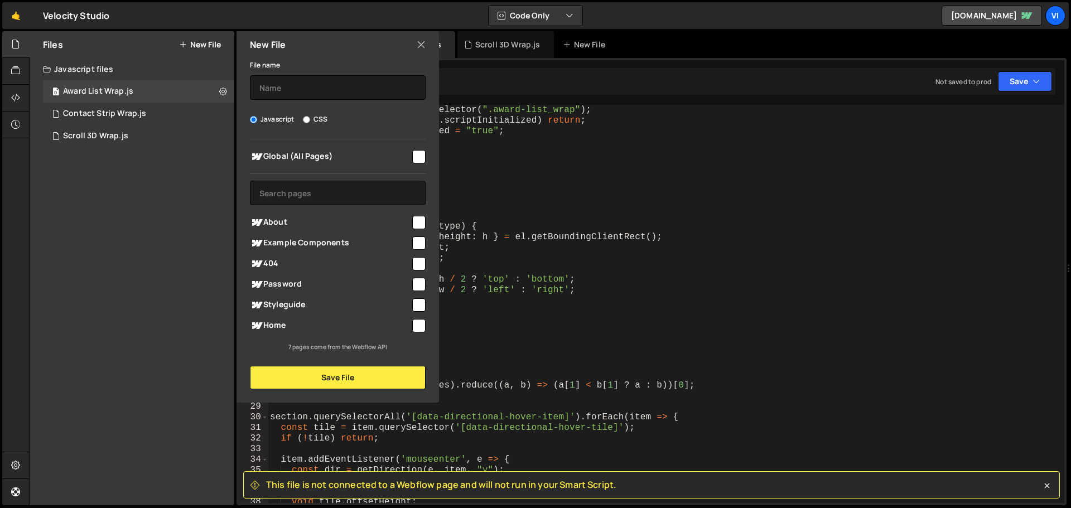
click at [319, 117] on label "CSS" at bounding box center [315, 119] width 25 height 11
click at [310, 117] on input "CSS" at bounding box center [306, 119] width 7 height 7
radio input "true"
click at [297, 193] on input "text" at bounding box center [338, 193] width 176 height 25
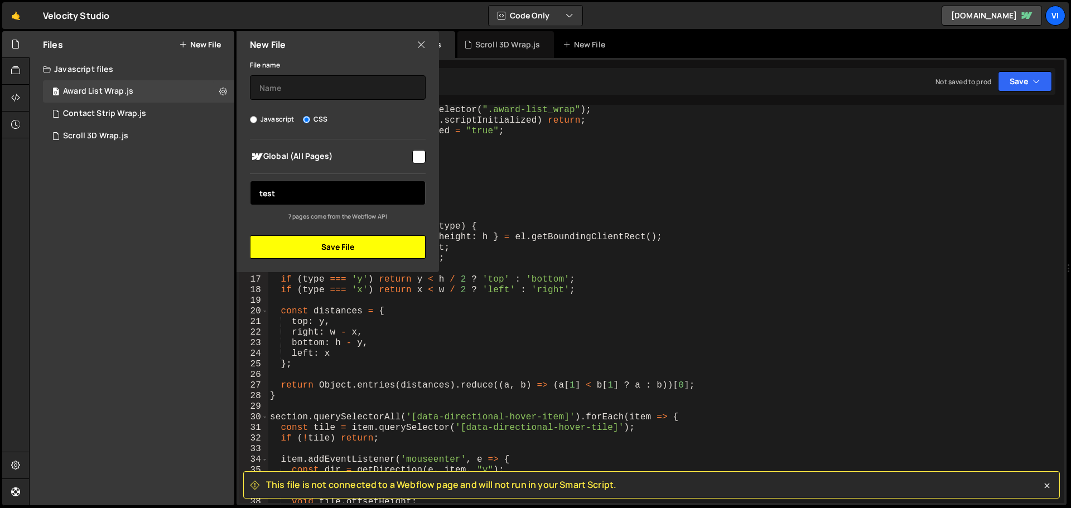
type input "test"
click at [336, 240] on button "Save File" at bounding box center [338, 246] width 176 height 23
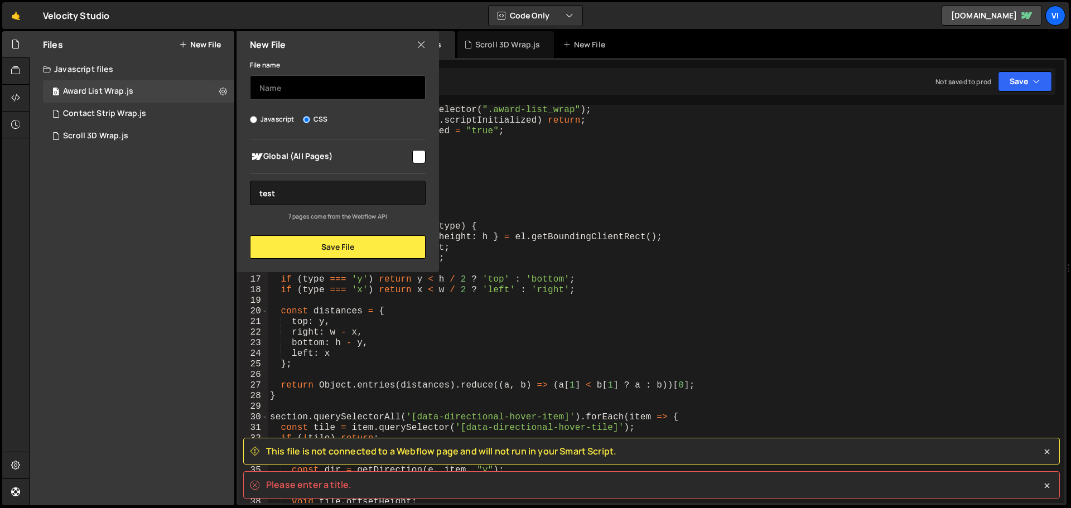
click at [295, 75] on input "text" at bounding box center [338, 87] width 176 height 25
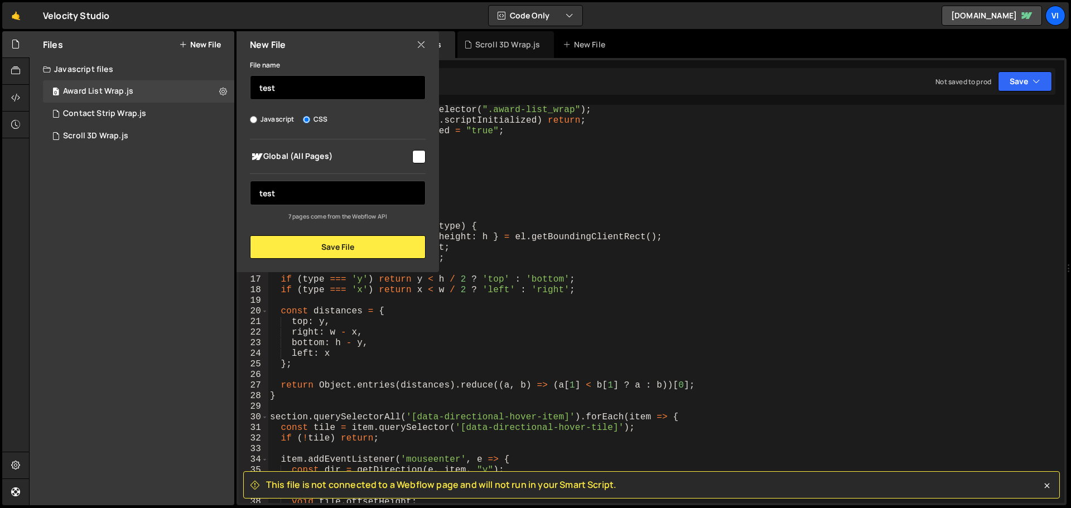
type input "test"
click at [349, 200] on input "test" at bounding box center [338, 193] width 176 height 25
click at [348, 200] on input "test" at bounding box center [338, 193] width 176 height 25
type input "t"
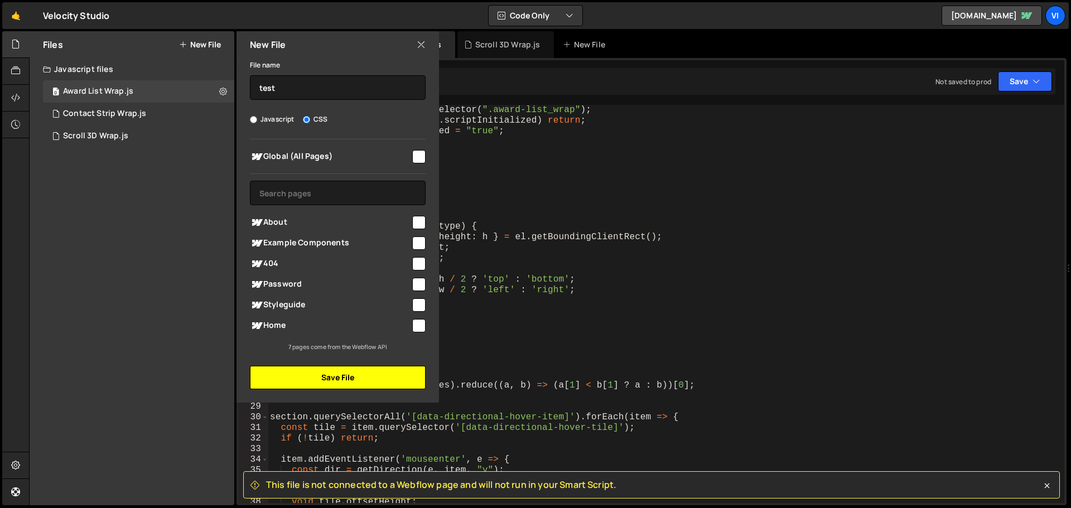
click at [363, 371] on button "Save File" at bounding box center [338, 377] width 176 height 23
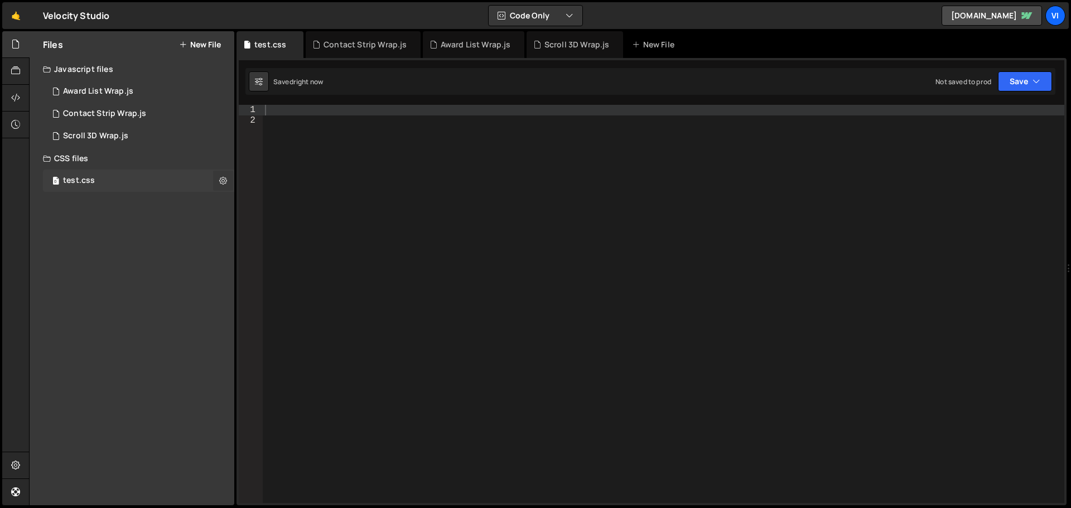
click at [219, 185] on button at bounding box center [223, 181] width 20 height 20
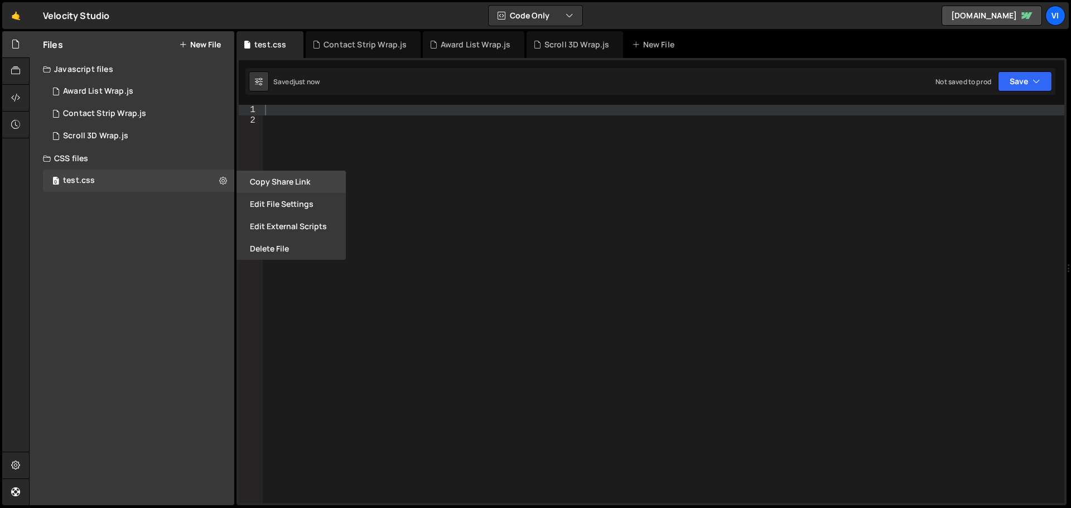
click at [280, 182] on button "Copy share link" at bounding box center [291, 182] width 109 height 22
click at [288, 196] on button "Edit File Settings" at bounding box center [291, 204] width 109 height 22
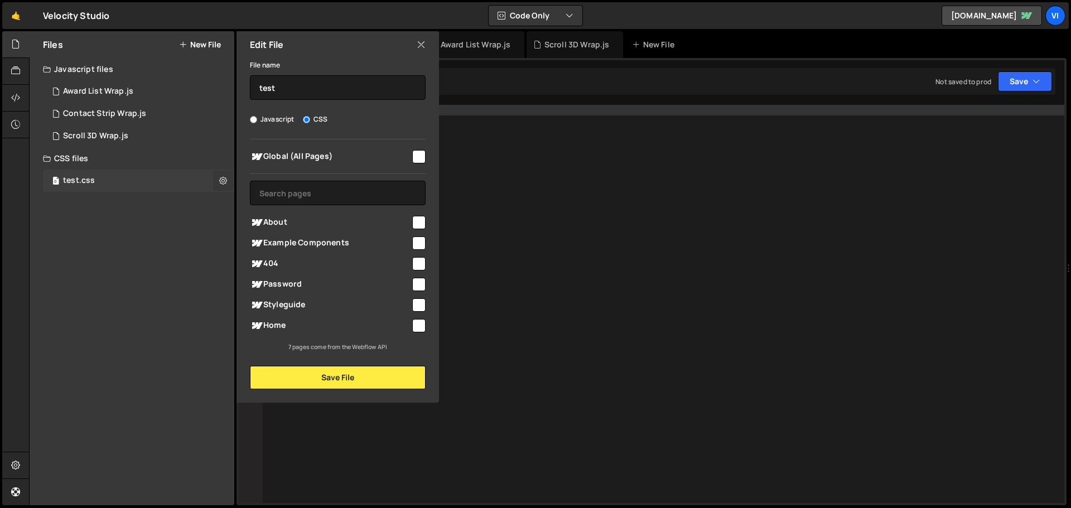
click at [218, 177] on button at bounding box center [223, 181] width 20 height 20
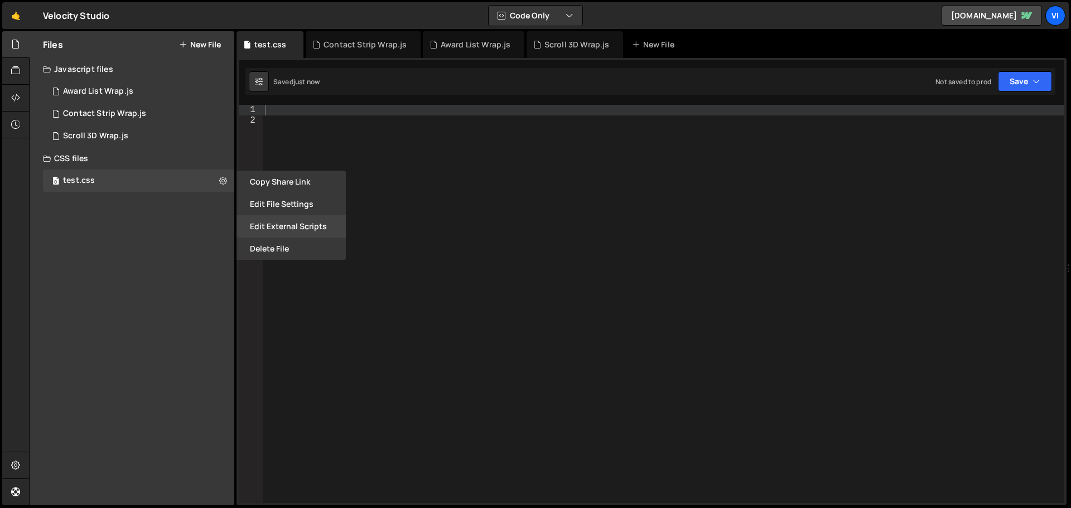
click at [274, 224] on button "Edit External Scripts" at bounding box center [291, 226] width 109 height 22
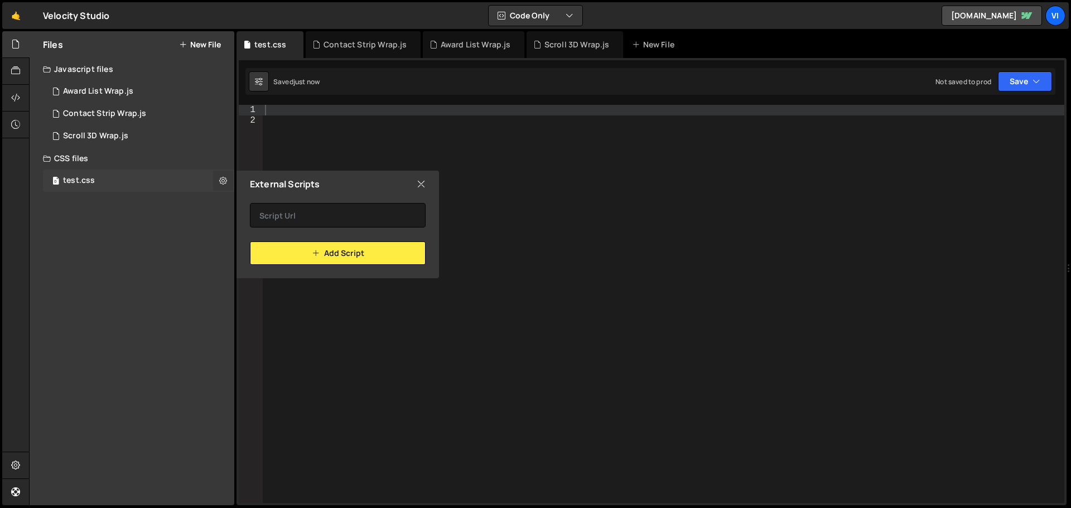
click at [222, 179] on icon at bounding box center [223, 180] width 8 height 11
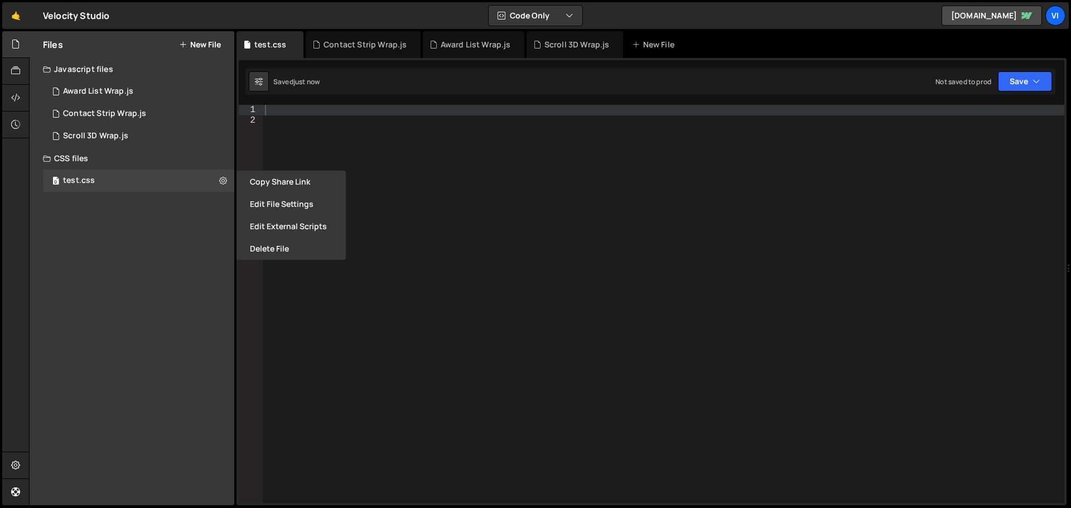
click at [167, 232] on div "Files New File Javascript files 0 Award List Wrap.js 0 0 Contact Strip Wrap.js …" at bounding box center [132, 268] width 205 height 474
click at [232, 180] on div "0 test.css 0" at bounding box center [138, 181] width 191 height 22
click at [262, 178] on button "Copy share link" at bounding box center [291, 182] width 109 height 22
click at [139, 98] on div "0 Award List Wrap.js 0" at bounding box center [138, 91] width 191 height 22
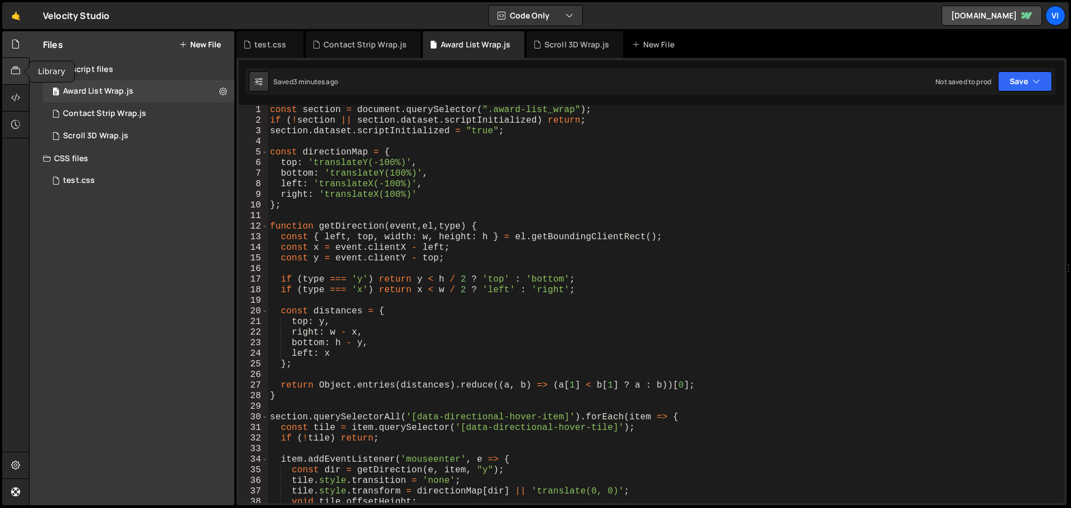
click at [15, 68] on icon at bounding box center [15, 71] width 9 height 12
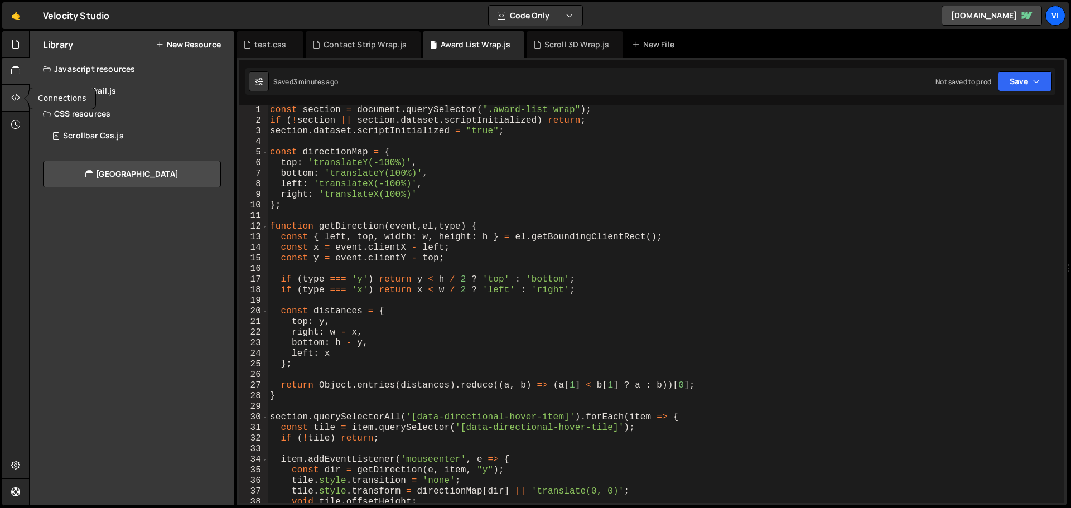
click at [15, 88] on div at bounding box center [15, 98] width 27 height 27
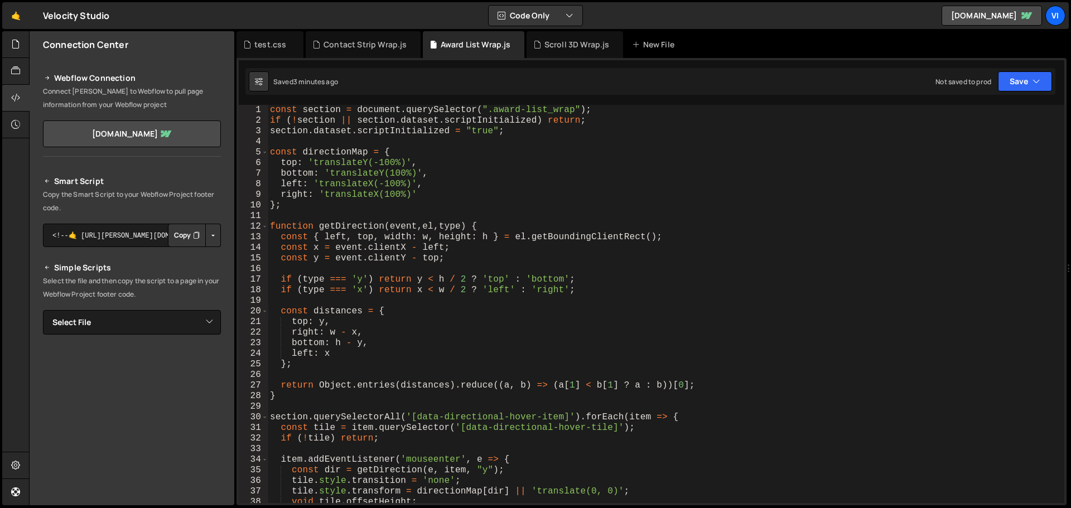
click at [208, 236] on button "Button group with nested dropdown" at bounding box center [213, 235] width 16 height 23
click at [75, 253] on div "Smart Script Copy the Smart Script to your Webflow Project footer code. <!--🤙 h…" at bounding box center [132, 370] width 178 height 390
click at [206, 320] on select "Select File Scroll 3D Wrap.js Award List Wrap.js Contact Strip Wrap.js test.css" at bounding box center [132, 322] width 178 height 25
click at [43, 310] on select "Select File Scroll 3D Wrap.js Award List Wrap.js Contact Strip Wrap.js test.css" at bounding box center [132, 322] width 178 height 25
click at [209, 360] on button "Button group with nested dropdown" at bounding box center [213, 360] width 16 height 23
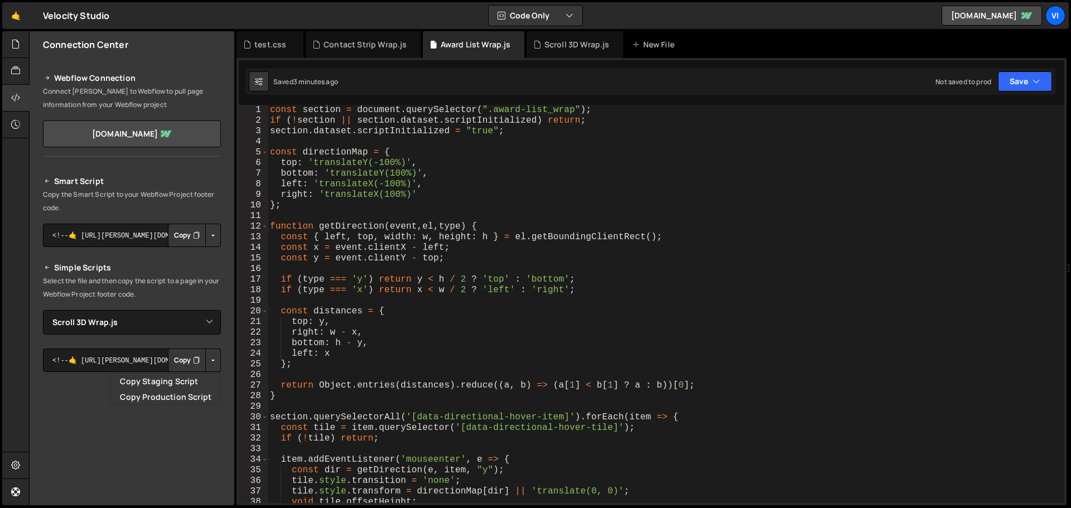
click at [147, 344] on div "Smart Script Copy the Smart Script to your Webflow Project footer code. <!--🤙 h…" at bounding box center [132, 388] width 178 height 427
click at [136, 358] on textarea "<!--🤙 https://slater.app/16470/44603.js--> <script>document.addEventListener("D…" at bounding box center [132, 360] width 178 height 23
click at [172, 358] on button "Copy" at bounding box center [187, 360] width 38 height 23
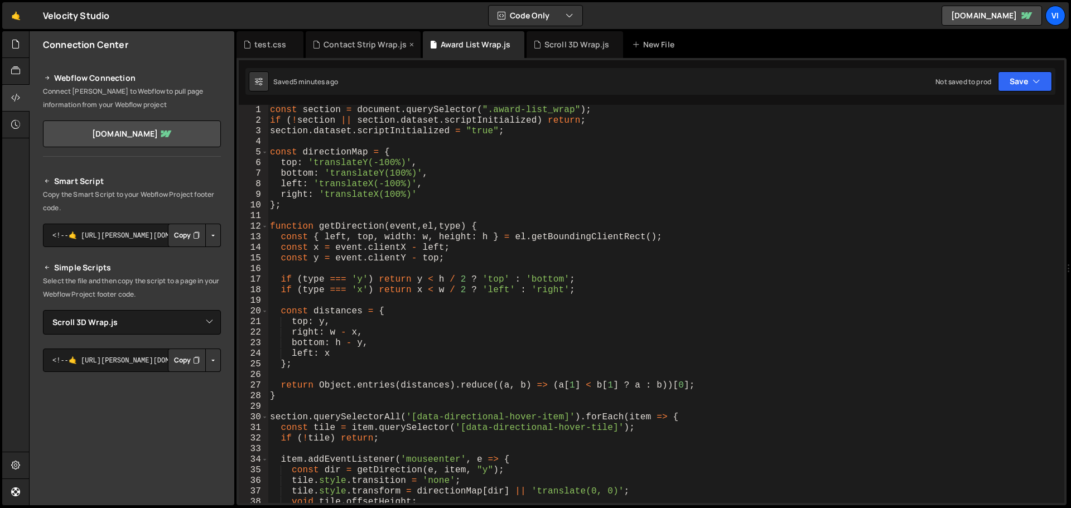
click at [394, 42] on div "Contact Strip Wrap.js" at bounding box center [365, 44] width 83 height 11
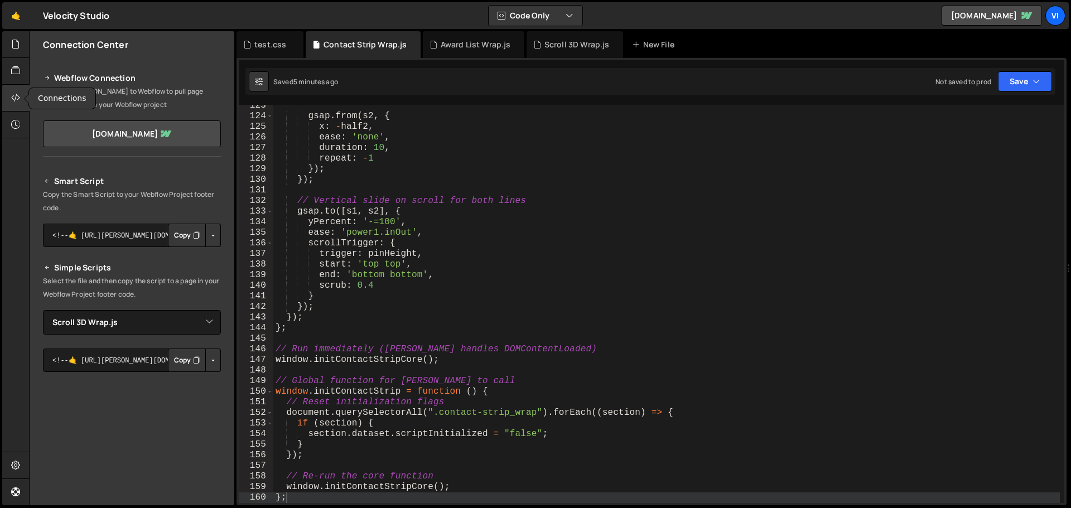
click at [8, 87] on div at bounding box center [15, 98] width 27 height 27
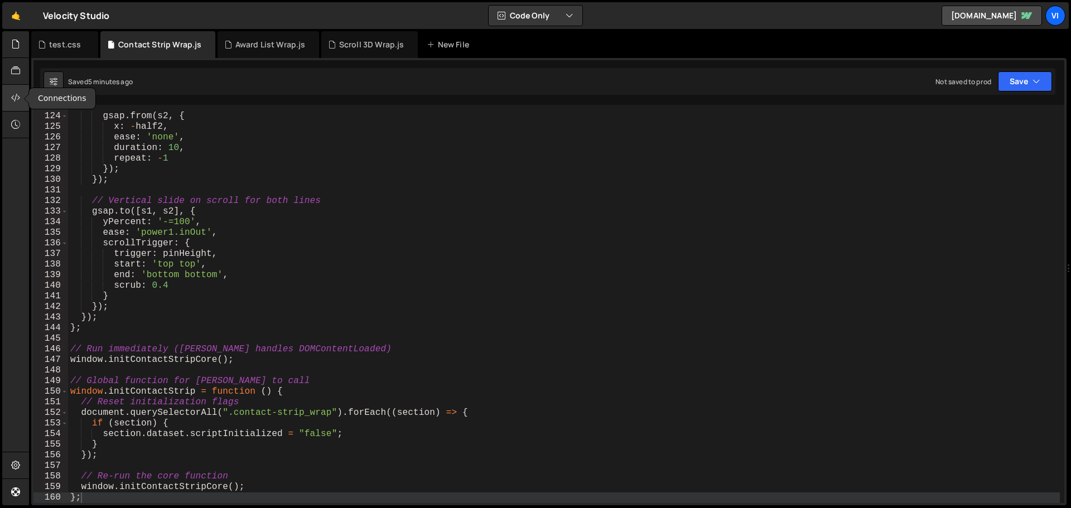
click at [19, 91] on div at bounding box center [15, 98] width 27 height 27
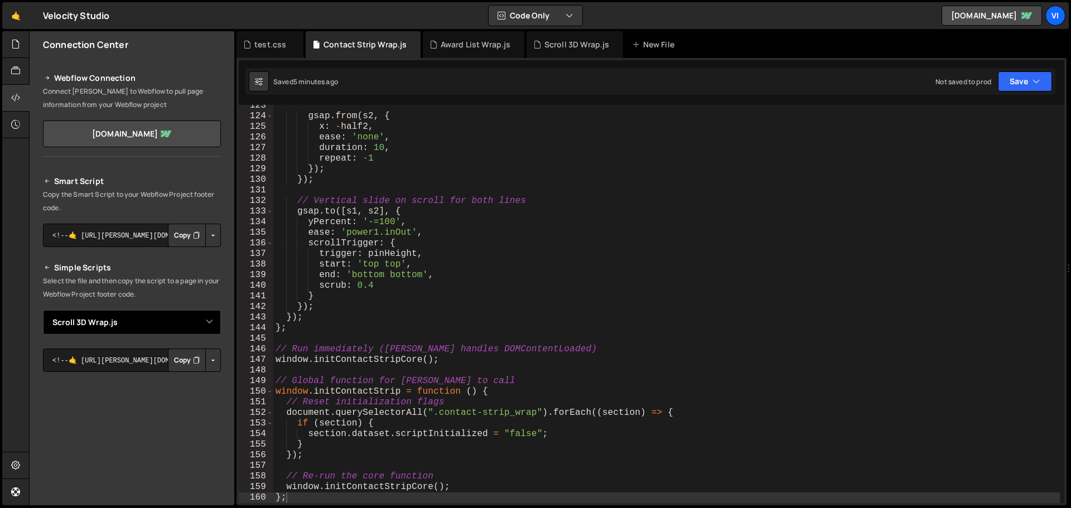
click at [204, 327] on select "Select File Scroll 3D Wrap.js Award List Wrap.js Contact Strip Wrap.js test.css" at bounding box center [132, 322] width 178 height 25
click at [43, 310] on select "Select File Scroll 3D Wrap.js Award List Wrap.js Contact Strip Wrap.js test.css" at bounding box center [132, 322] width 178 height 25
click at [114, 356] on textarea "<!--🤙 https://slater.app/16470/44604.js--> <script>document.addEventListener("D…" at bounding box center [132, 360] width 178 height 23
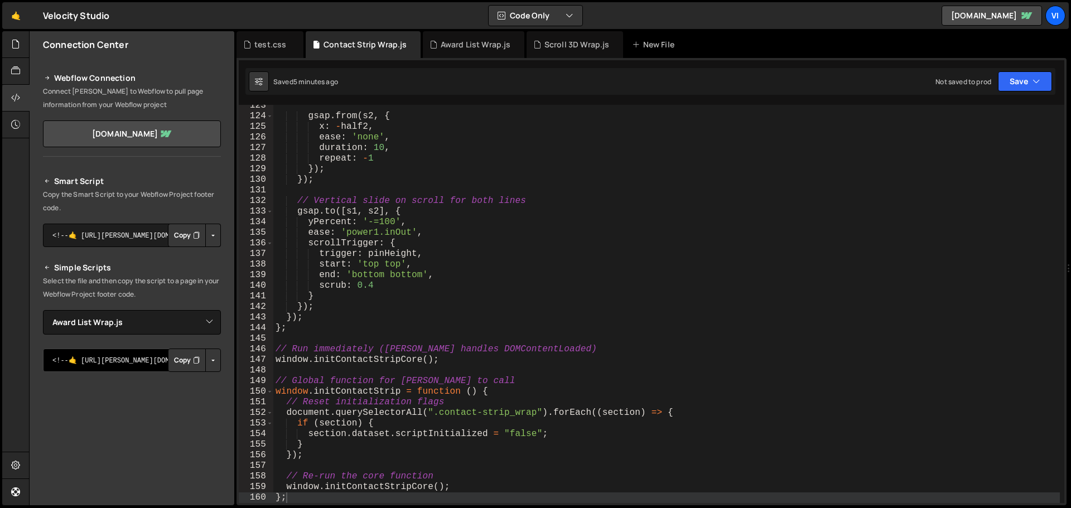
click at [97, 358] on textarea "<!--🤙 https://slater.app/16470/44604.js--> <script>document.addEventListener("D…" at bounding box center [132, 360] width 178 height 23
click at [86, 358] on textarea "<!--🤙 https://slater.app/16470/44604.js--> <script>document.addEventListener("D…" at bounding box center [132, 360] width 178 height 23
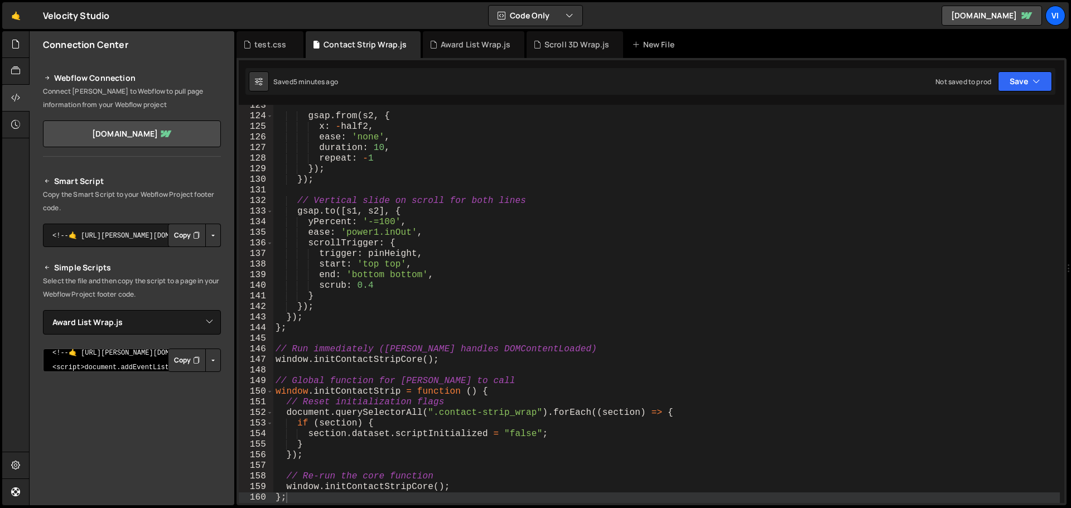
drag, startPoint x: 55, startPoint y: 368, endPoint x: 149, endPoint y: 358, distance: 94.2
click at [162, 367] on textarea "<!--🤙 https://slater.app/16470/44604.js--> <script>document.addEventListener("D…" at bounding box center [132, 360] width 178 height 23
click at [143, 361] on textarea "<!--🤙 https://slater.app/16470/44604.js--> <script>document.addEventListener("D…" at bounding box center [132, 360] width 178 height 23
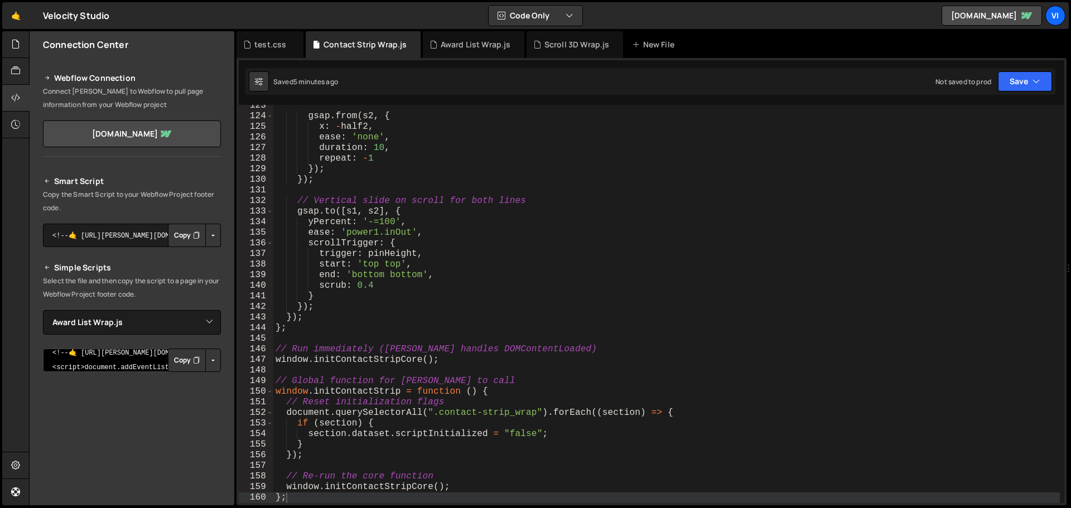
click at [53, 370] on textarea "<!--🤙 https://slater.app/16470/44604.js--> <script>document.addEventListener("D…" at bounding box center [132, 360] width 178 height 23
click at [56, 367] on textarea "<!--🤙 https://slater.app/16470/44604.js--> <script>document.addEventListener("D…" at bounding box center [132, 360] width 178 height 23
click at [181, 363] on button "Copy" at bounding box center [187, 360] width 38 height 23
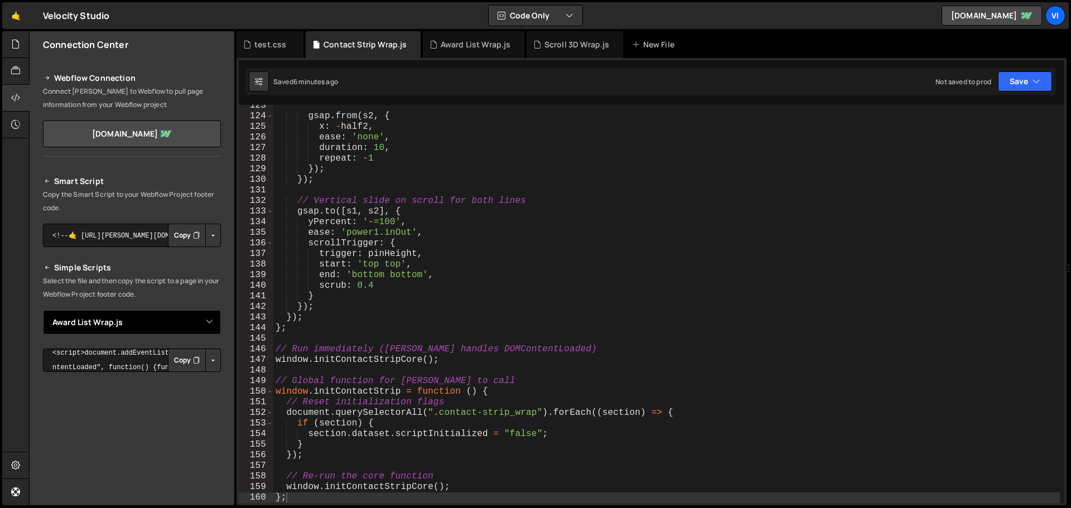
click at [184, 326] on select "Select File Scroll 3D Wrap.js Award List Wrap.js Contact Strip Wrap.js test.css" at bounding box center [132, 322] width 178 height 25
select select "44605"
click at [43, 310] on select "Select File Scroll 3D Wrap.js Award List Wrap.js Contact Strip Wrap.js test.css" at bounding box center [132, 322] width 178 height 25
click at [186, 356] on button "Copy" at bounding box center [187, 360] width 38 height 23
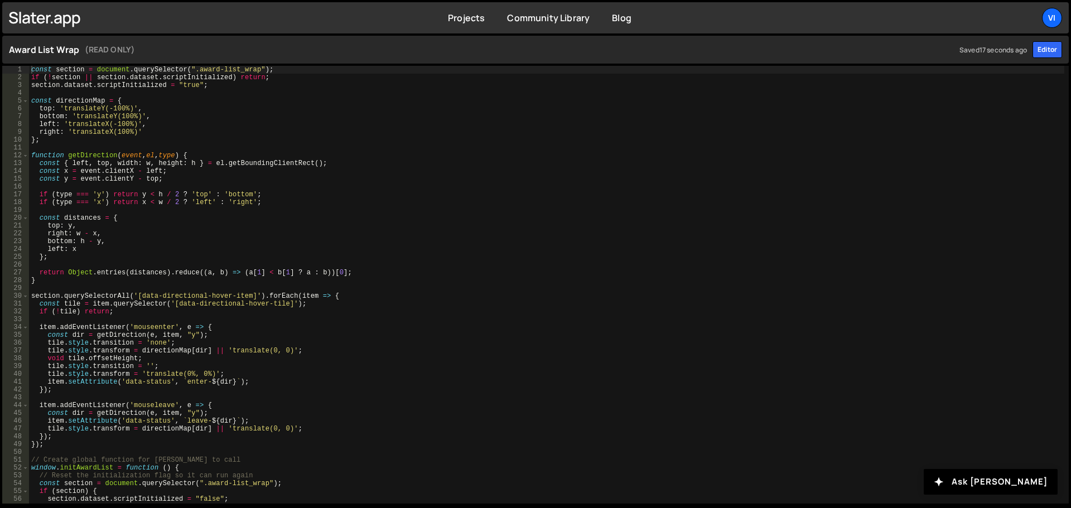
scroll to position [54, 0]
